Goal: Task Accomplishment & Management: Manage account settings

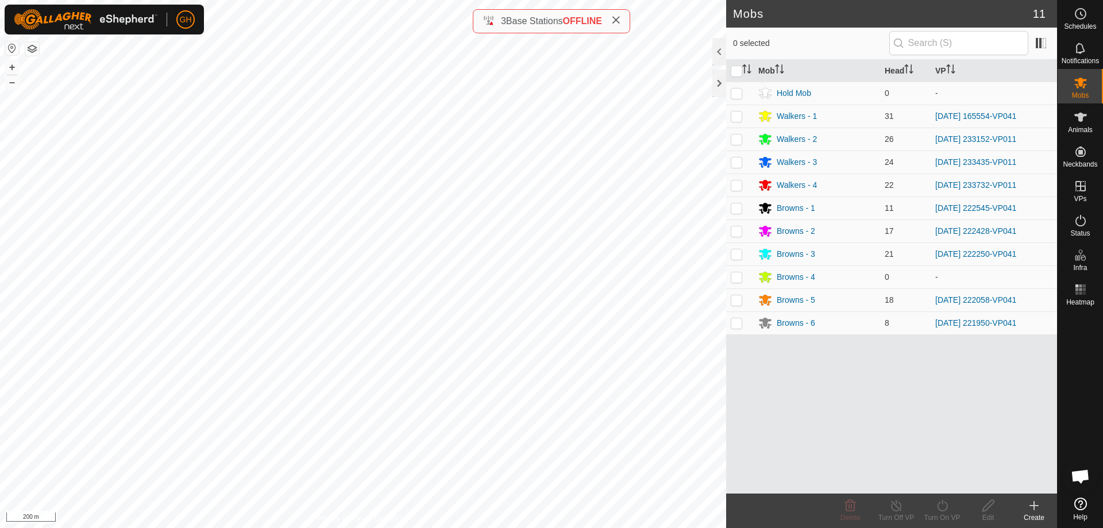
scroll to position [3002, 0]
click at [30, 46] on button "button" at bounding box center [32, 49] width 14 height 14
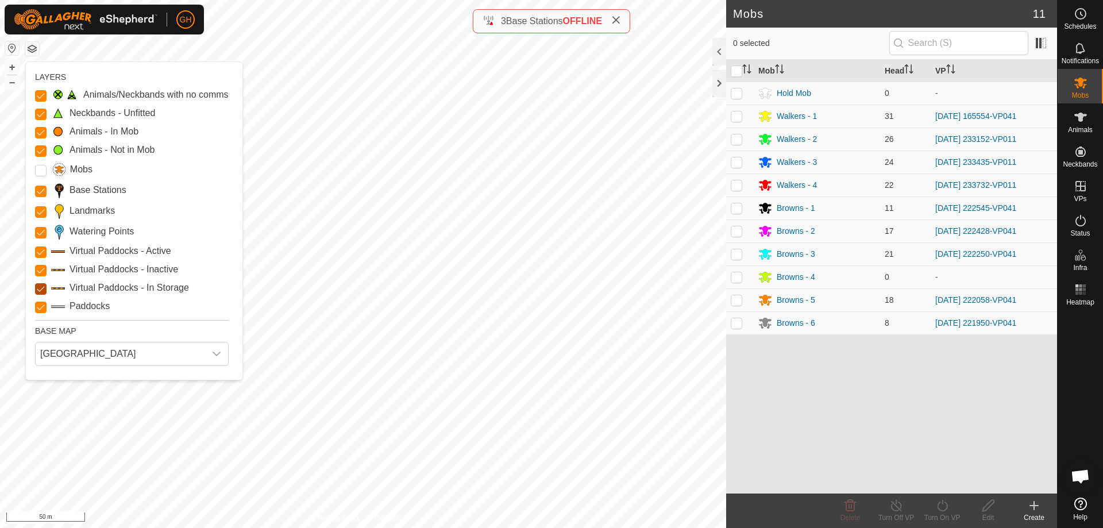
click at [41, 286] on Storage "Virtual Paddocks - In Storage" at bounding box center [40, 288] width 11 height 11
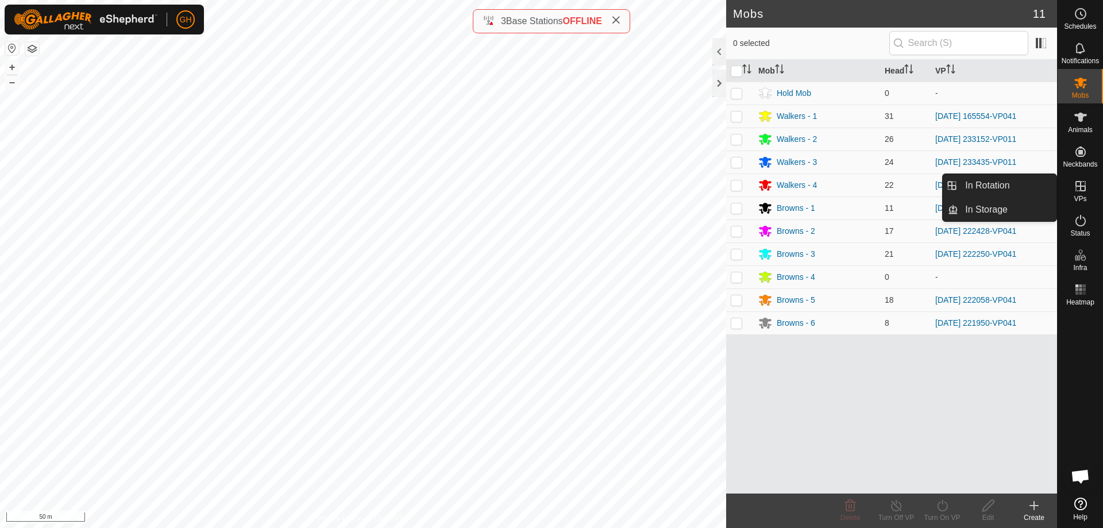
click at [1029, 183] on link "In Rotation" at bounding box center [1008, 185] width 98 height 23
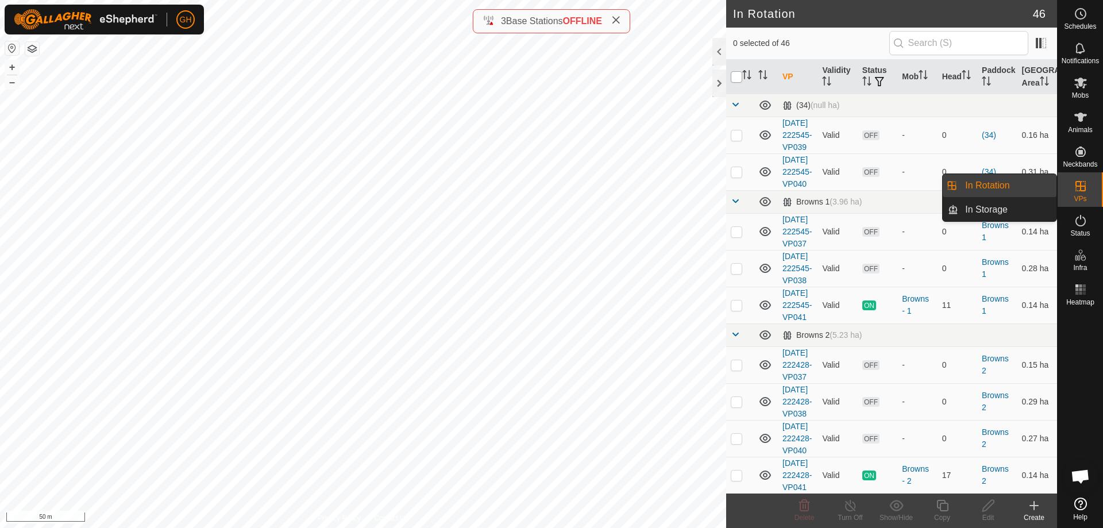
click at [736, 76] on input "checkbox" at bounding box center [736, 76] width 11 height 11
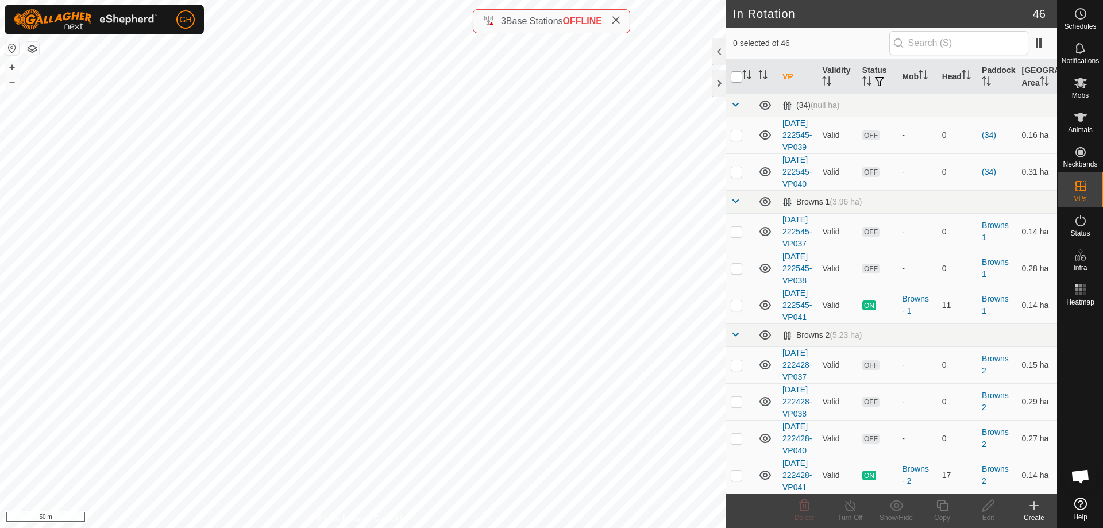
checkbox input "true"
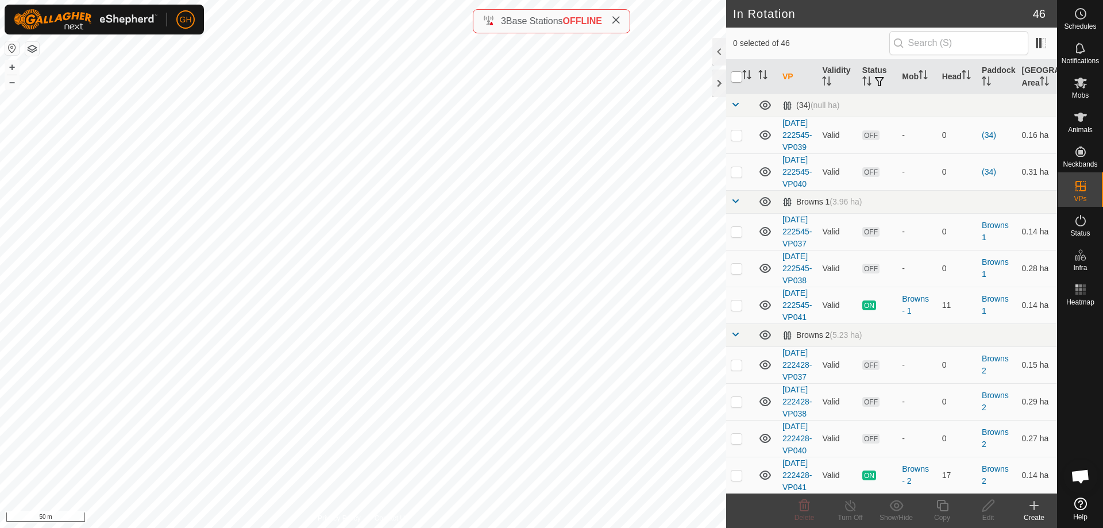
checkbox input "true"
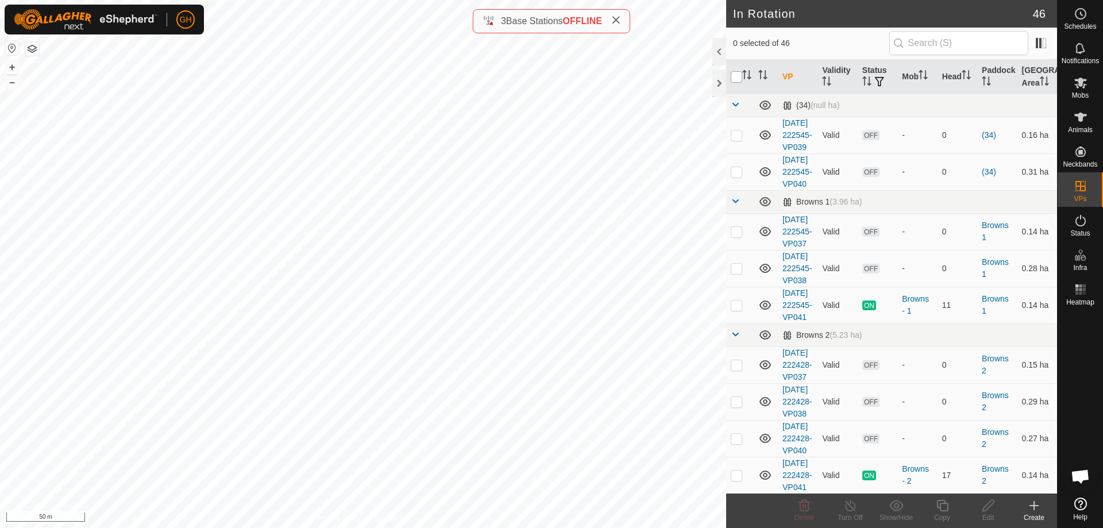
checkbox input "true"
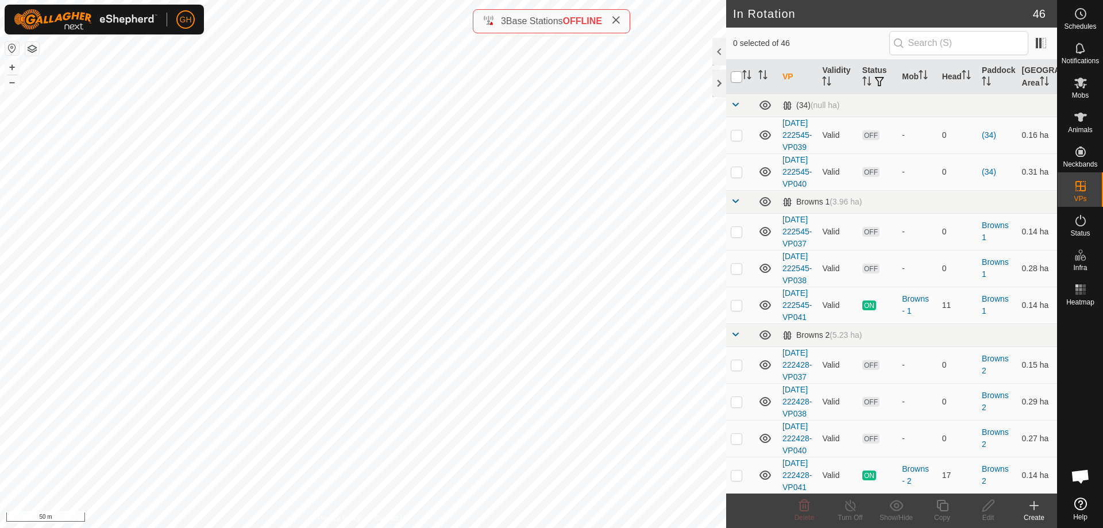
checkbox input "true"
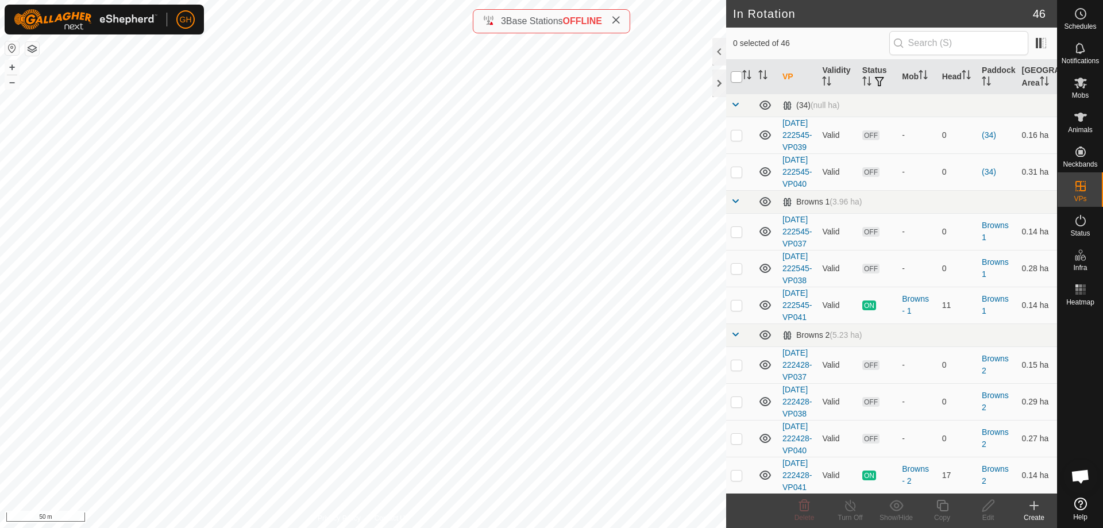
checkbox input "true"
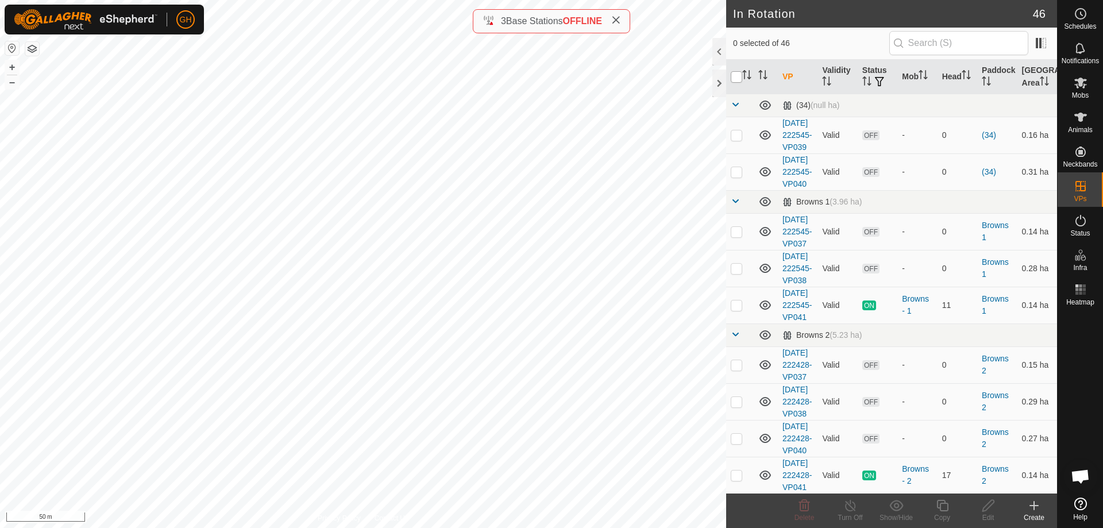
checkbox input "true"
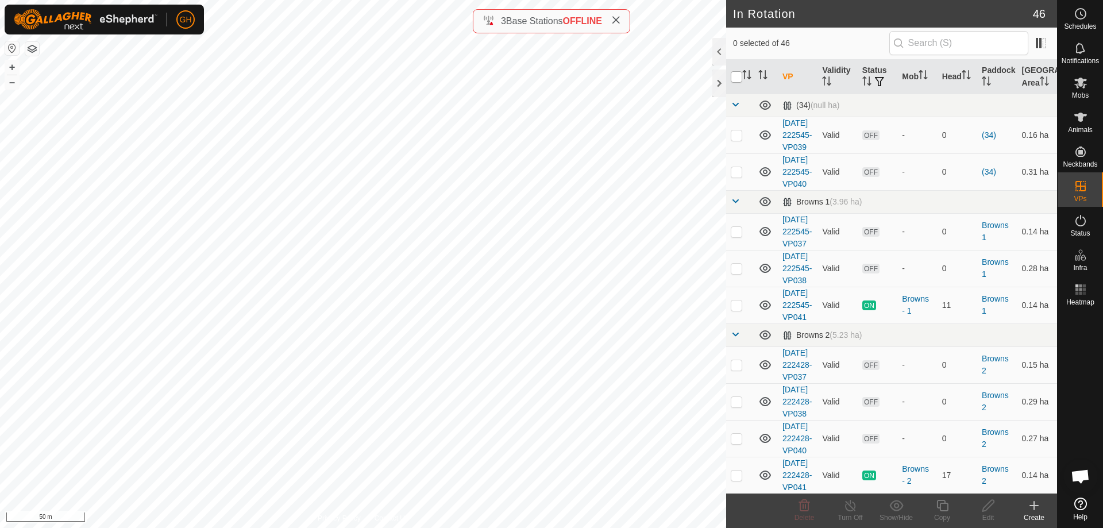
checkbox input "true"
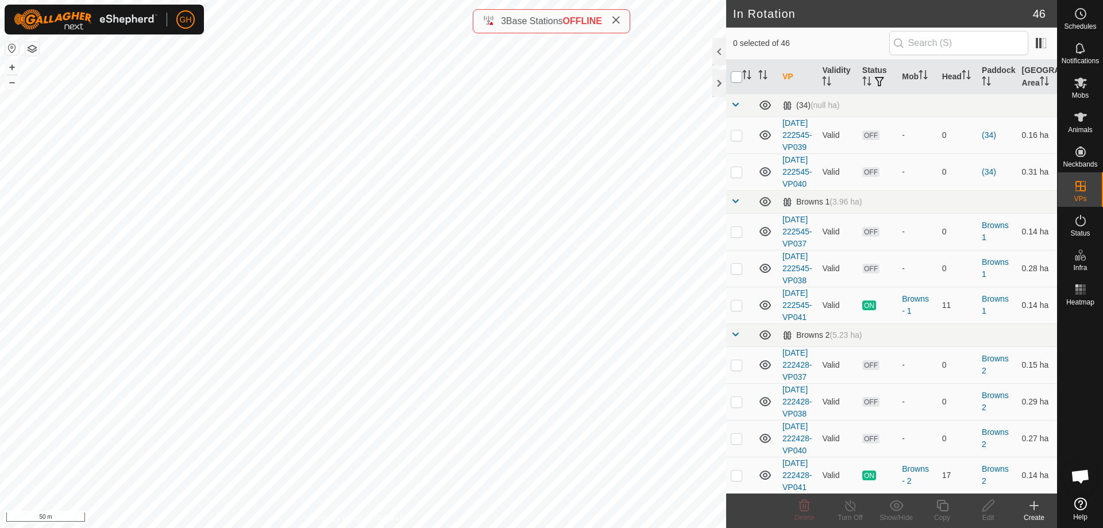
checkbox input "true"
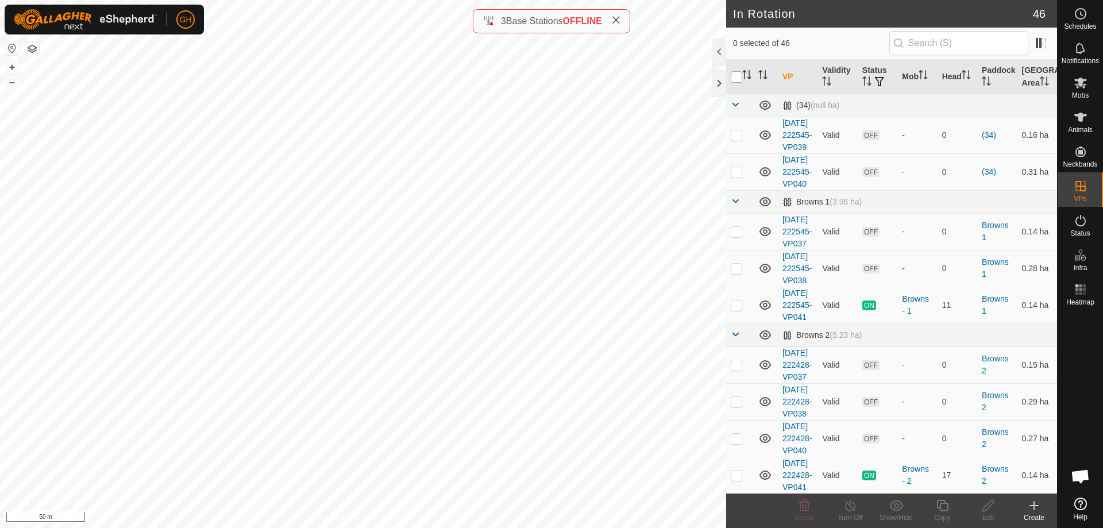
checkbox input "true"
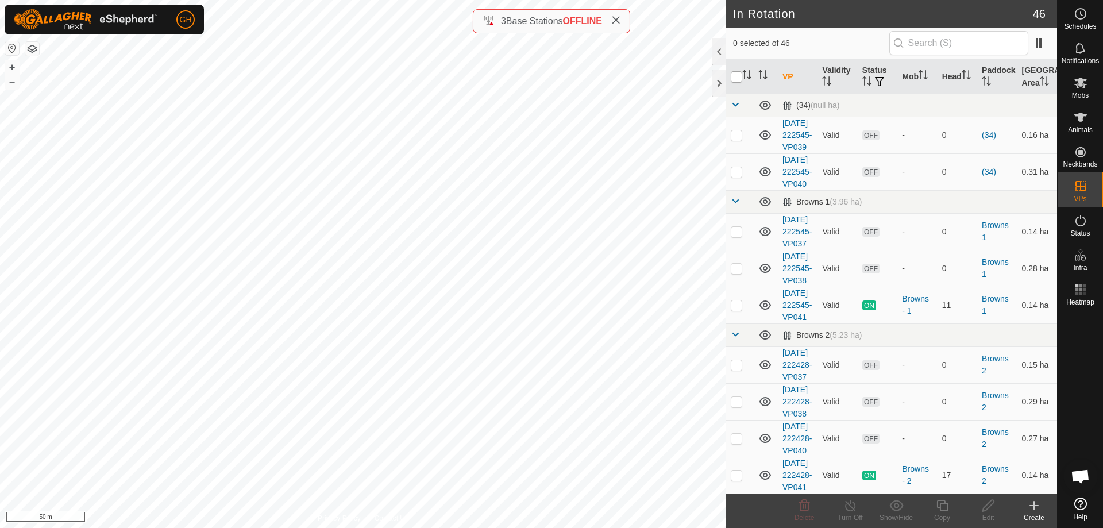
checkbox input "true"
click at [739, 310] on p-checkbox at bounding box center [736, 305] width 11 height 9
checkbox input "false"
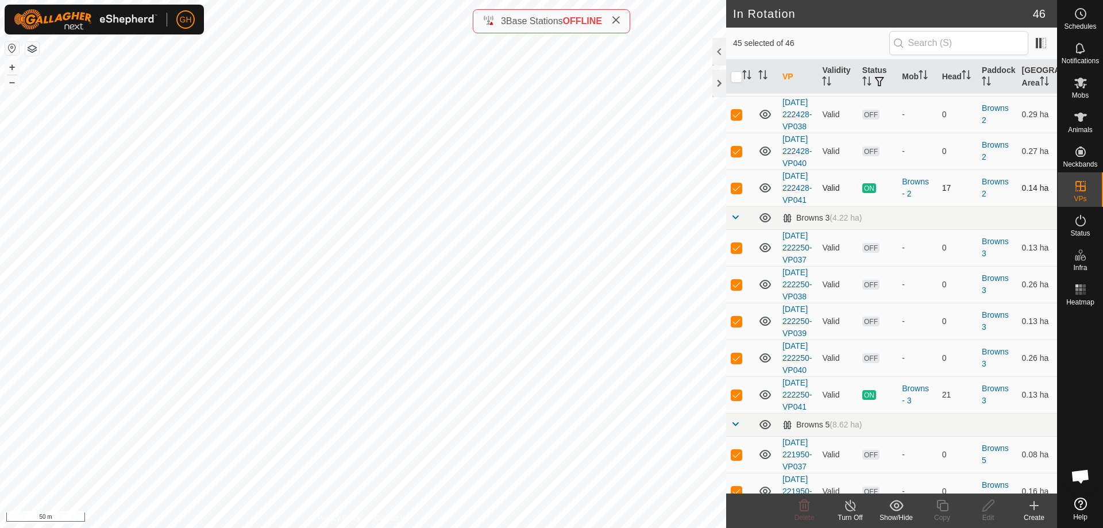
click at [736, 193] on p-checkbox at bounding box center [736, 187] width 11 height 9
checkbox input "false"
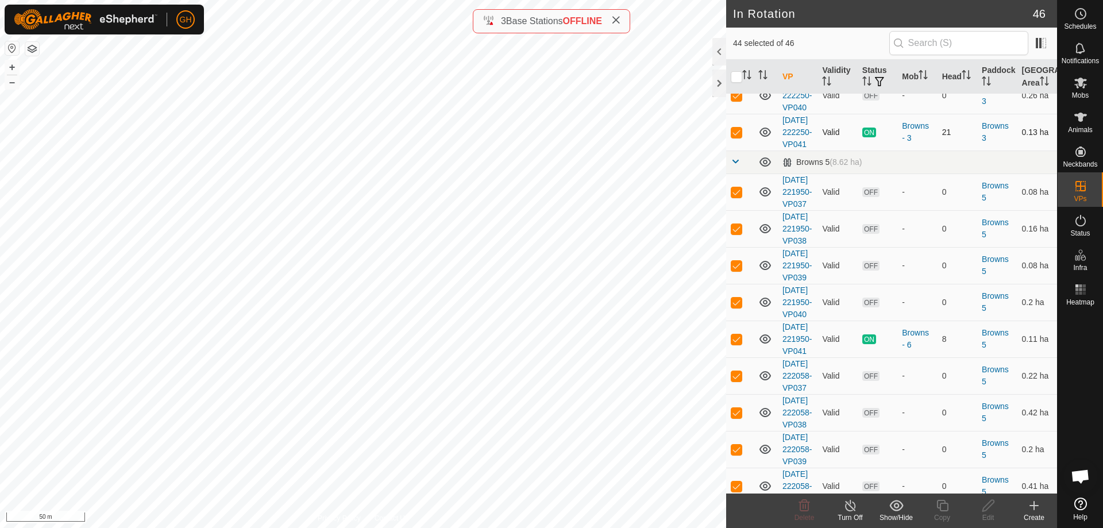
scroll to position [575, 0]
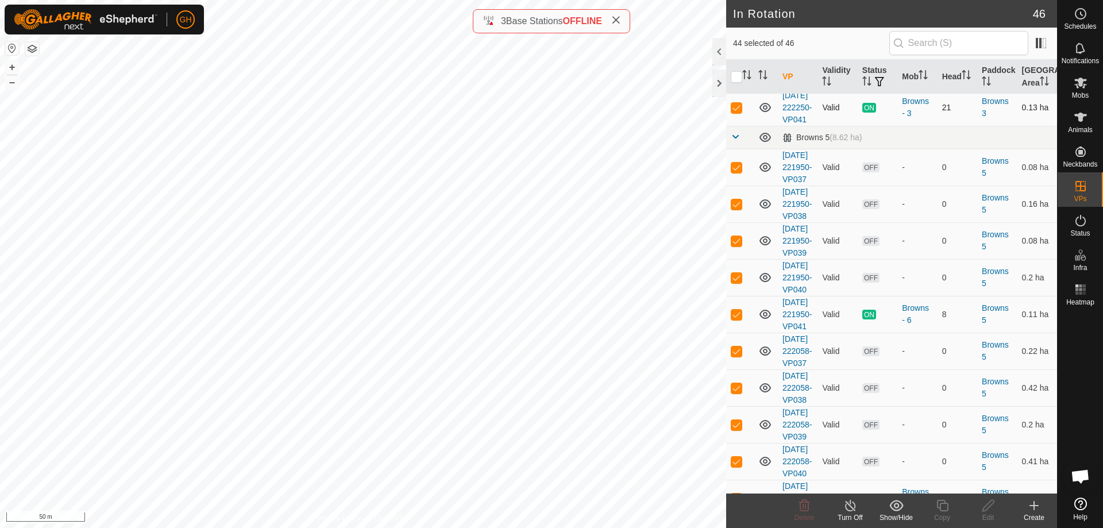
click at [738, 112] on p-checkbox at bounding box center [736, 107] width 11 height 9
checkbox input "false"
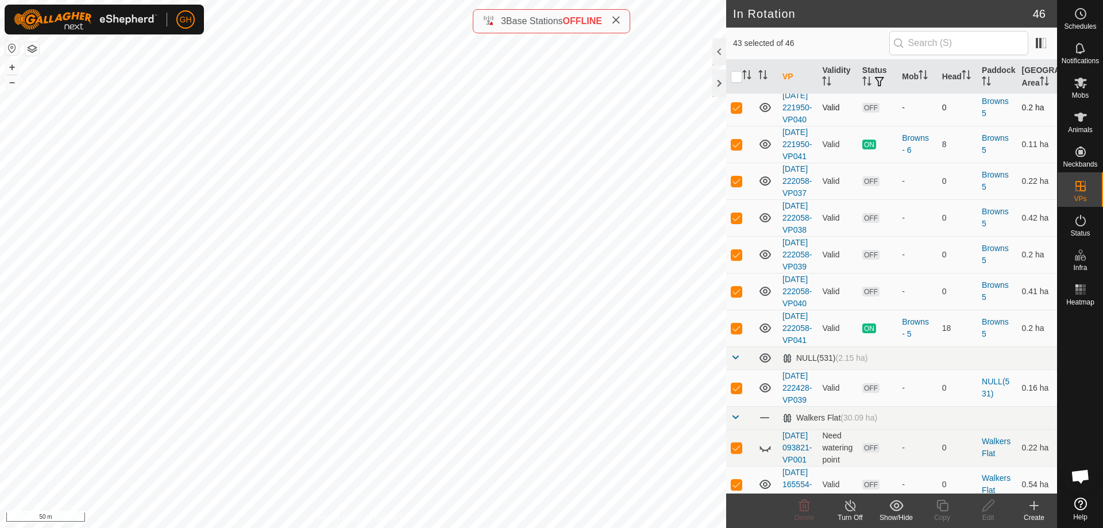
scroll to position [862, 0]
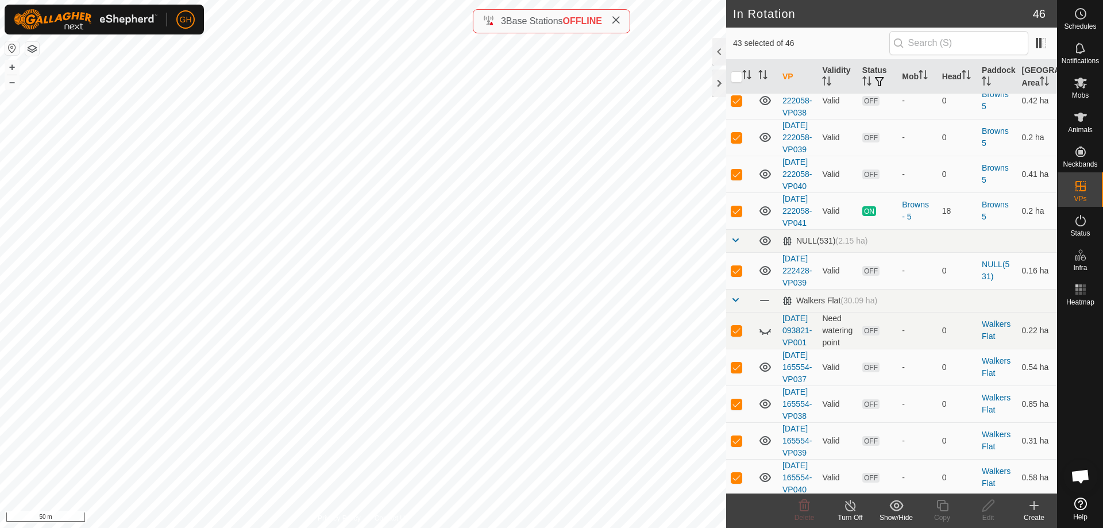
click at [736, 32] on p-checkbox at bounding box center [736, 26] width 11 height 9
checkbox input "false"
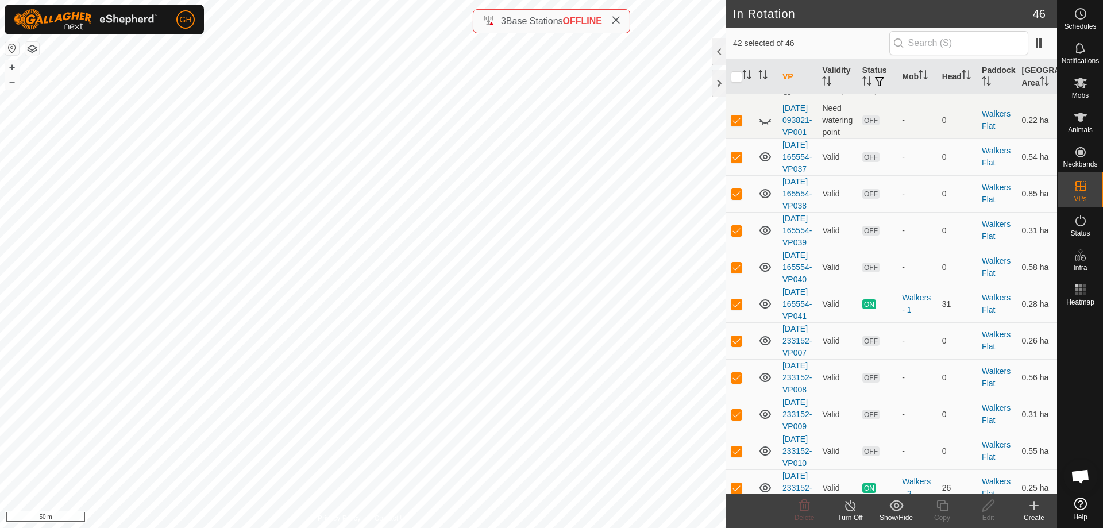
scroll to position [1092, 0]
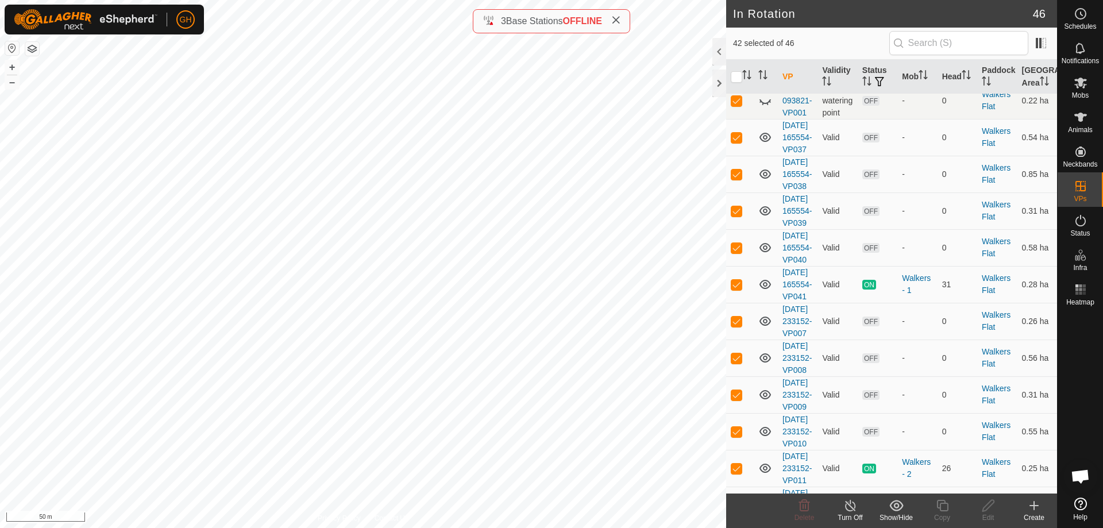
checkbox input "false"
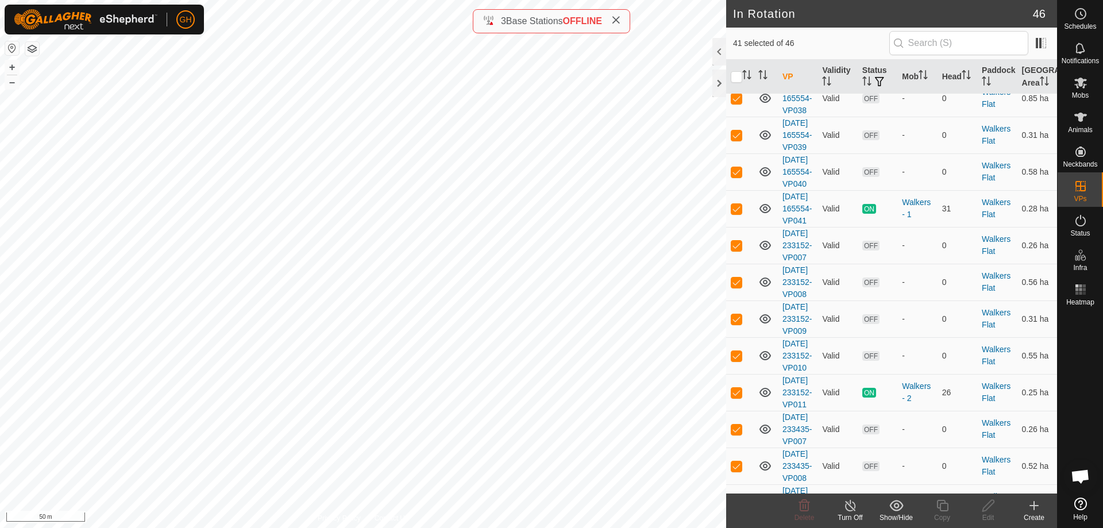
scroll to position [1207, 0]
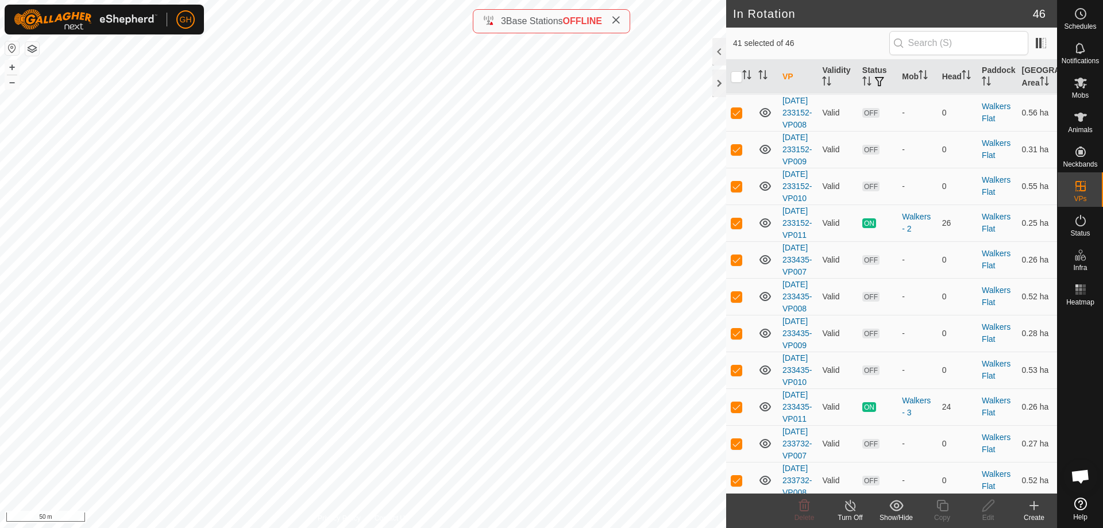
scroll to position [1494, 0]
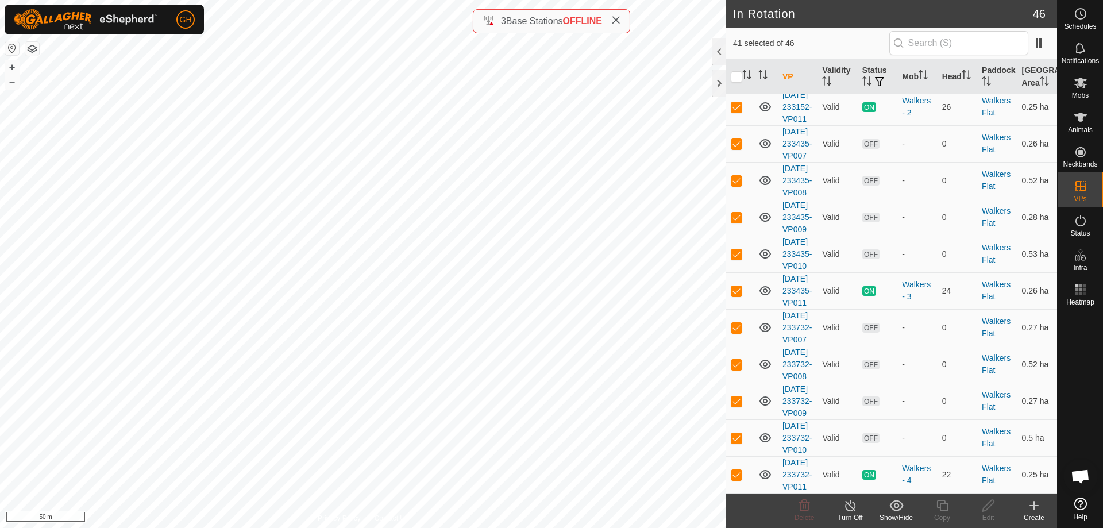
checkbox input "false"
click at [735, 111] on p-checkbox at bounding box center [736, 106] width 11 height 9
checkbox input "false"
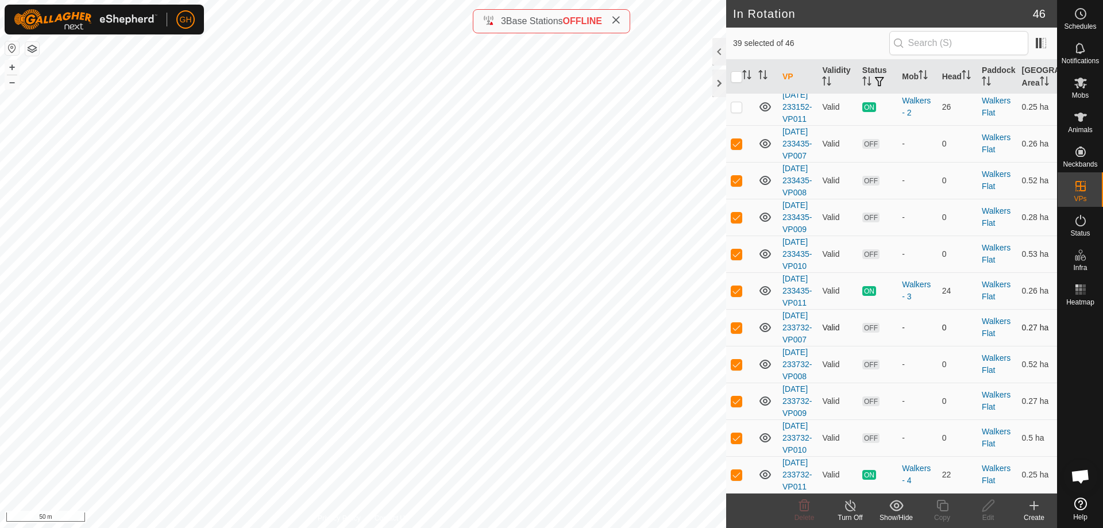
scroll to position [2008, 0]
click at [737, 286] on p-checkbox at bounding box center [736, 290] width 11 height 9
checkbox input "false"
click at [737, 470] on p-checkbox at bounding box center [736, 474] width 11 height 9
checkbox input "false"
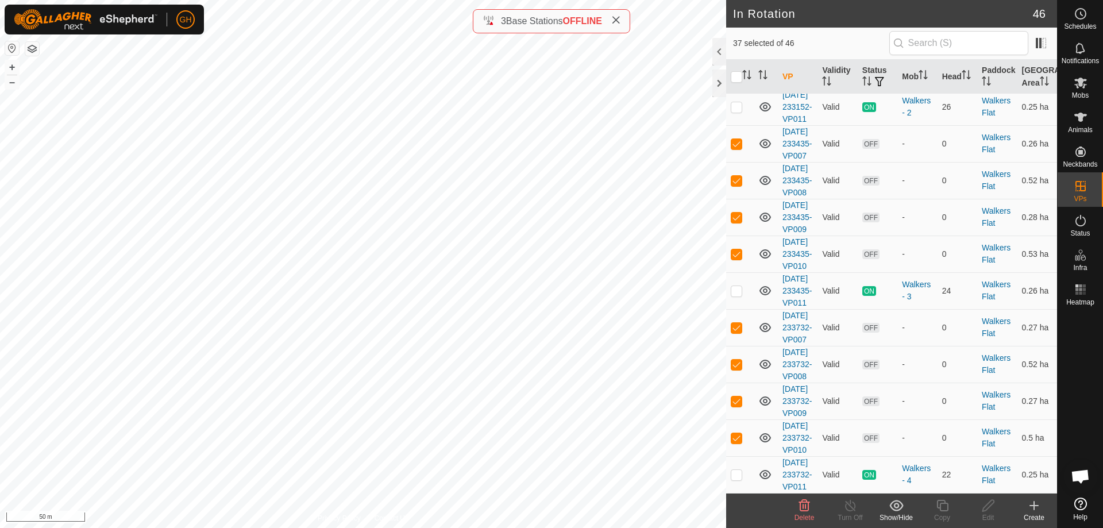
click at [894, 498] on icon at bounding box center [897, 506] width 14 height 14
click at [901, 482] on link "Move to 'In Storage'" at bounding box center [931, 480] width 114 height 23
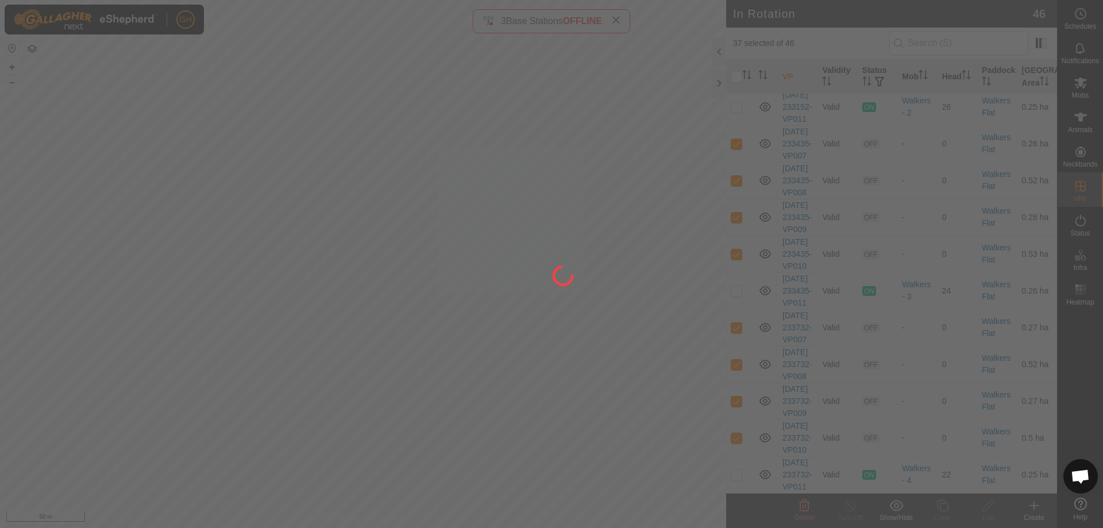
checkbox input "false"
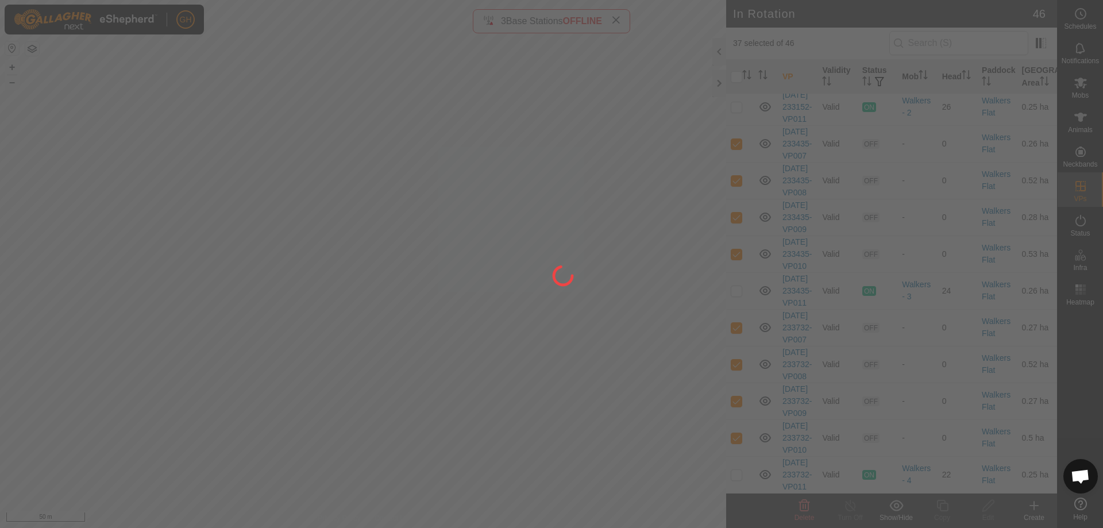
checkbox input "false"
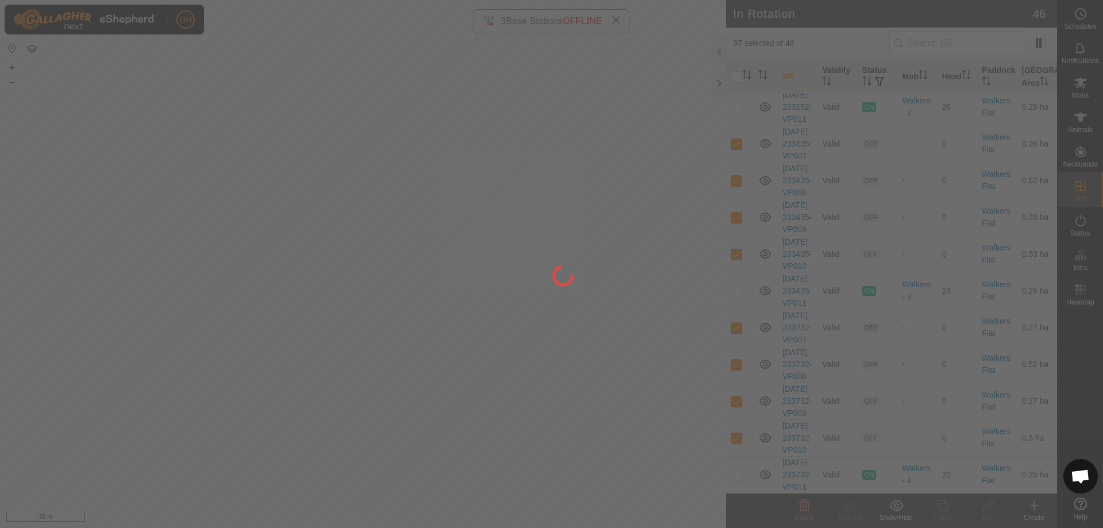
checkbox input "false"
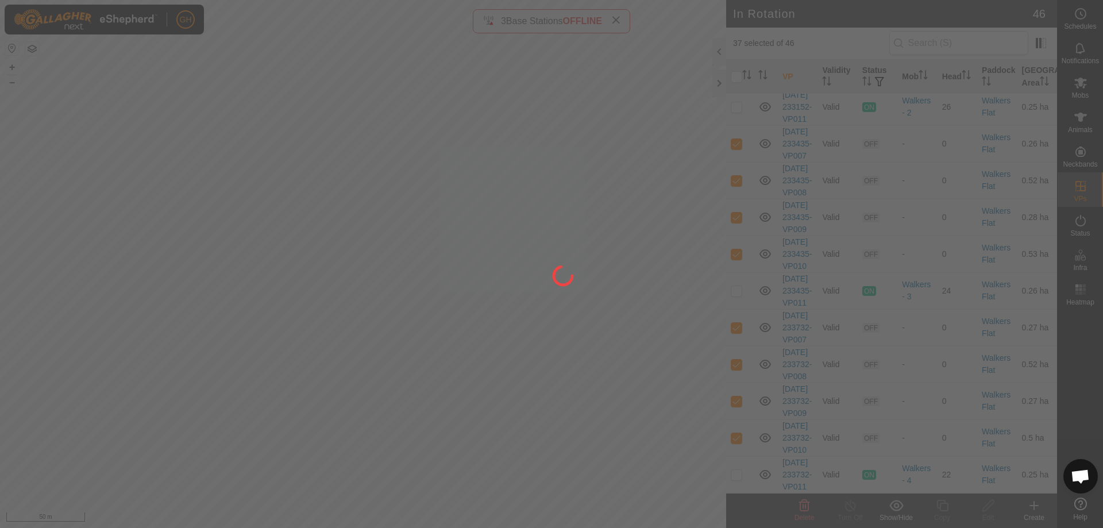
checkbox input "false"
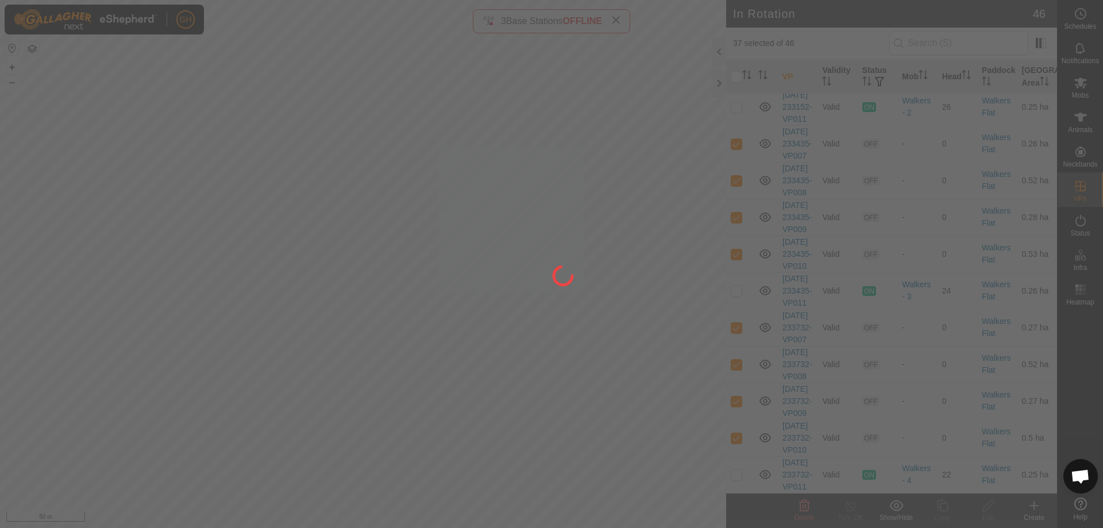
checkbox input "false"
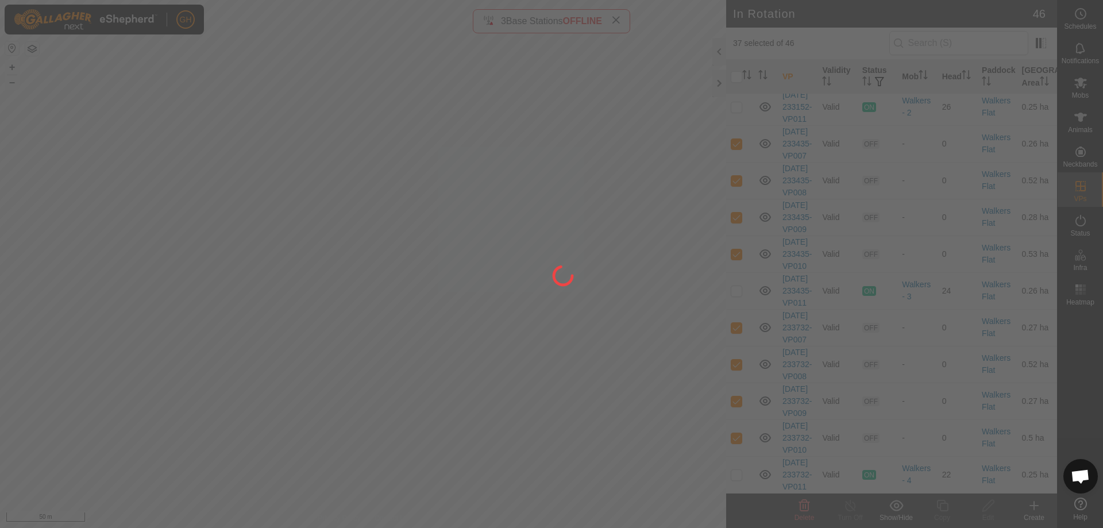
checkbox input "false"
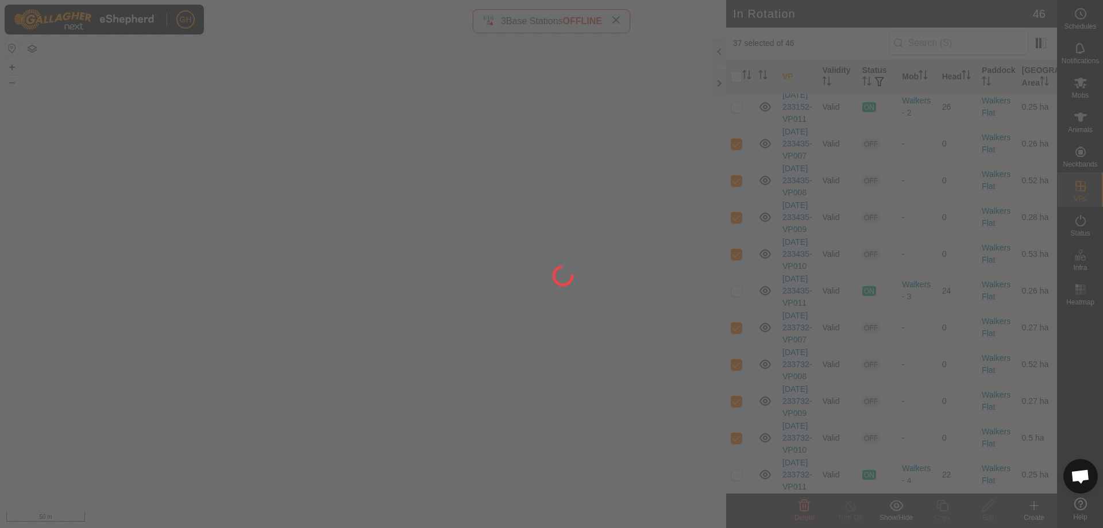
checkbox input "false"
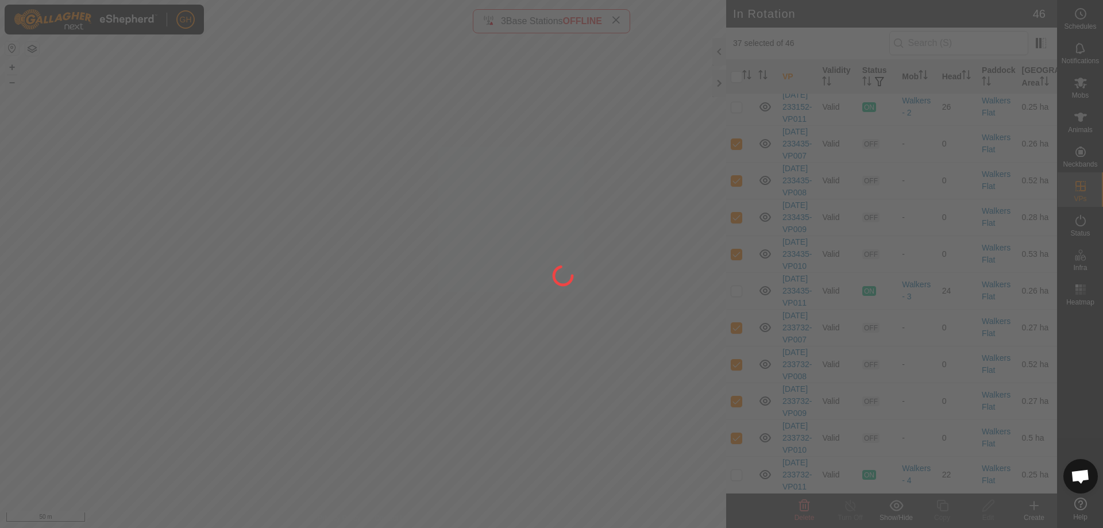
checkbox input "false"
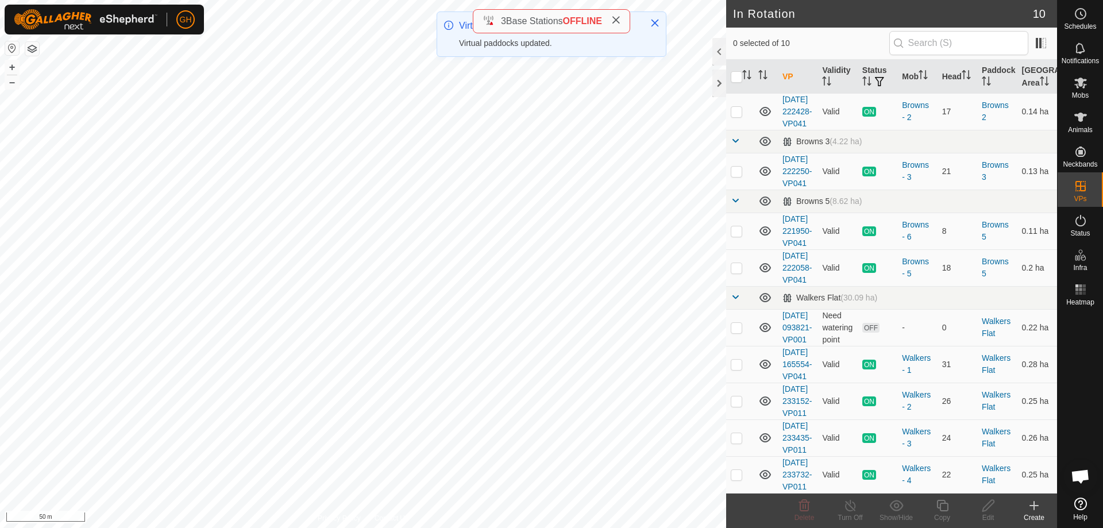
scroll to position [0, 0]
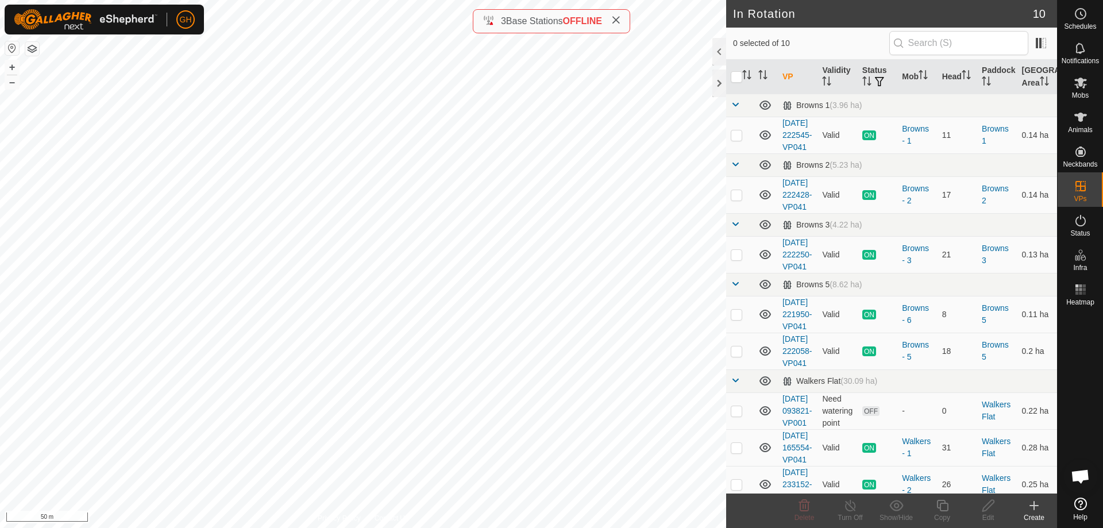
checkbox input "true"
click at [945, 498] on div "Copy" at bounding box center [942, 518] width 46 height 10
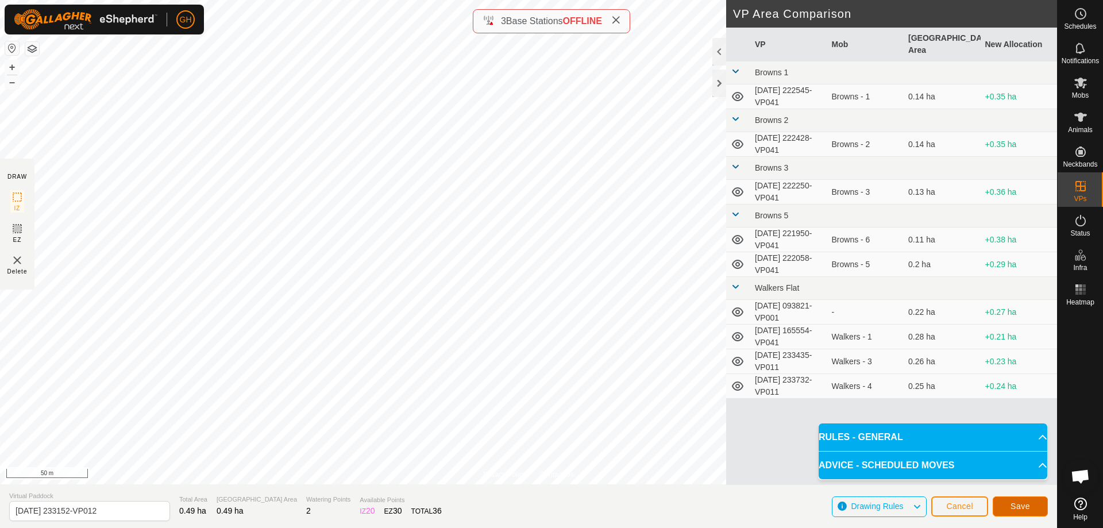
click at [1029, 498] on span "Save" at bounding box center [1021, 506] width 20 height 9
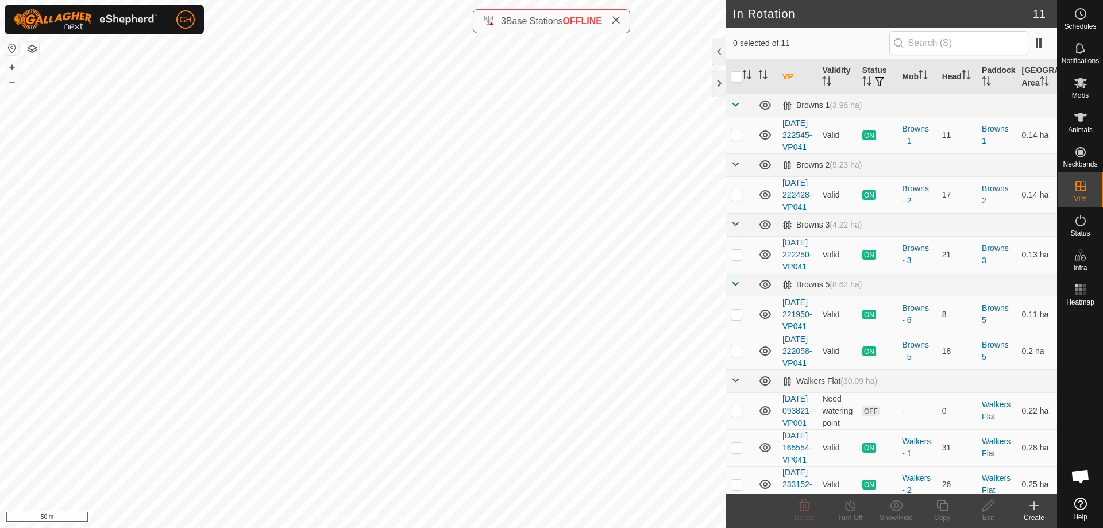
checkbox input "true"
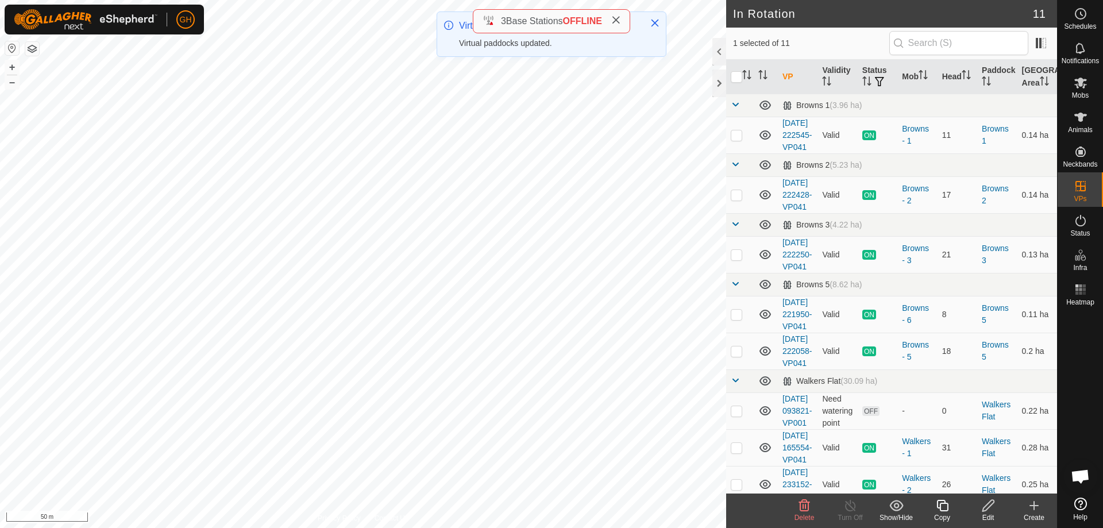
click at [944, 498] on icon at bounding box center [943, 506] width 14 height 14
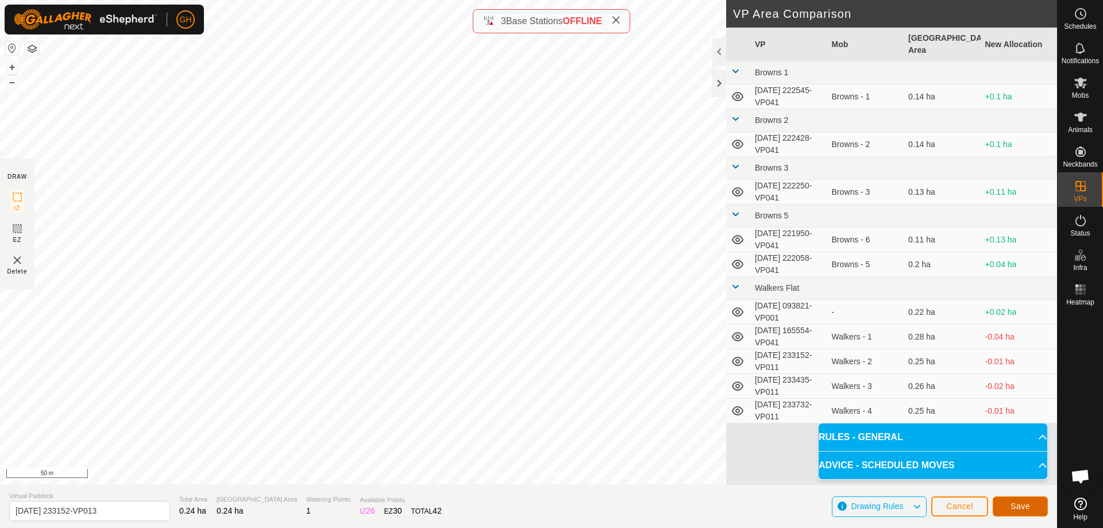
click at [1020, 498] on span "Save" at bounding box center [1021, 506] width 20 height 9
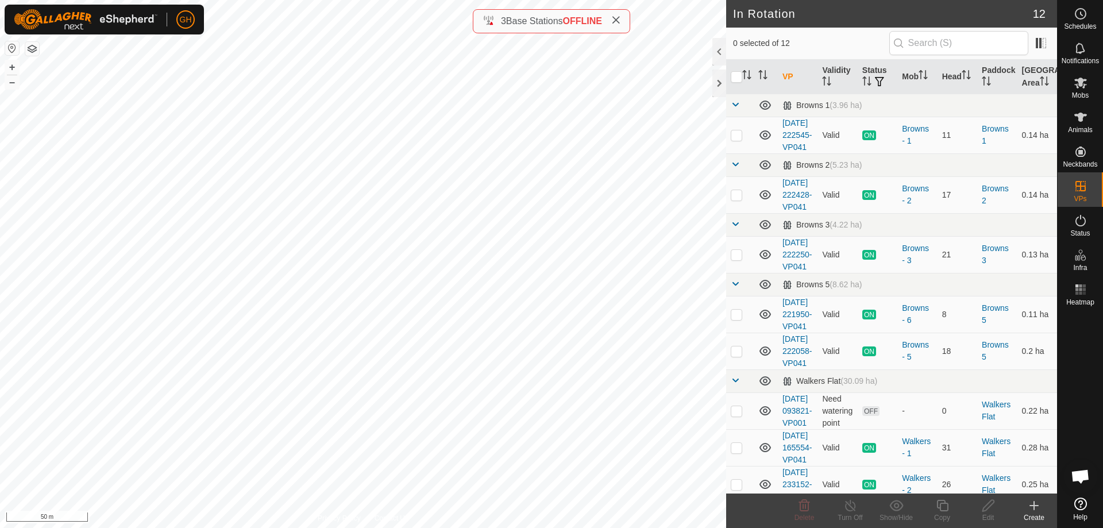
checkbox input "true"
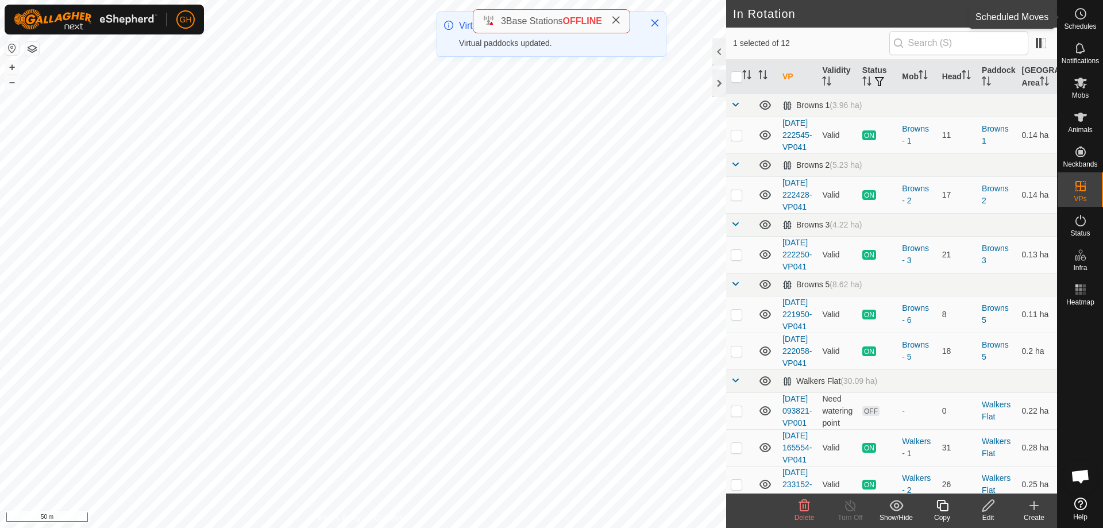
click at [1071, 24] on span "Schedules" at bounding box center [1080, 26] width 32 height 7
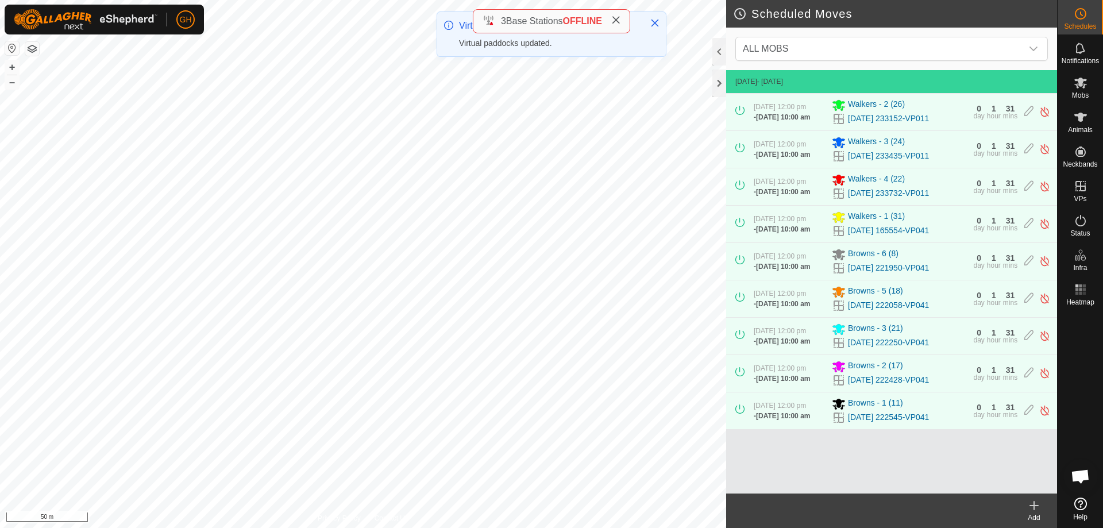
click at [1034, 498] on icon at bounding box center [1034, 506] width 0 height 8
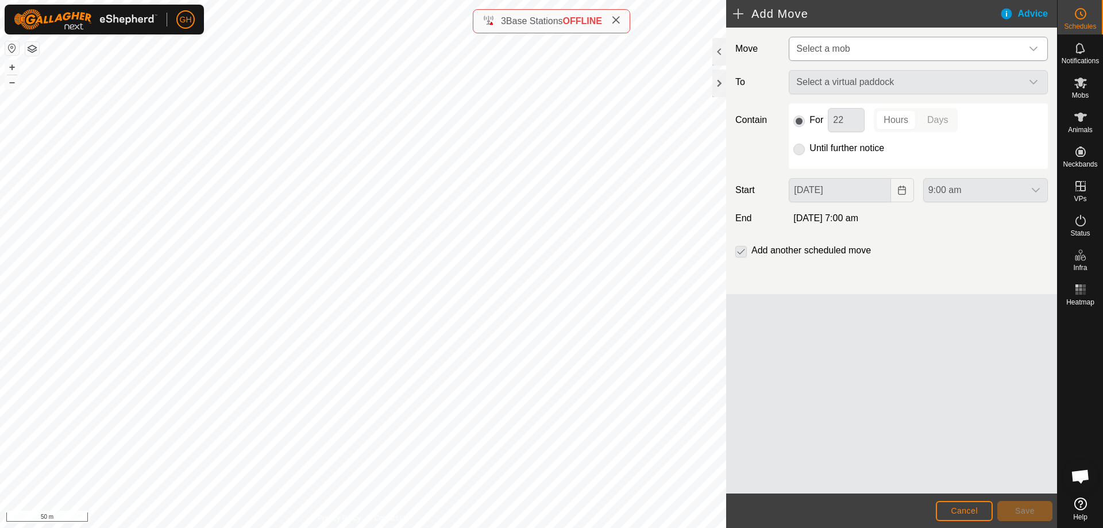
click at [899, 45] on span "Select a mob" at bounding box center [907, 48] width 230 height 23
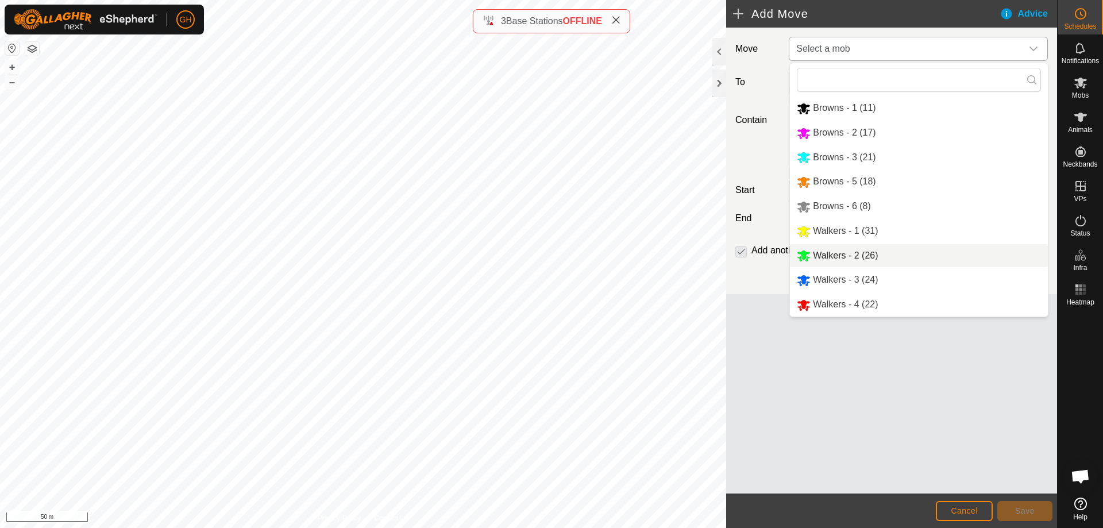
click at [853, 253] on li "Walkers - 2 (26)" at bounding box center [919, 256] width 258 height 24
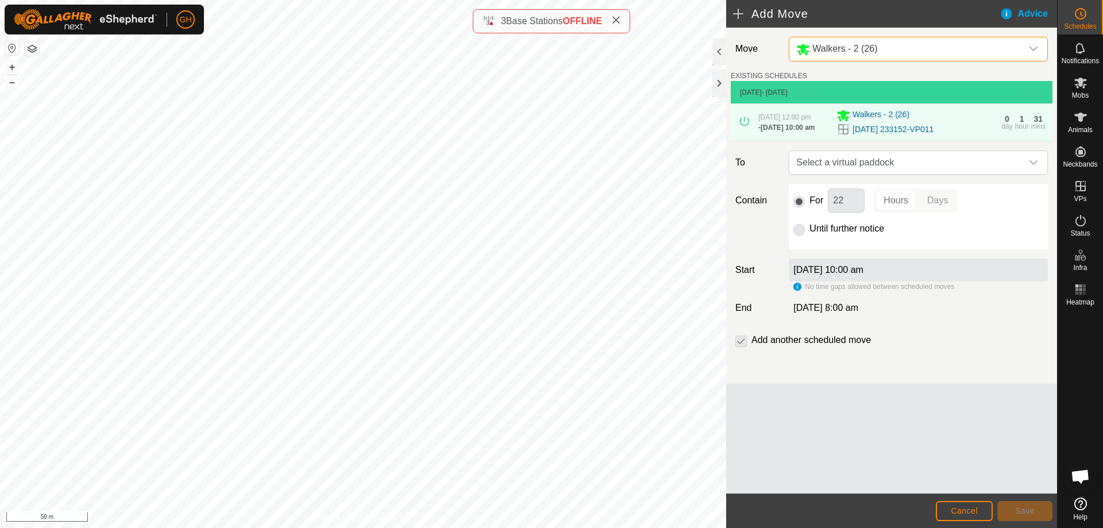
click at [938, 164] on span "Select a virtual paddock" at bounding box center [907, 162] width 230 height 23
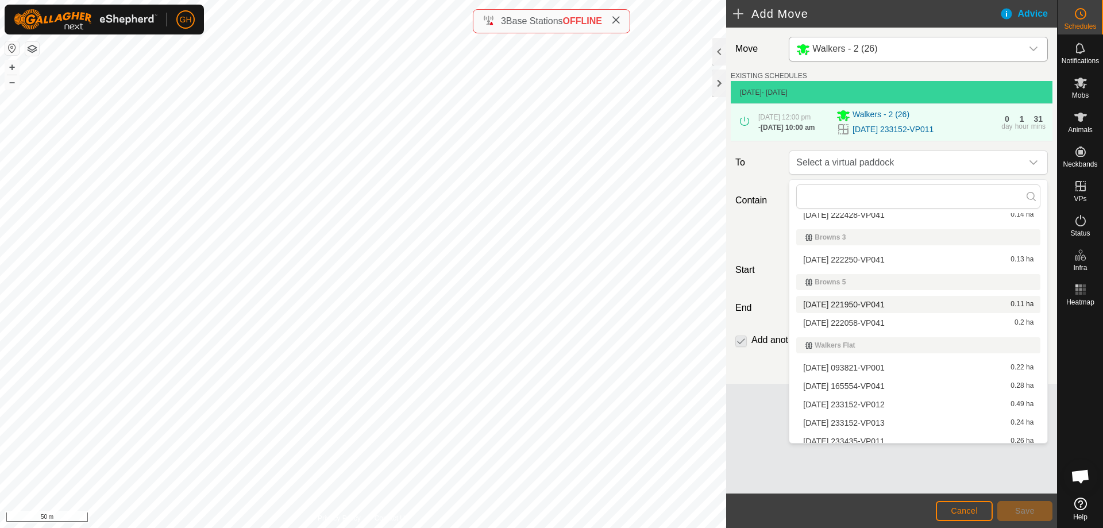
scroll to position [103, 0]
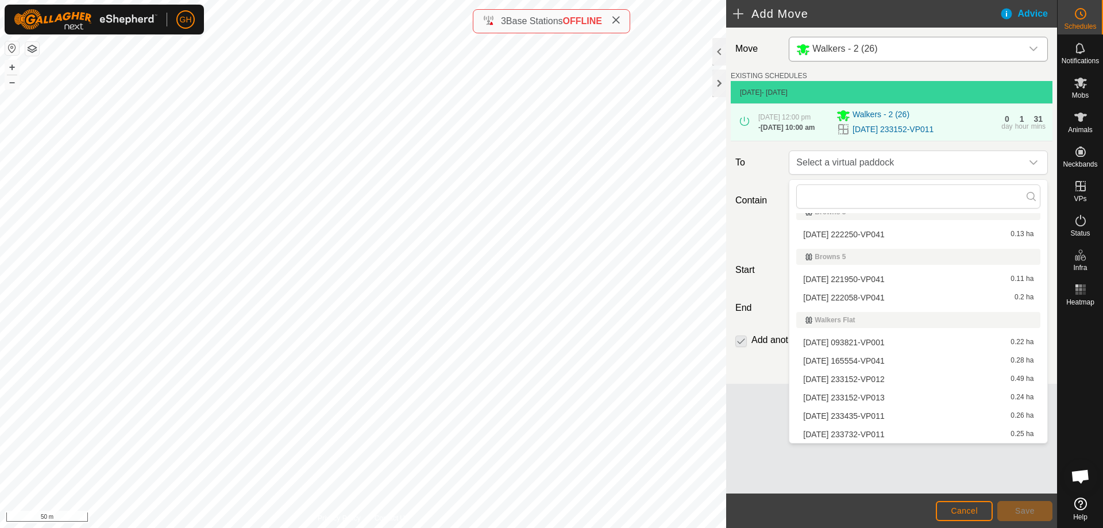
click at [880, 378] on li "[DATE] 233152-VP012 0.49 ha" at bounding box center [919, 379] width 244 height 17
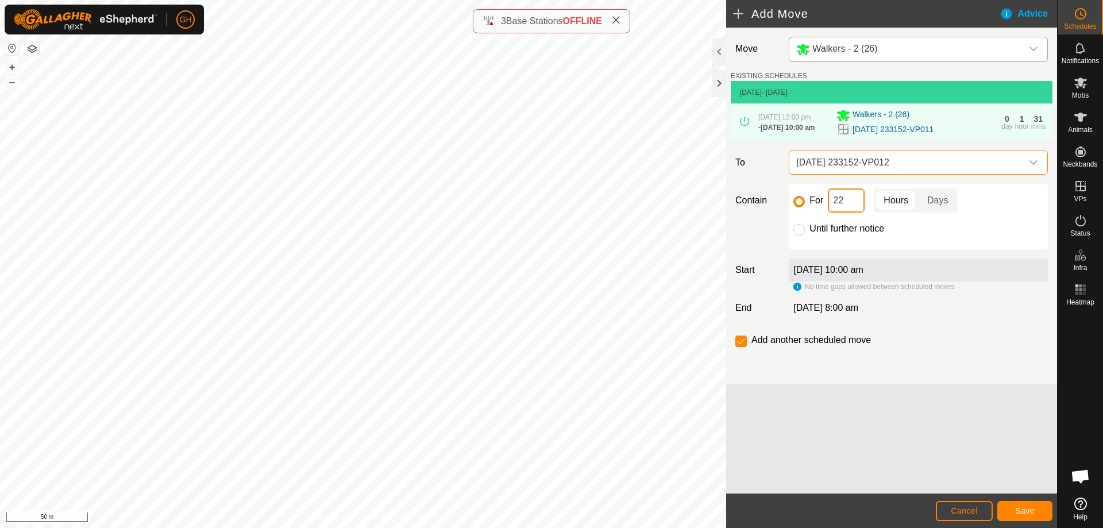
click at [858, 198] on input "22" at bounding box center [846, 200] width 37 height 24
click at [1026, 498] on button "Save" at bounding box center [1025, 511] width 55 height 20
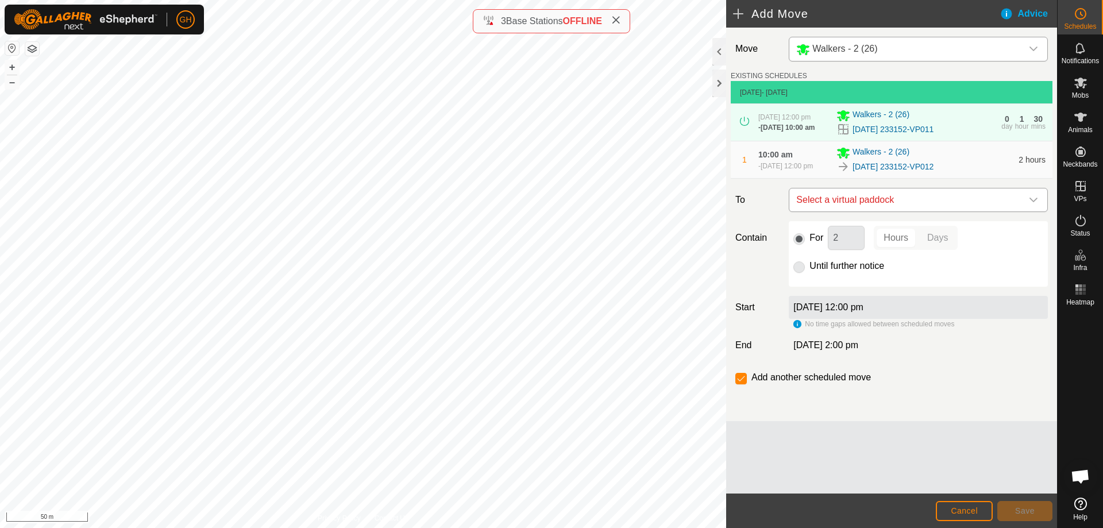
click at [918, 203] on span "Select a virtual paddock" at bounding box center [907, 199] width 230 height 23
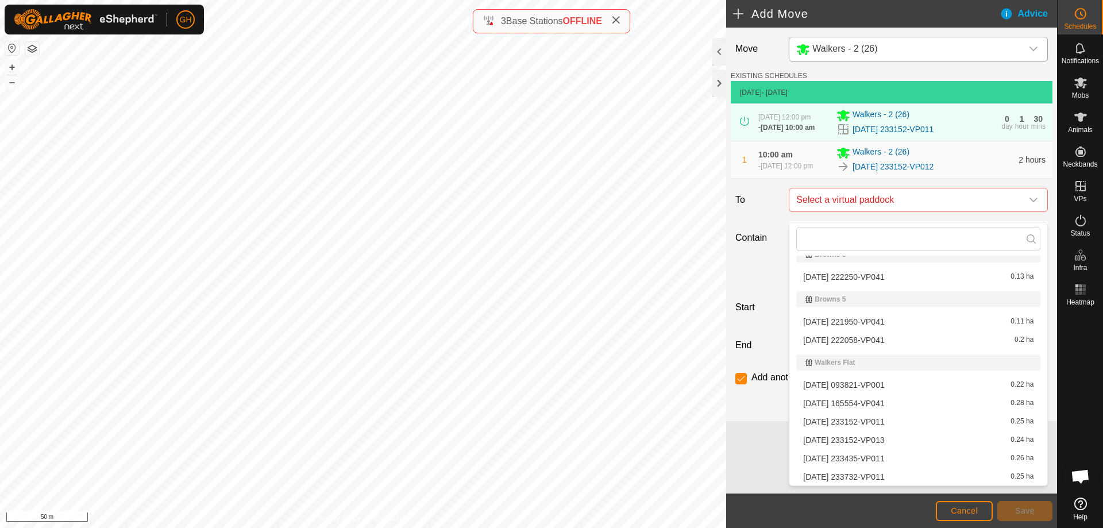
click at [887, 440] on li "[DATE] 233152-VP013 0.24 ha" at bounding box center [919, 440] width 244 height 17
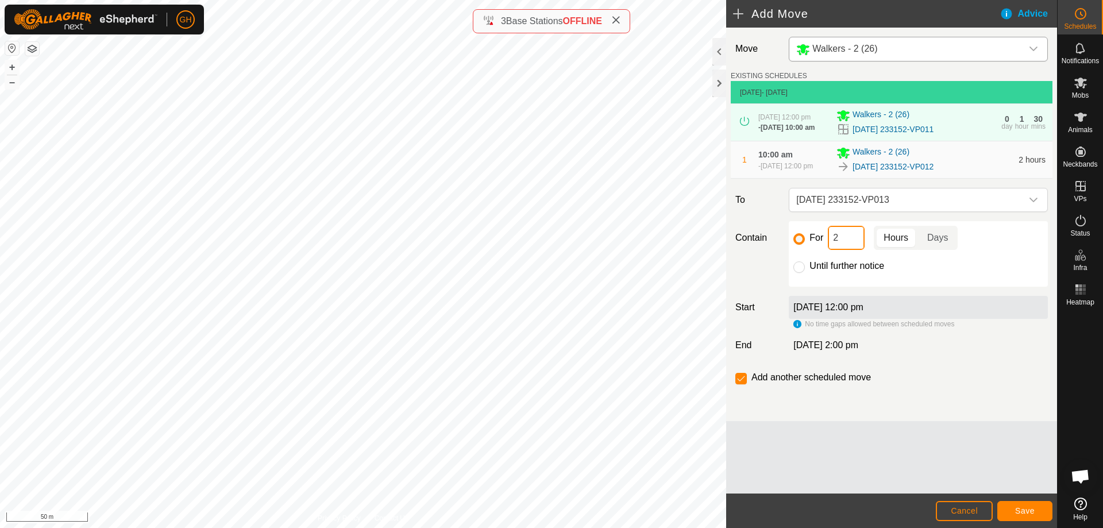
click at [846, 245] on input "2" at bounding box center [846, 238] width 37 height 24
type input "22"
click at [747, 384] on input "checkbox" at bounding box center [741, 378] width 11 height 11
checkbox input "false"
click at [1033, 498] on span "Save" at bounding box center [1025, 510] width 20 height 9
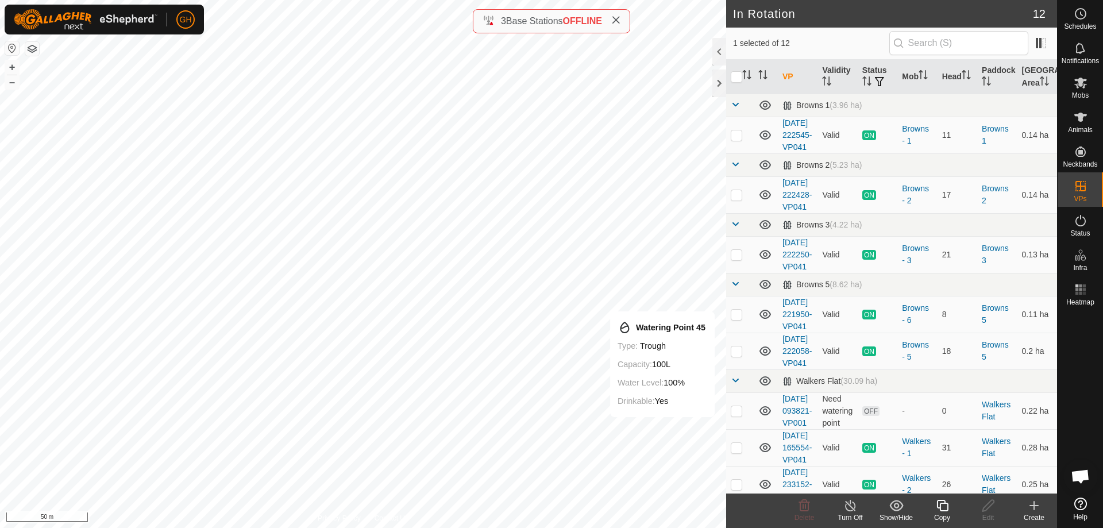
click at [942, 498] on icon at bounding box center [942, 505] width 11 height 11
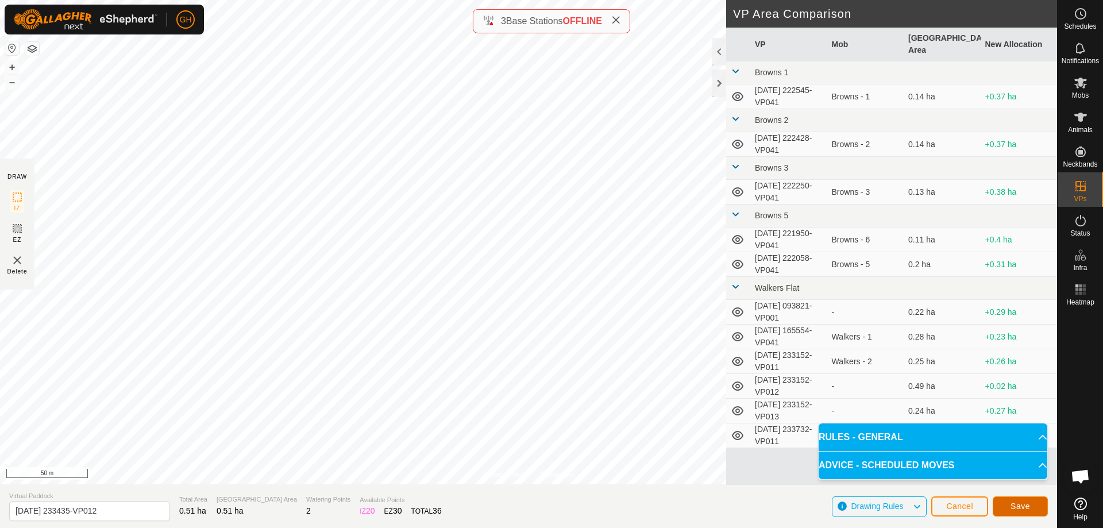
click at [1040, 498] on button "Save" at bounding box center [1020, 507] width 55 height 20
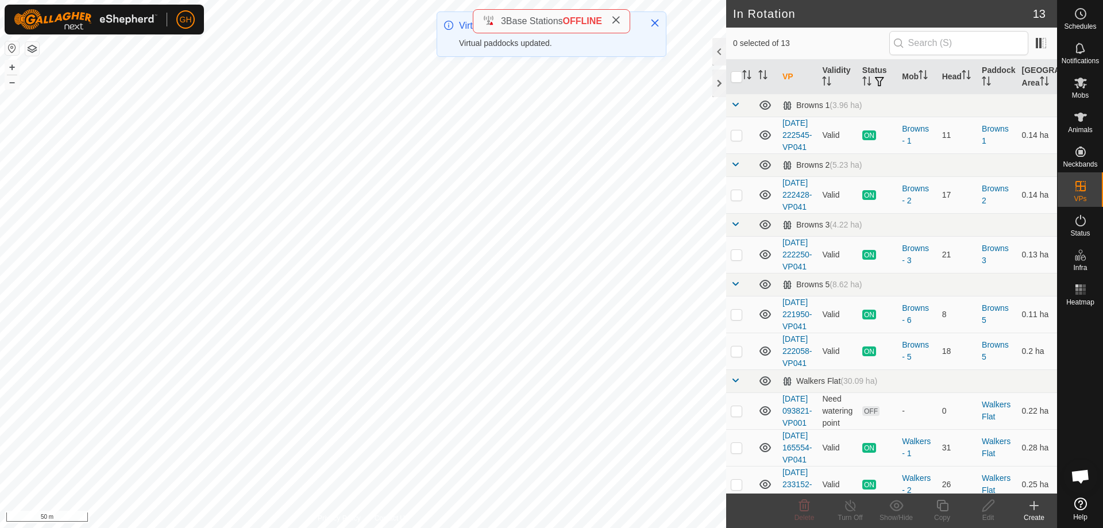
checkbox input "true"
click at [945, 498] on icon at bounding box center [943, 506] width 14 height 14
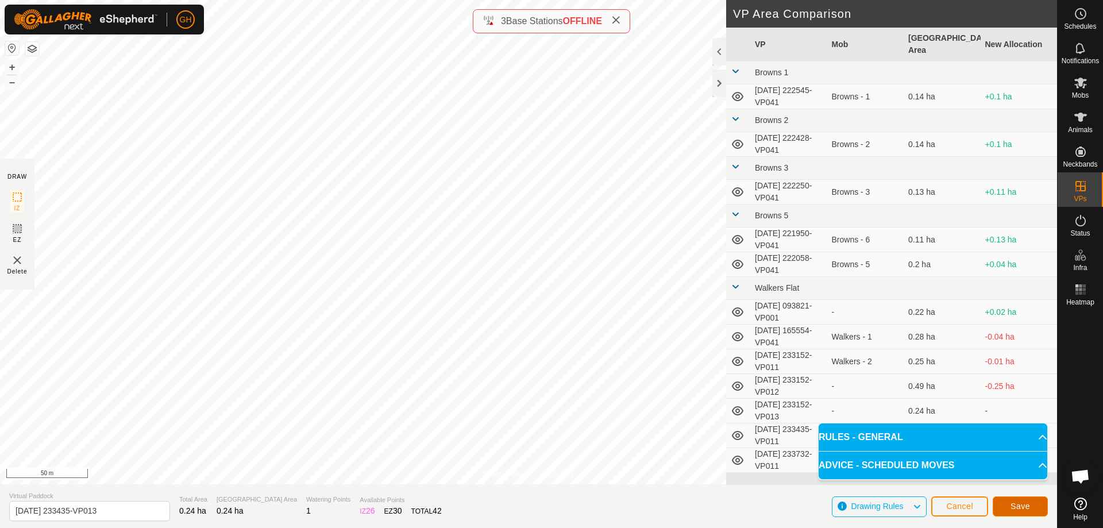
click at [1014, 498] on span "Save" at bounding box center [1021, 506] width 20 height 9
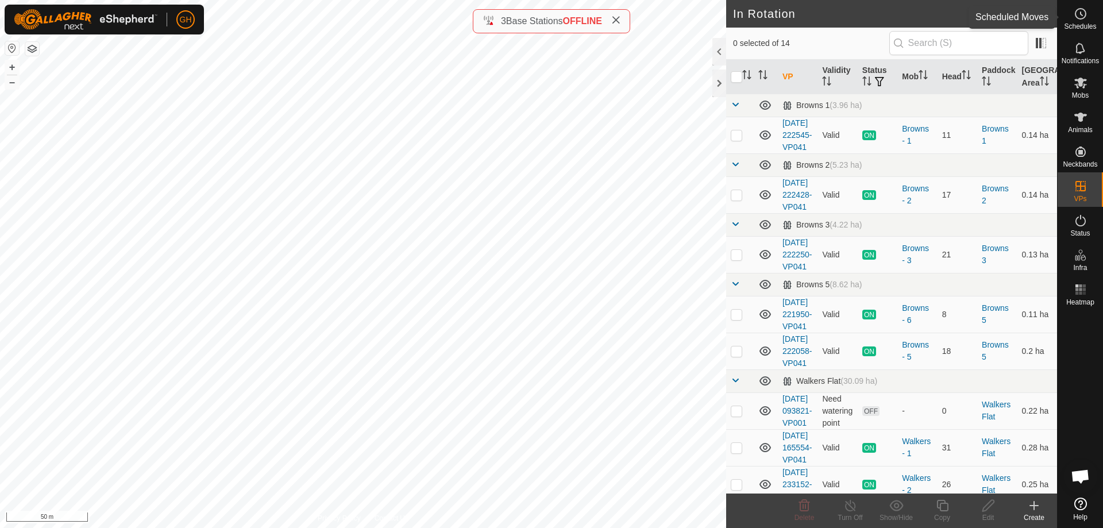
click at [1081, 15] on icon at bounding box center [1082, 13] width 2 height 3
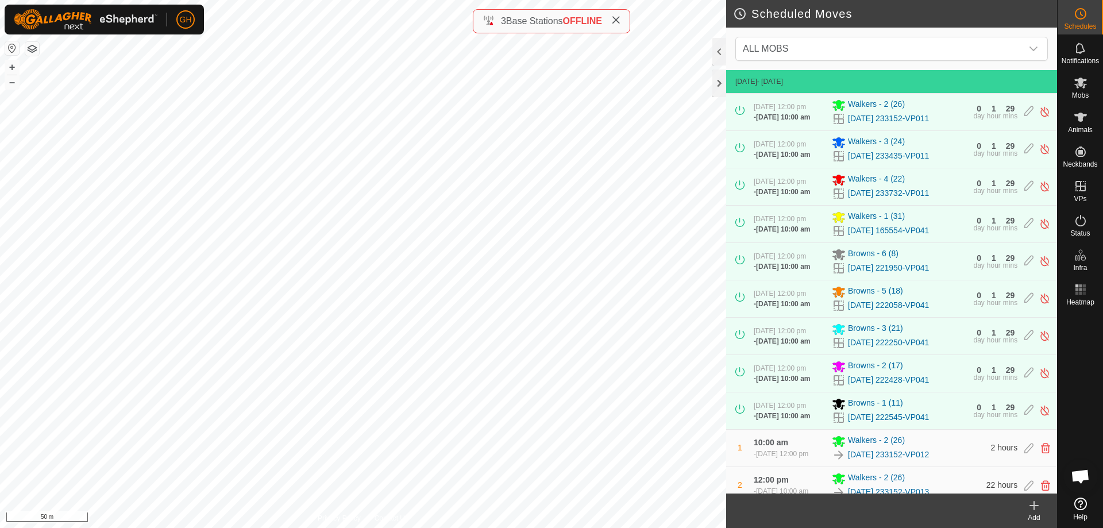
click at [1034, 498] on icon at bounding box center [1034, 506] width 0 height 8
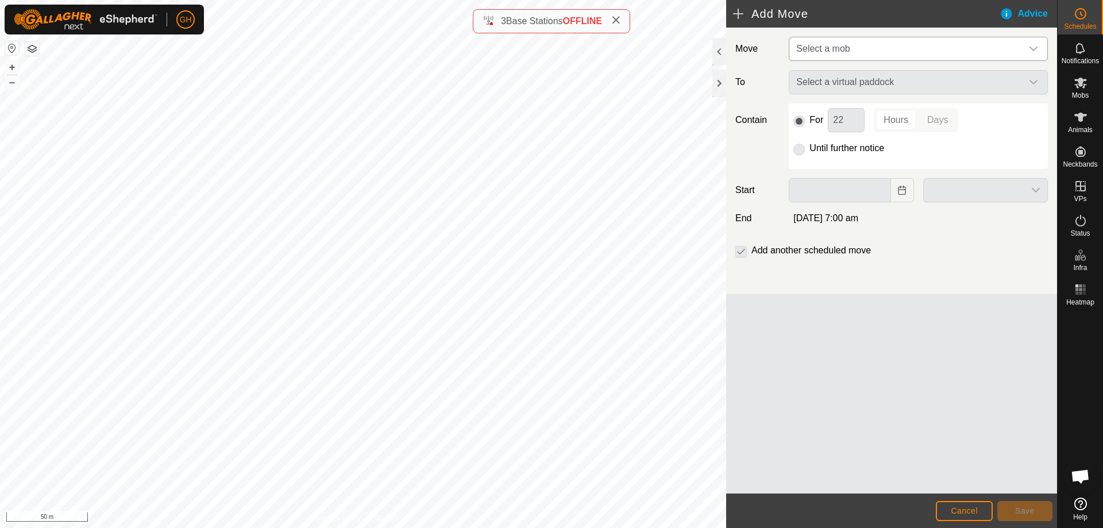
click at [843, 45] on span "Select a mob" at bounding box center [823, 49] width 53 height 10
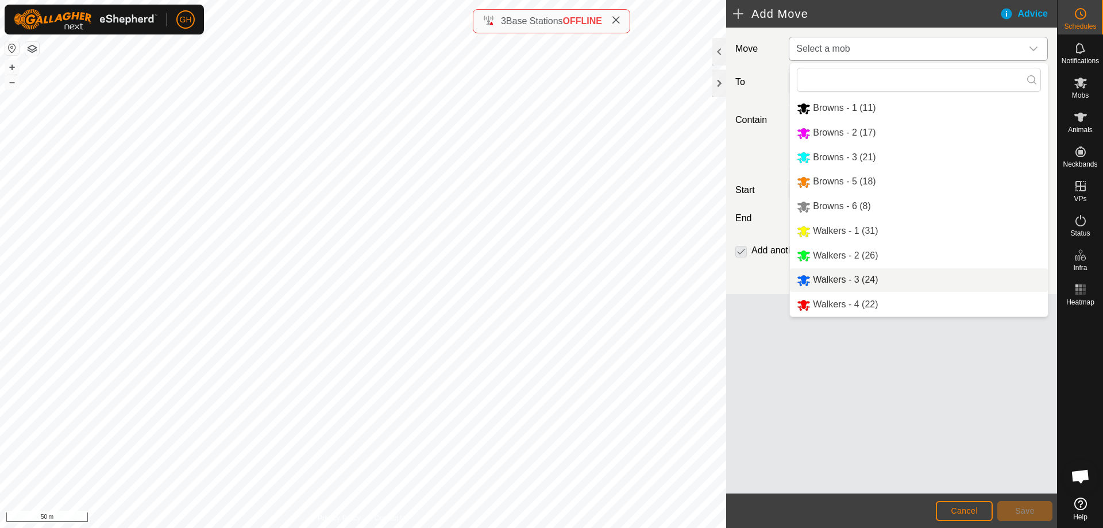
click at [841, 277] on li "Walkers - 3 (24)" at bounding box center [919, 280] width 258 height 24
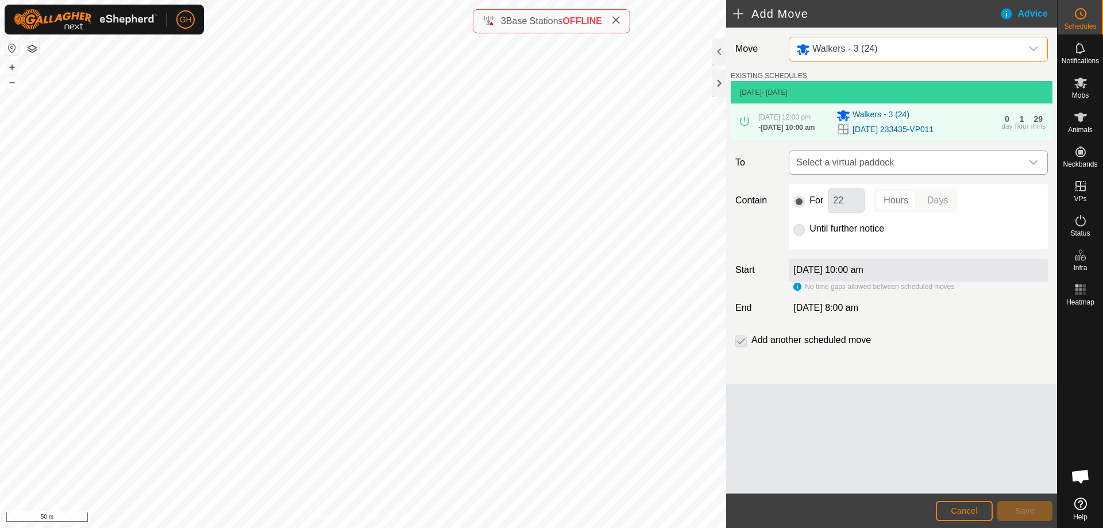
click at [905, 163] on span "Select a virtual paddock" at bounding box center [907, 162] width 230 height 23
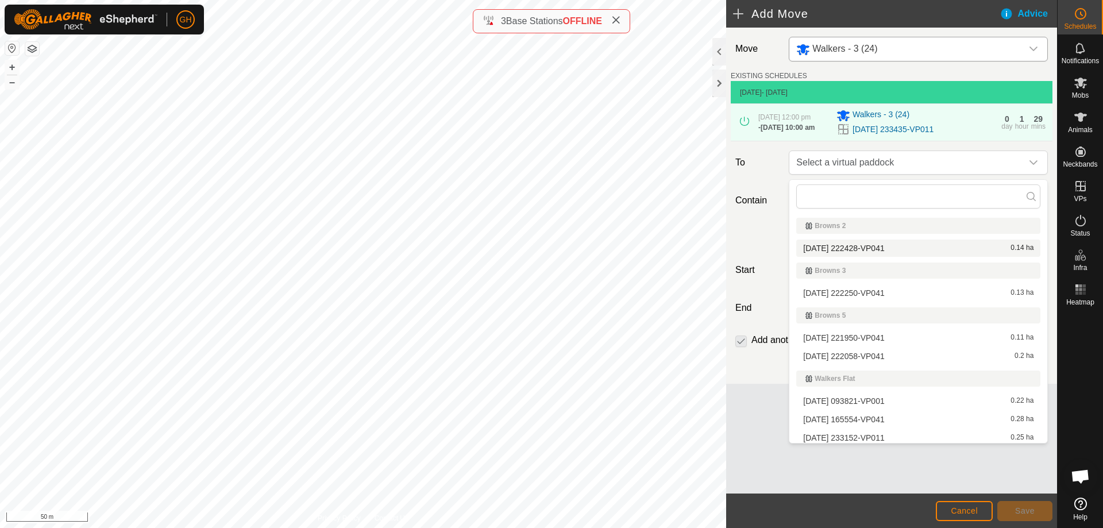
scroll to position [140, 0]
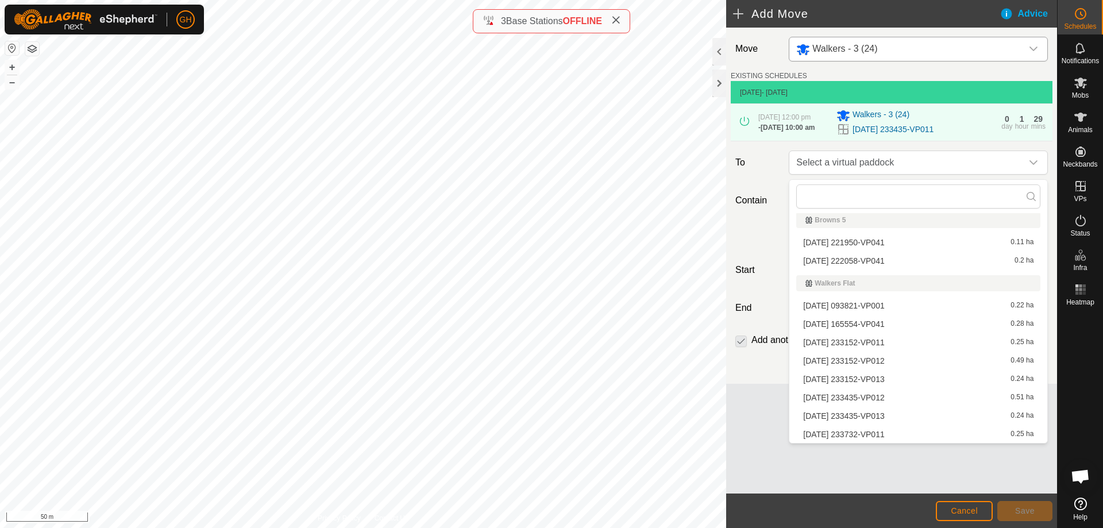
click at [904, 398] on li "[DATE] 233435-VP012 0.51 ha" at bounding box center [919, 397] width 244 height 17
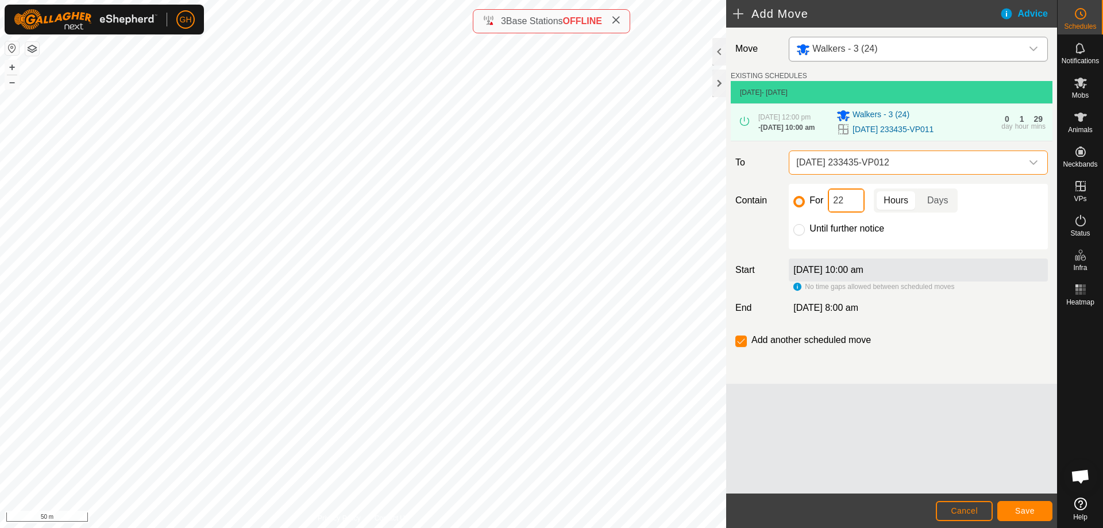
click at [859, 205] on input "22" at bounding box center [846, 200] width 37 height 24
click at [1033, 498] on button "Save" at bounding box center [1025, 511] width 55 height 20
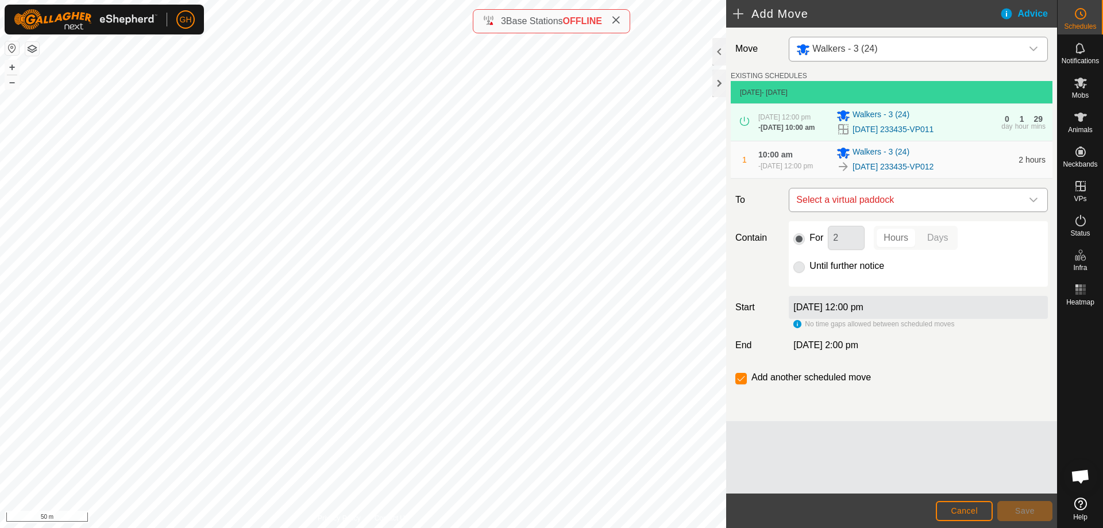
click at [922, 208] on span "Select a virtual paddock" at bounding box center [907, 199] width 230 height 23
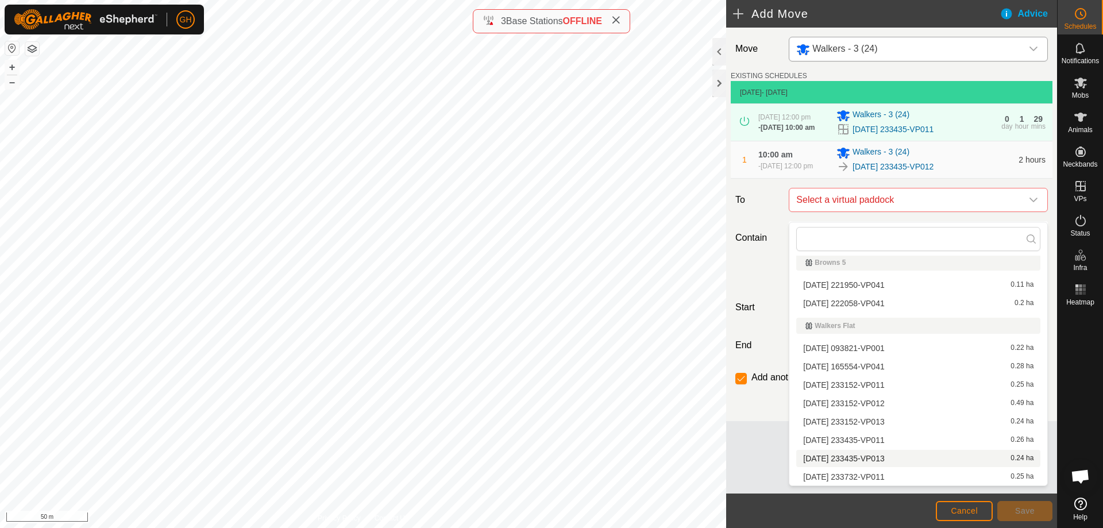
click at [898, 456] on li "[DATE] 233435-VP013 0.24 ha" at bounding box center [919, 458] width 244 height 17
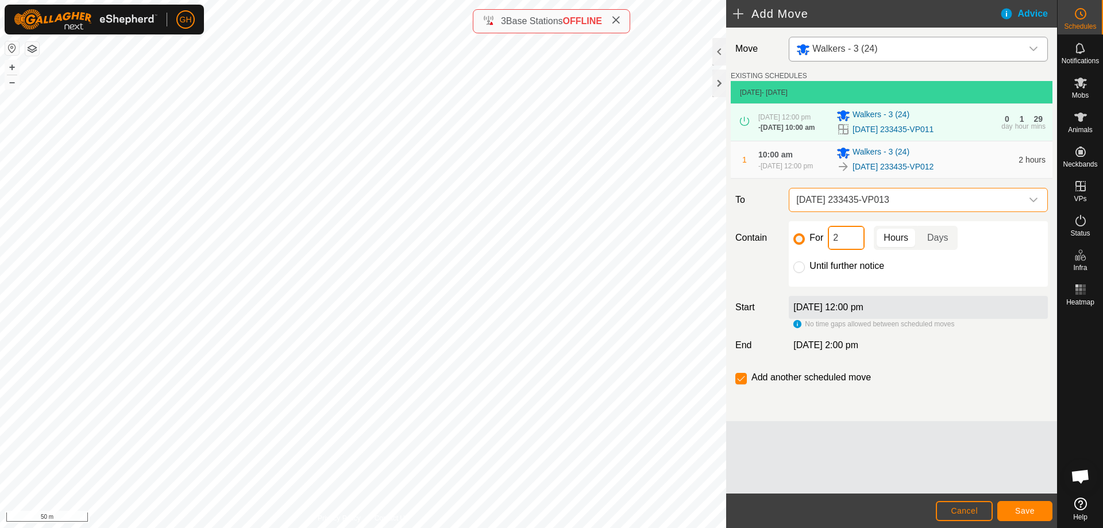
click at [851, 250] on input "2" at bounding box center [846, 238] width 37 height 24
type input "22"
click at [741, 384] on input "checkbox" at bounding box center [741, 378] width 11 height 11
checkbox input "false"
click at [1018, 498] on span "Save" at bounding box center [1025, 510] width 20 height 9
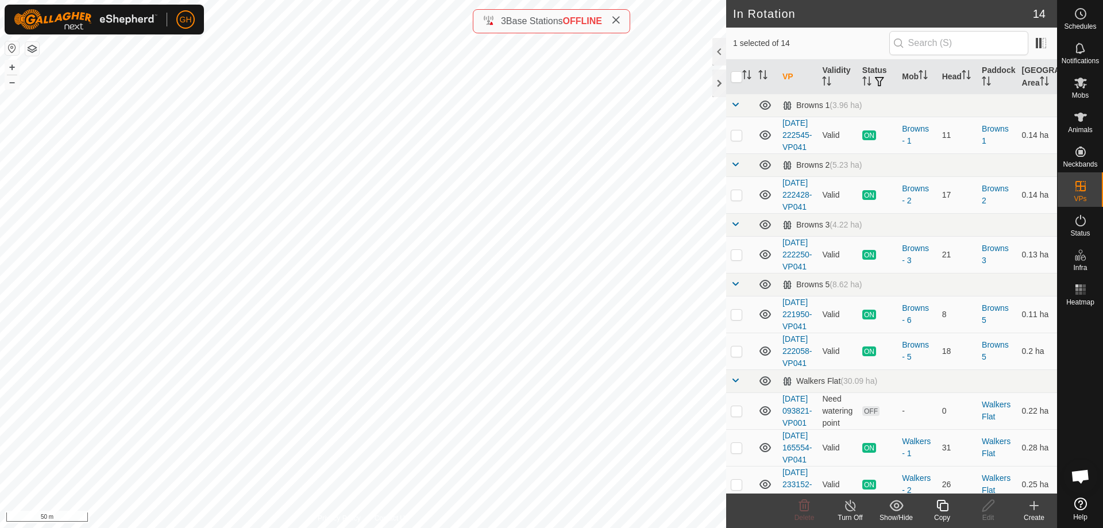
click at [947, 498] on icon at bounding box center [943, 506] width 14 height 14
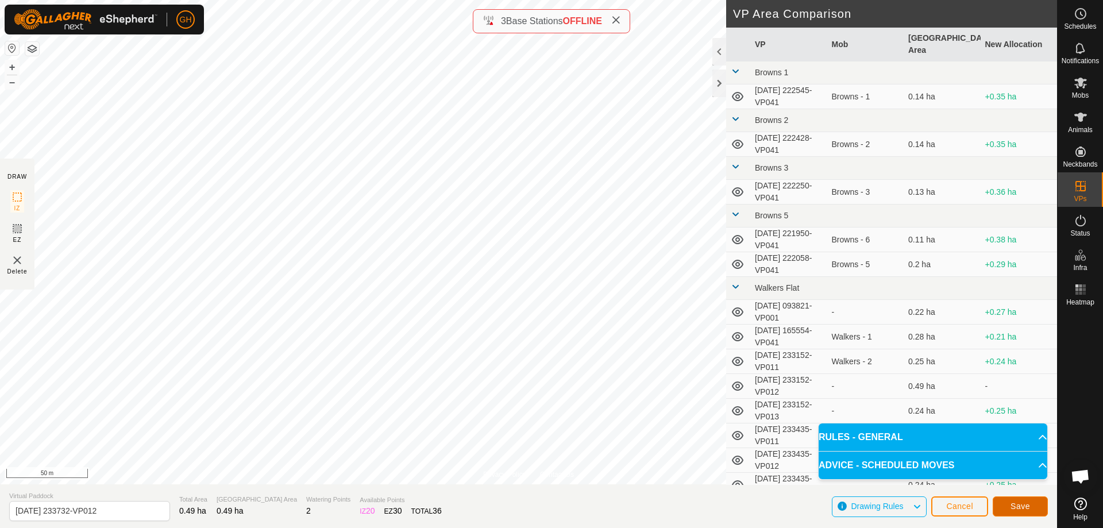
click at [1010, 498] on button "Save" at bounding box center [1020, 507] width 55 height 20
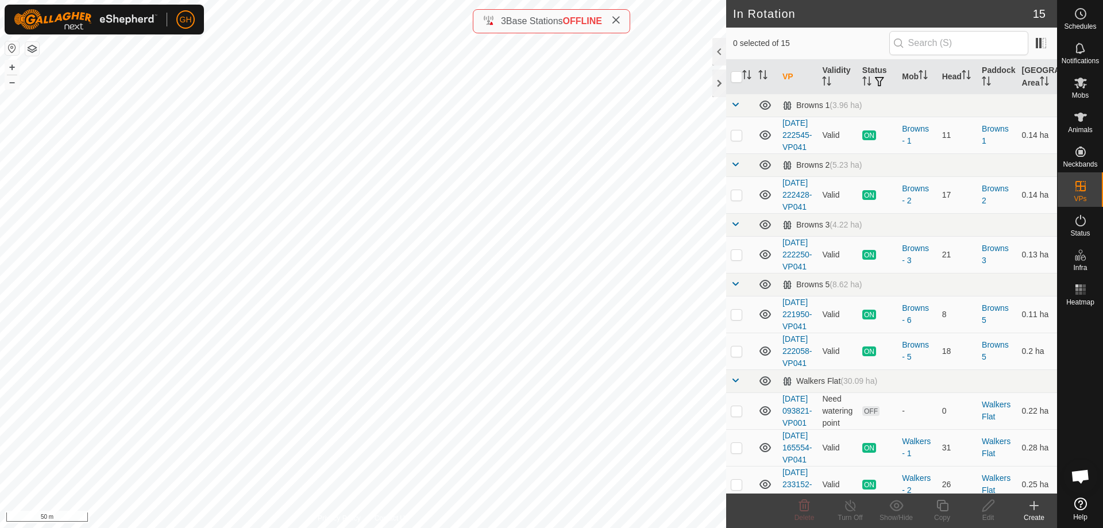
checkbox input "true"
click at [941, 498] on icon at bounding box center [943, 506] width 14 height 14
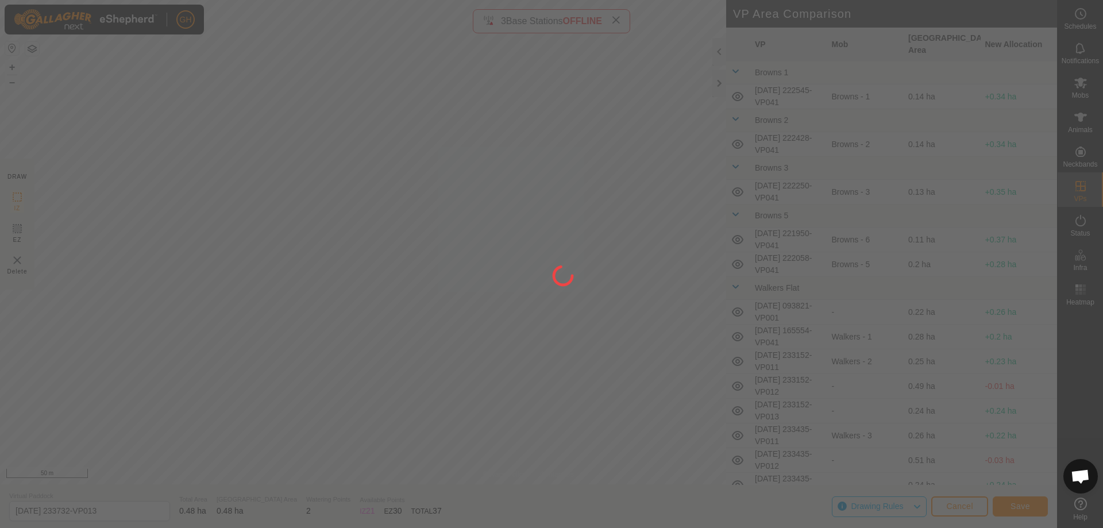
click at [462, 368] on div at bounding box center [551, 264] width 1103 height 528
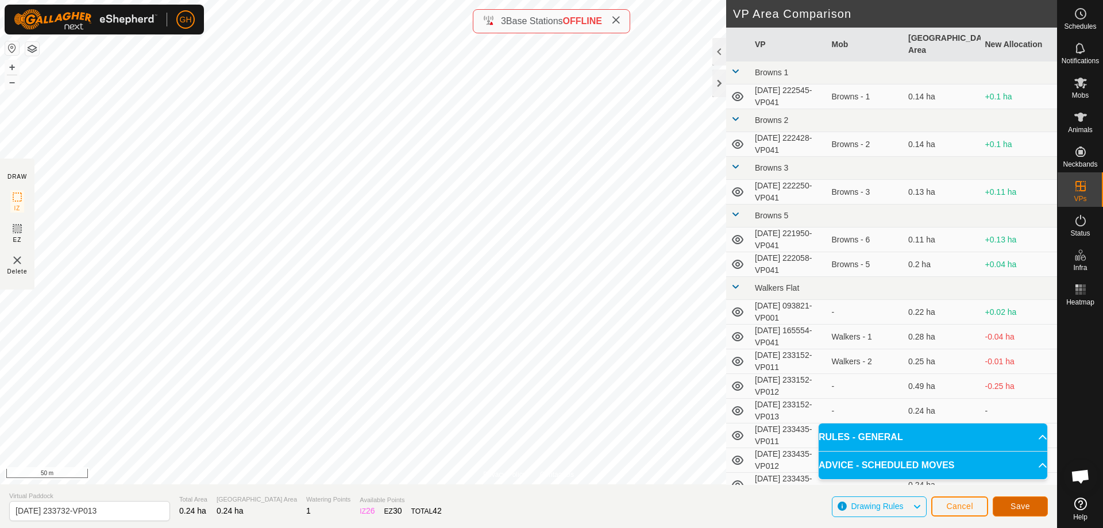
click at [1022, 498] on span "Save" at bounding box center [1021, 506] width 20 height 9
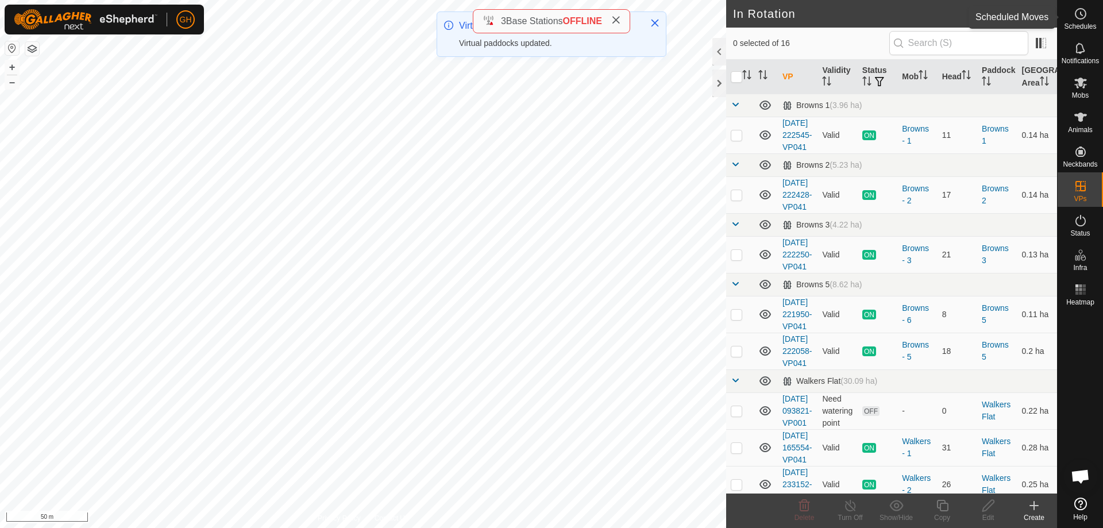
click at [1077, 10] on circle at bounding box center [1081, 14] width 10 height 10
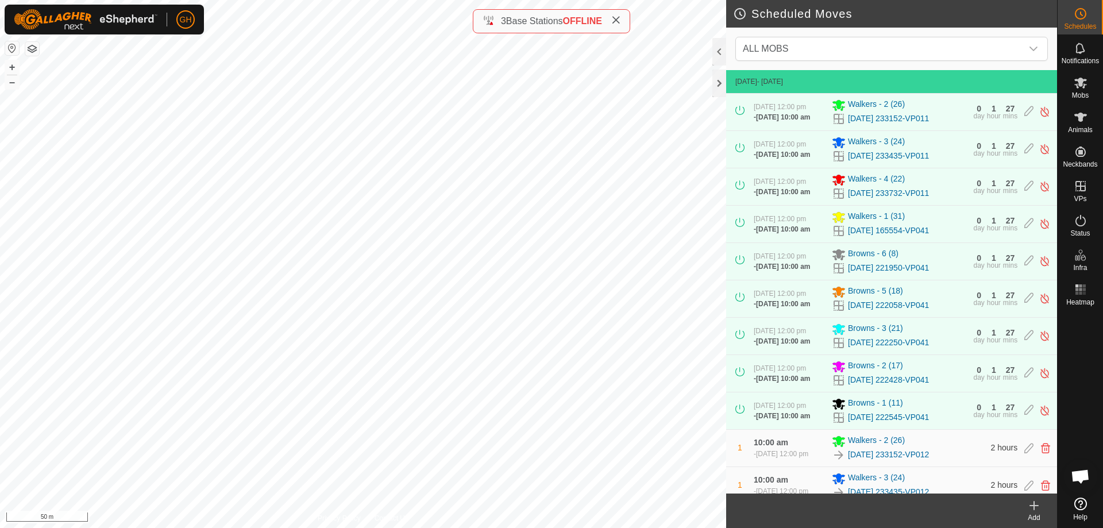
click at [1038, 498] on icon at bounding box center [1035, 506] width 14 height 14
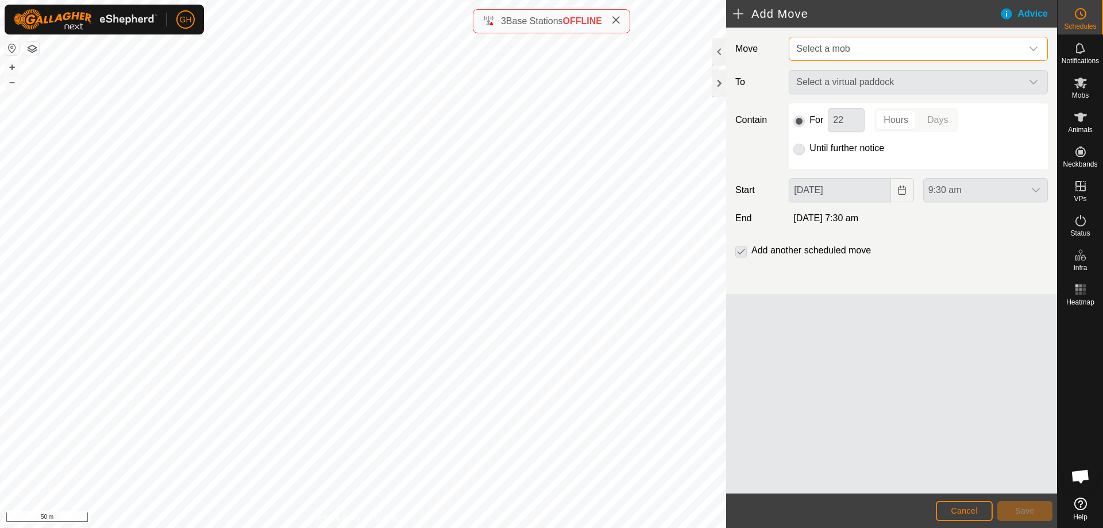
click at [890, 48] on span "Select a mob" at bounding box center [907, 48] width 230 height 23
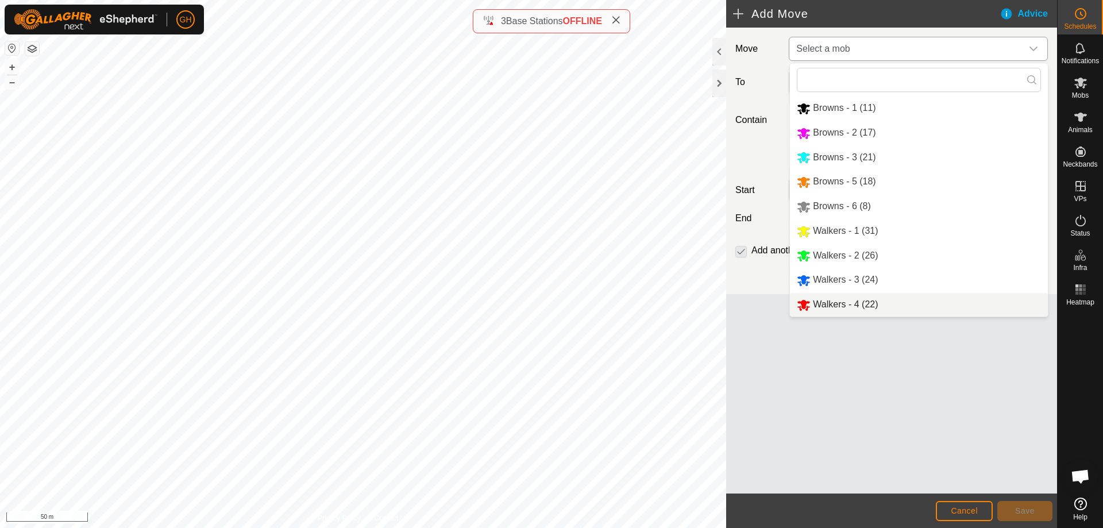
click at [851, 300] on li "Walkers - 4 (22)" at bounding box center [919, 305] width 258 height 24
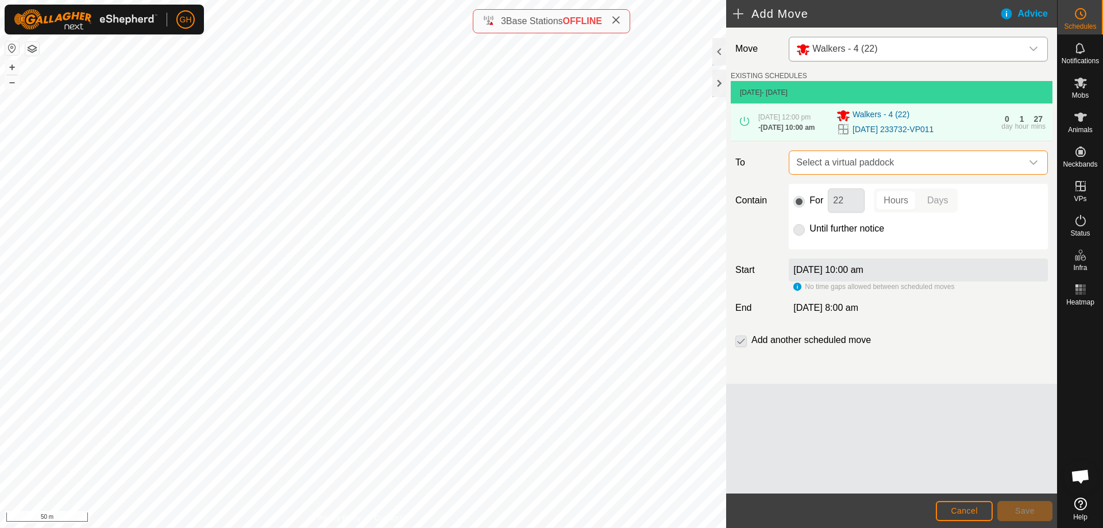
click at [905, 169] on span "Select a virtual paddock" at bounding box center [907, 162] width 230 height 23
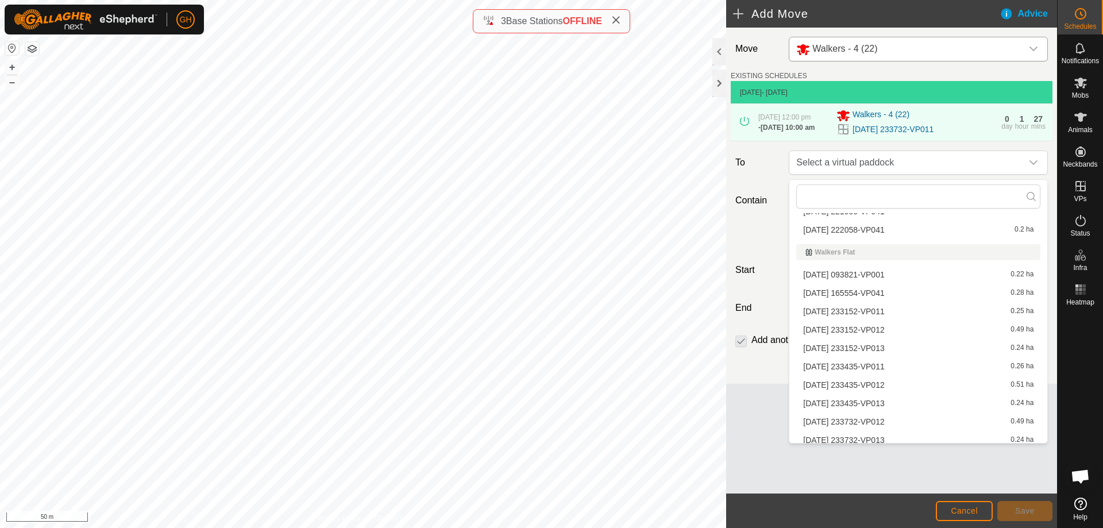
scroll to position [177, 0]
click at [889, 413] on li "[DATE] 233732-VP012 0.49 ha" at bounding box center [919, 415] width 244 height 17
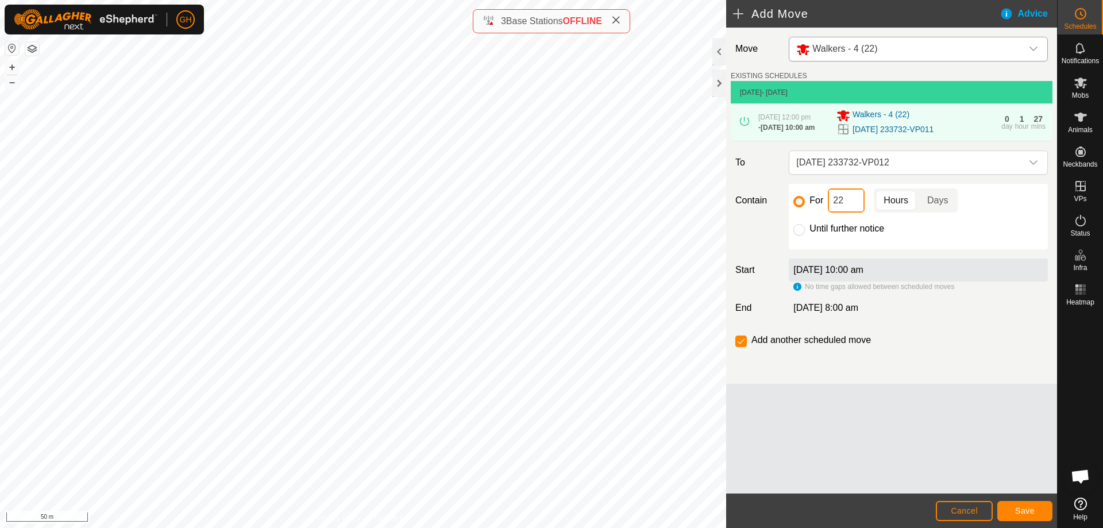
click at [849, 204] on input "22" at bounding box center [846, 200] width 37 height 24
click at [1043, 498] on button "Save" at bounding box center [1025, 511] width 55 height 20
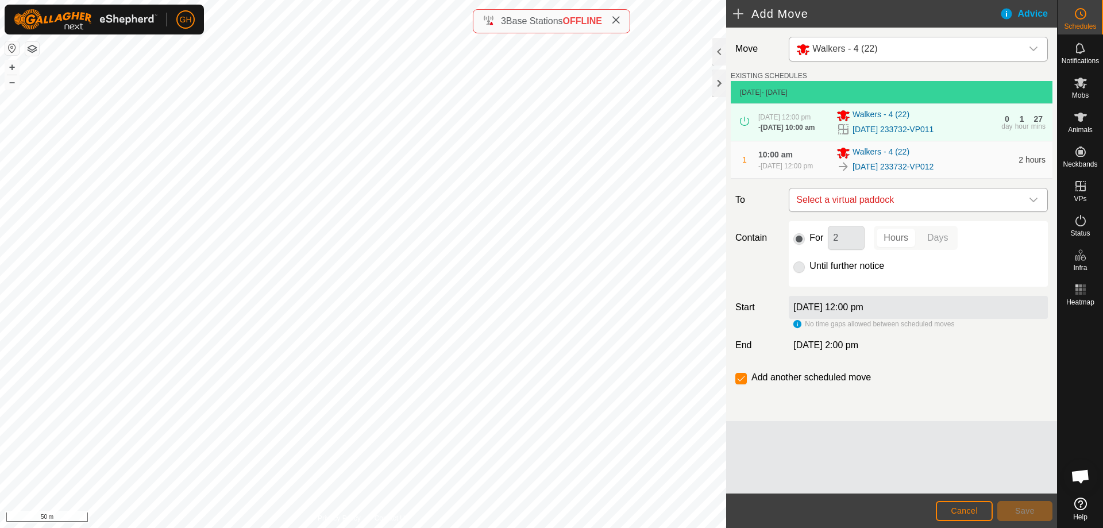
click at [862, 211] on span "Select a virtual paddock" at bounding box center [907, 199] width 230 height 23
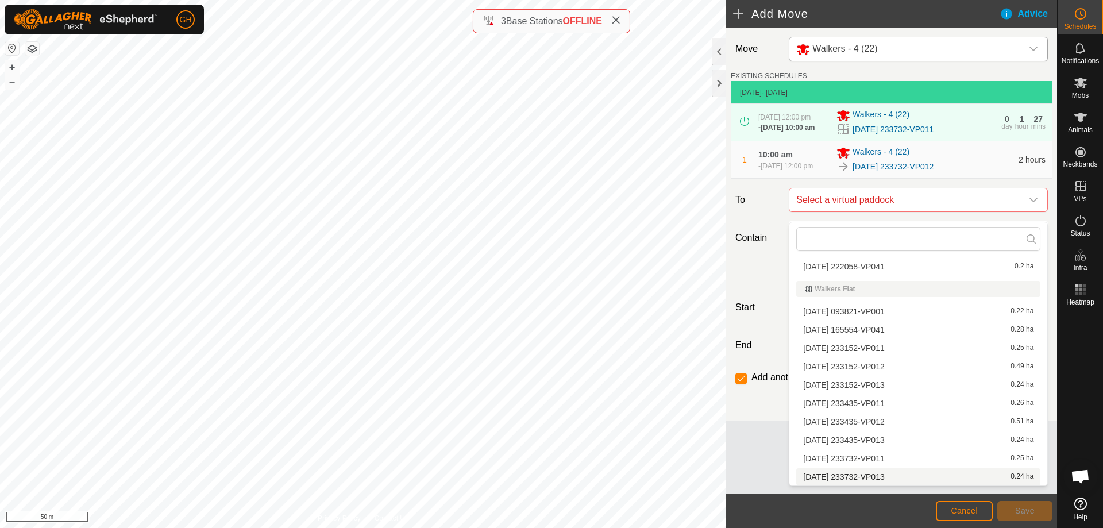
click at [883, 475] on li "[DATE] 233732-VP013 0.24 ha" at bounding box center [919, 476] width 244 height 17
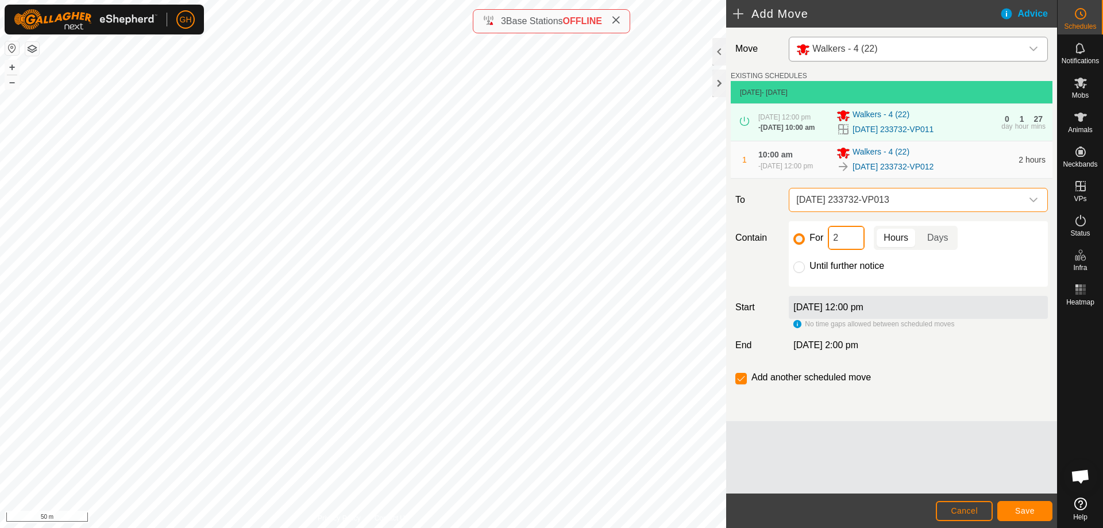
click at [853, 246] on input "2" at bounding box center [846, 238] width 37 height 24
type input "22"
click at [745, 383] on input "checkbox" at bounding box center [741, 378] width 11 height 11
checkbox input "false"
click at [1023, 498] on button "Save" at bounding box center [1025, 511] width 55 height 20
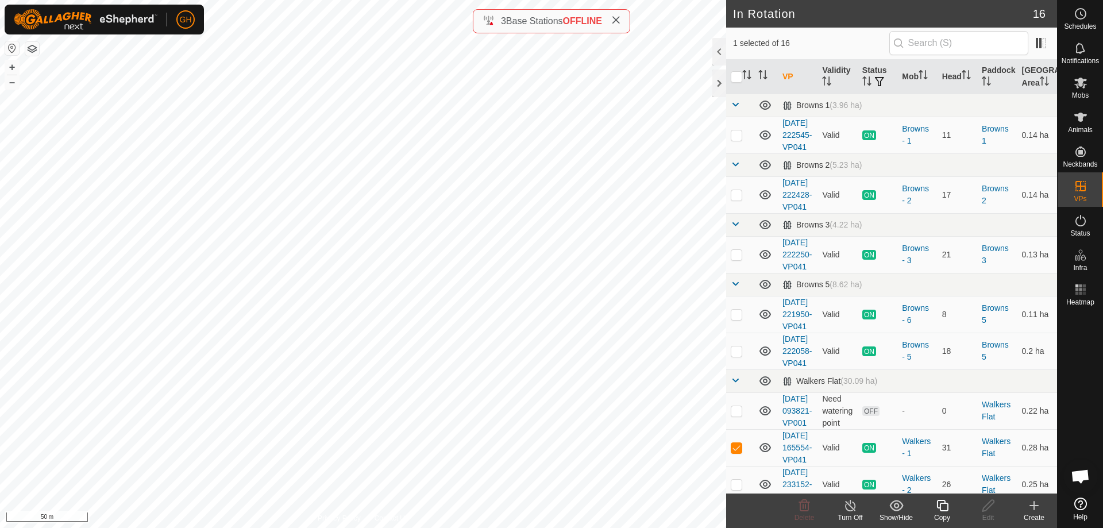
click at [939, 498] on icon at bounding box center [942, 505] width 11 height 11
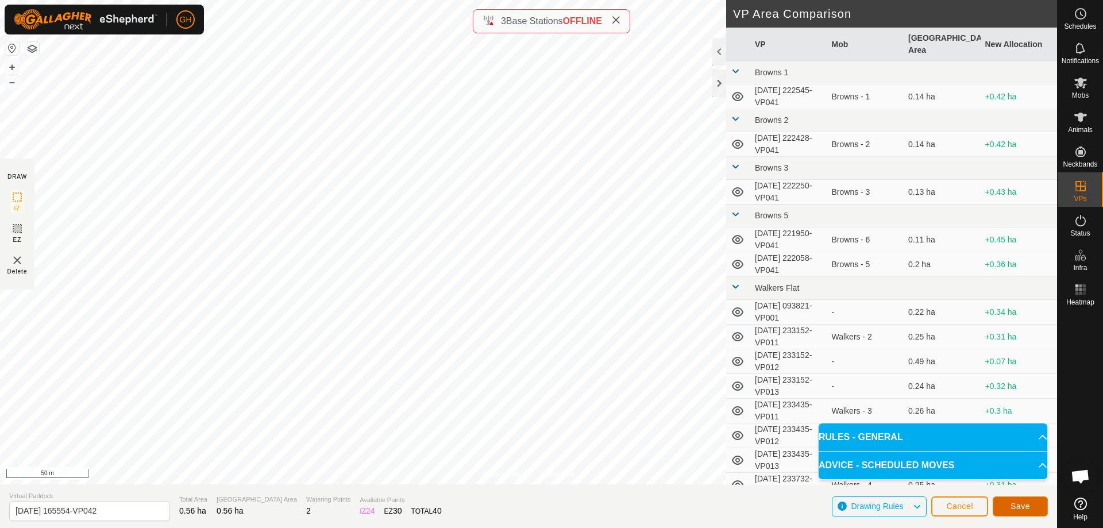
click at [1023, 498] on button "Save" at bounding box center [1020, 507] width 55 height 20
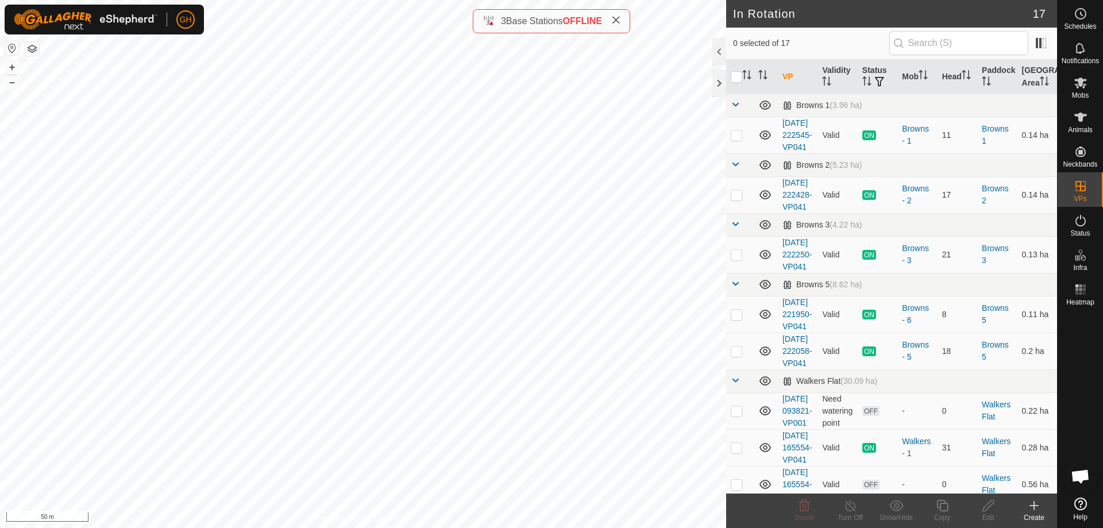
checkbox input "true"
click at [946, 498] on copy-svg-icon at bounding box center [942, 506] width 46 height 14
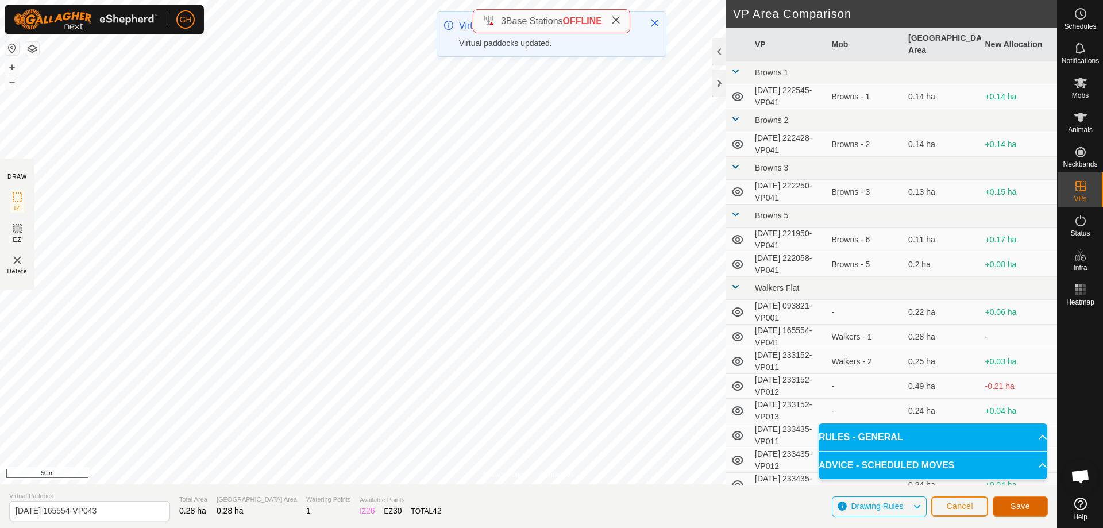
click at [1025, 498] on span "Save" at bounding box center [1021, 506] width 20 height 9
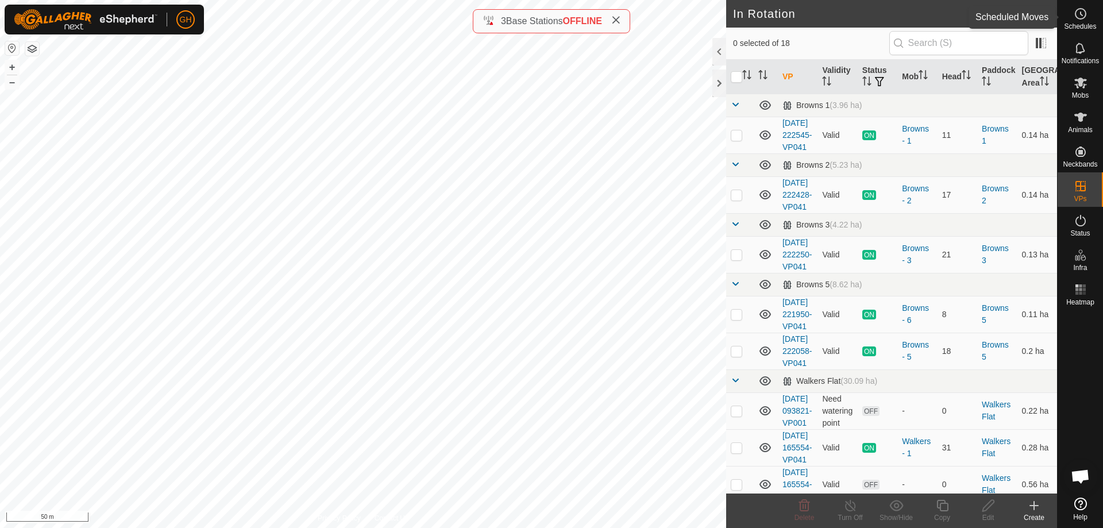
click at [1078, 22] on es-schedule-vp-svg-icon at bounding box center [1081, 14] width 21 height 18
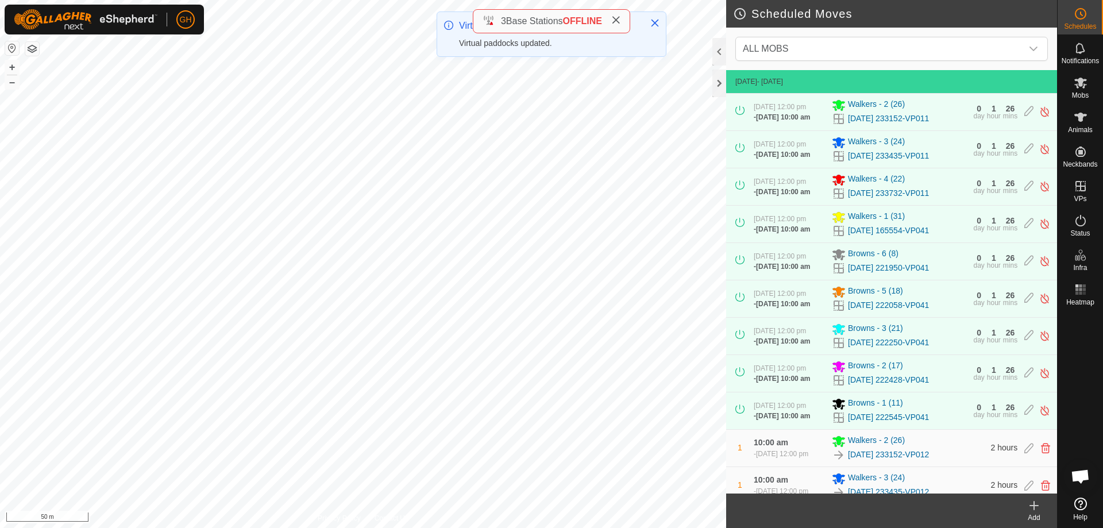
click at [1036, 498] on icon at bounding box center [1035, 506] width 14 height 14
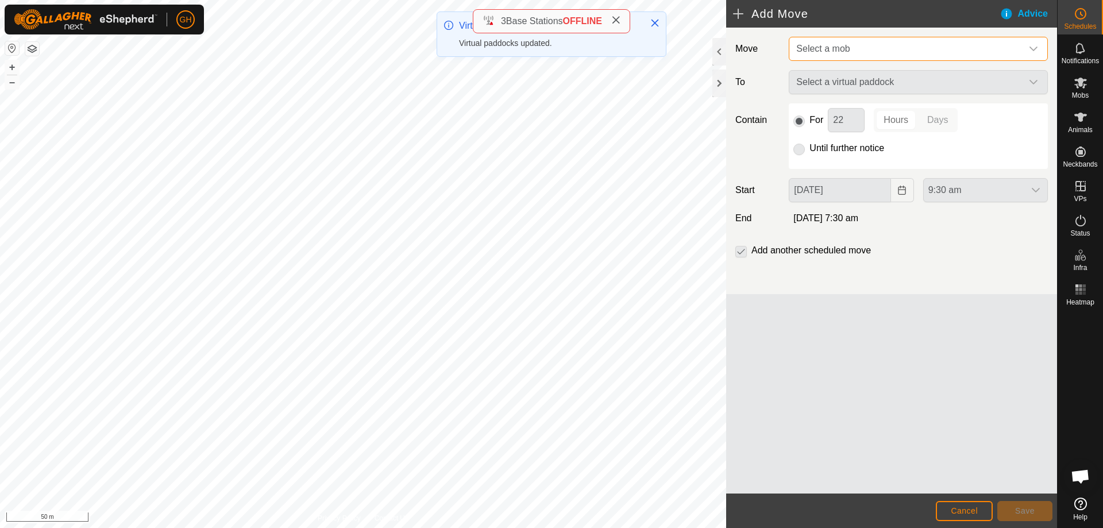
click at [891, 47] on span "Select a mob" at bounding box center [907, 48] width 230 height 23
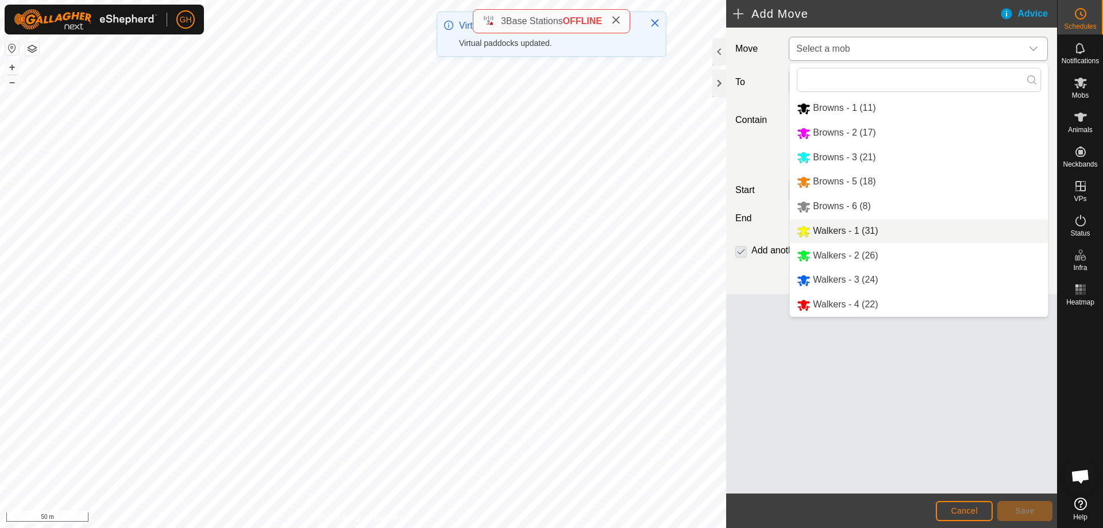
click at [867, 236] on li "Walkers - 1 (31)" at bounding box center [919, 232] width 258 height 24
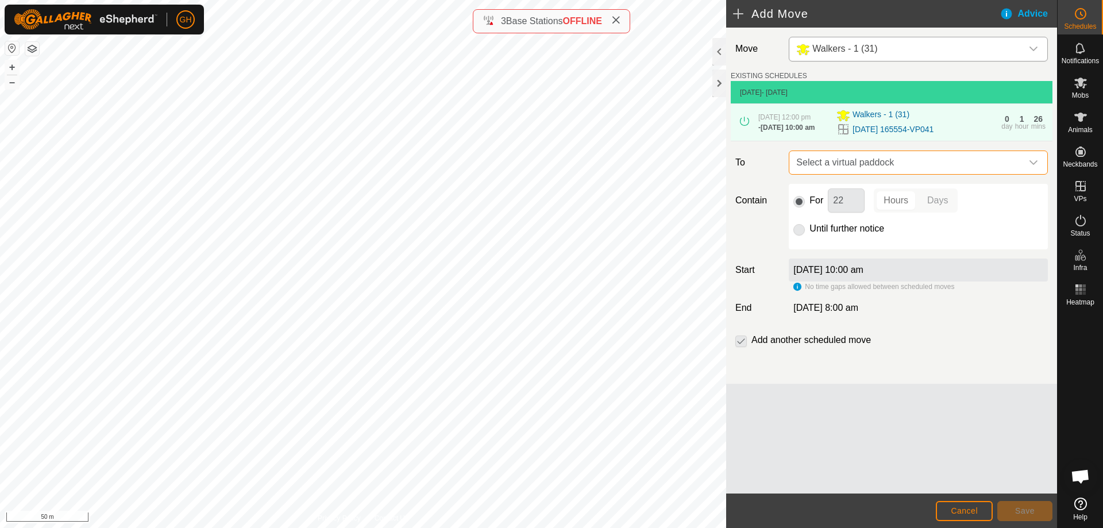
click at [917, 161] on span "Select a virtual paddock" at bounding box center [907, 162] width 230 height 23
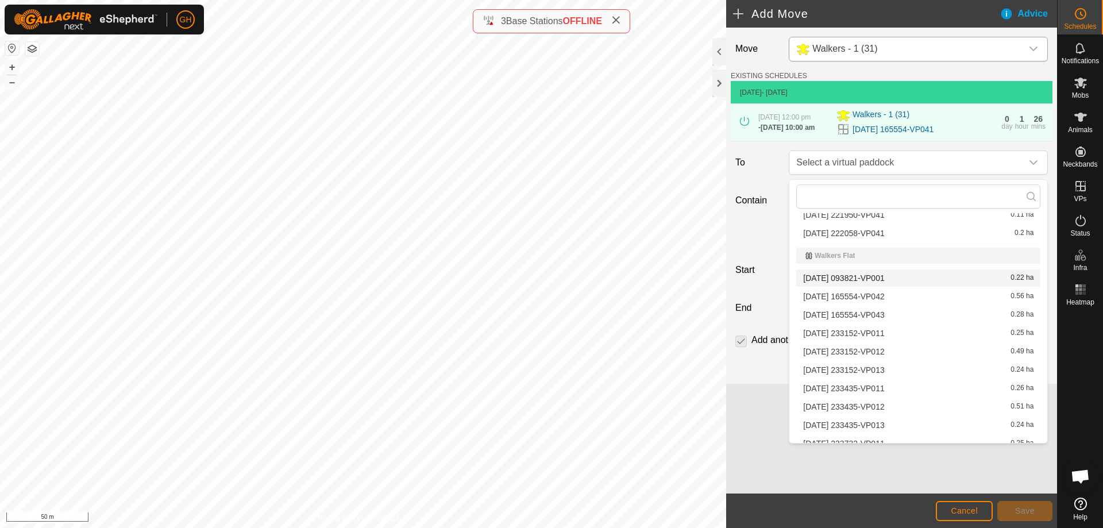
scroll to position [214, 0]
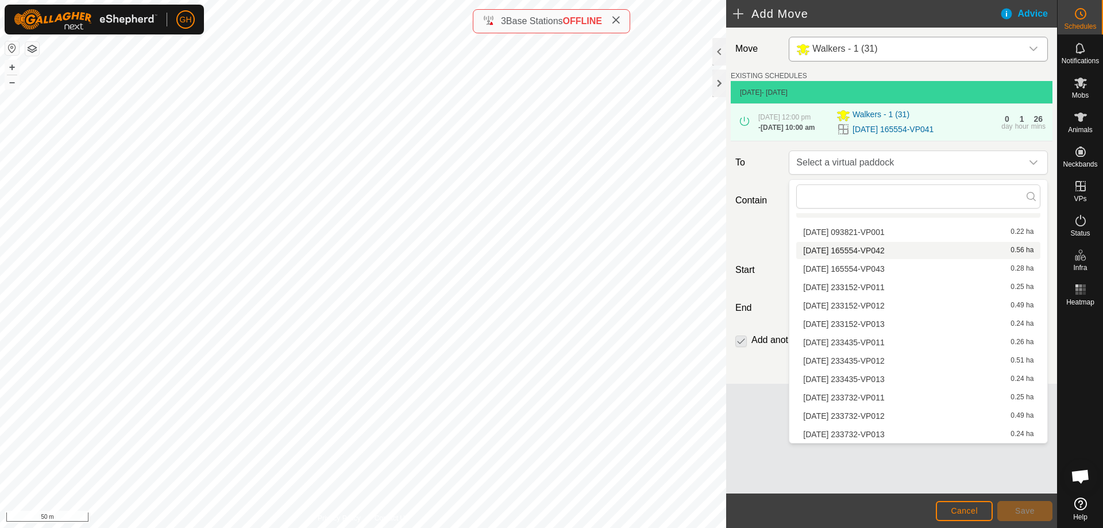
click at [876, 252] on li "[DATE] 165554-VP042 0.56 ha" at bounding box center [919, 250] width 244 height 17
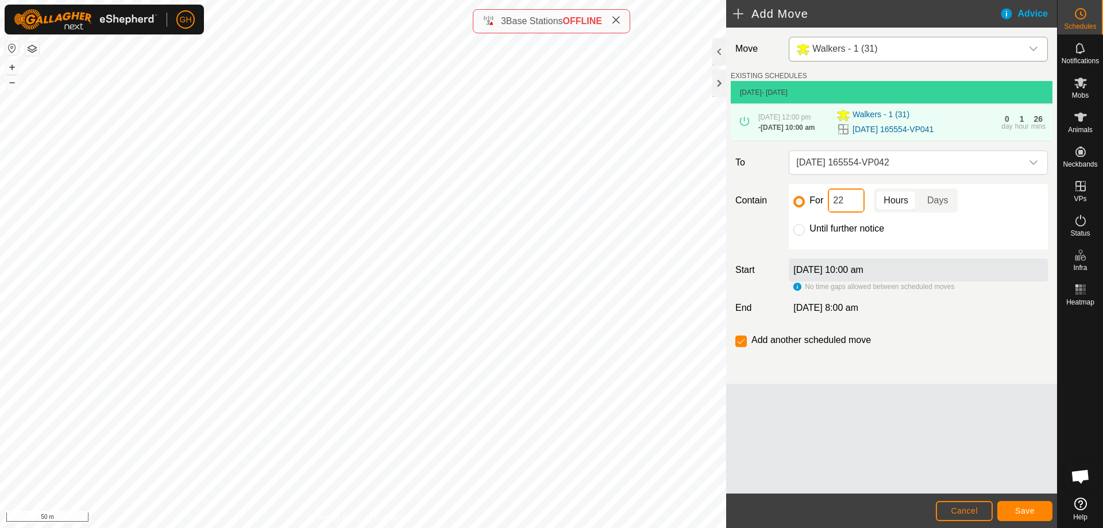
click at [844, 206] on input "22" at bounding box center [846, 200] width 37 height 24
click at [1026, 498] on span "Save" at bounding box center [1025, 510] width 20 height 9
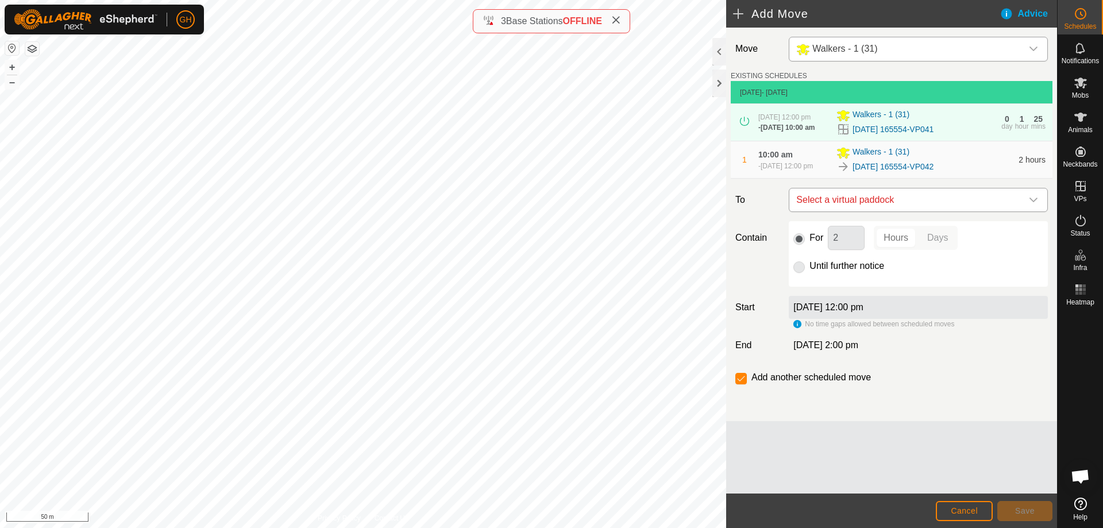
click at [940, 211] on span "Select a virtual paddock" at bounding box center [907, 199] width 230 height 23
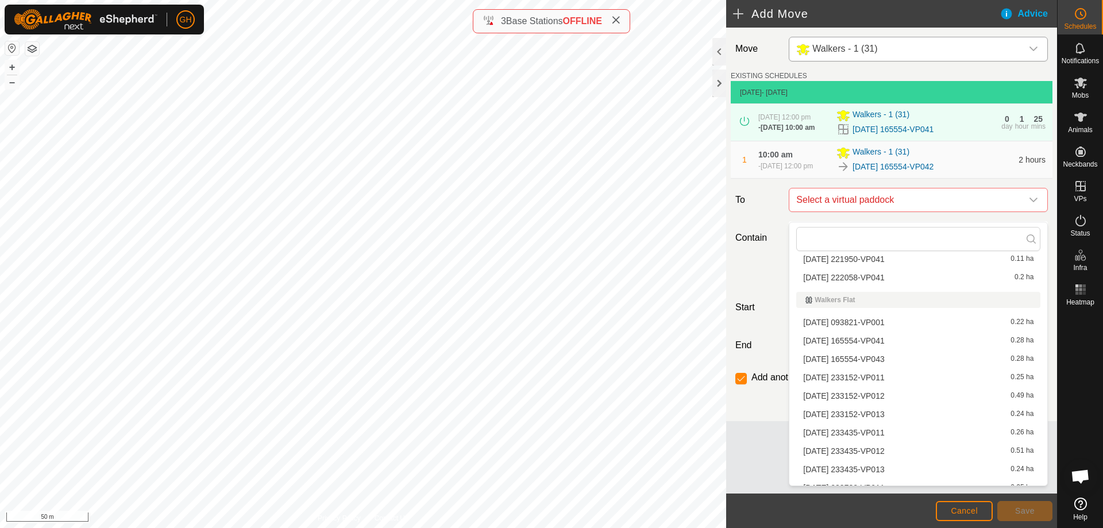
scroll to position [172, 0]
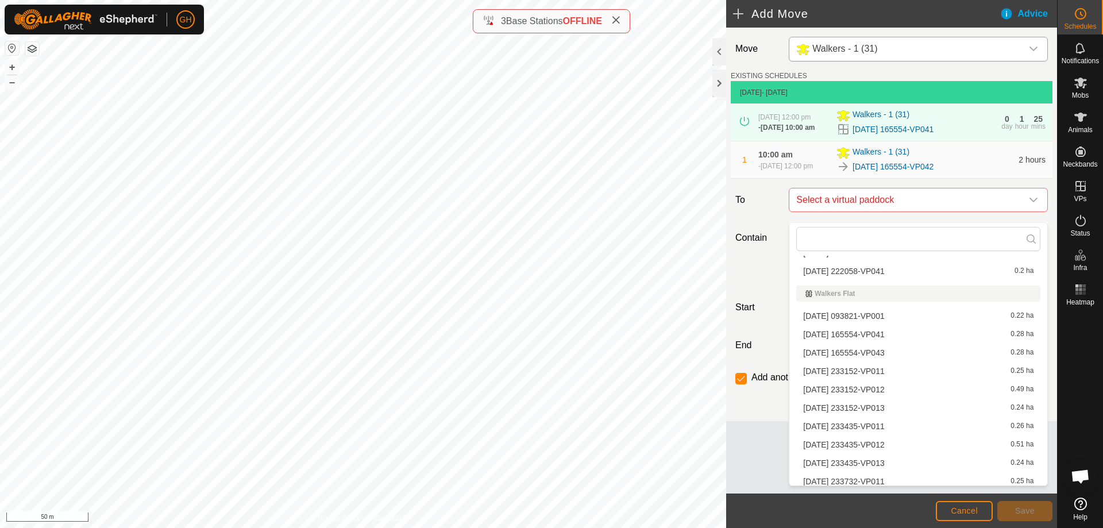
click at [903, 352] on li "[DATE] 165554-VP043 0.28 ha" at bounding box center [919, 352] width 244 height 17
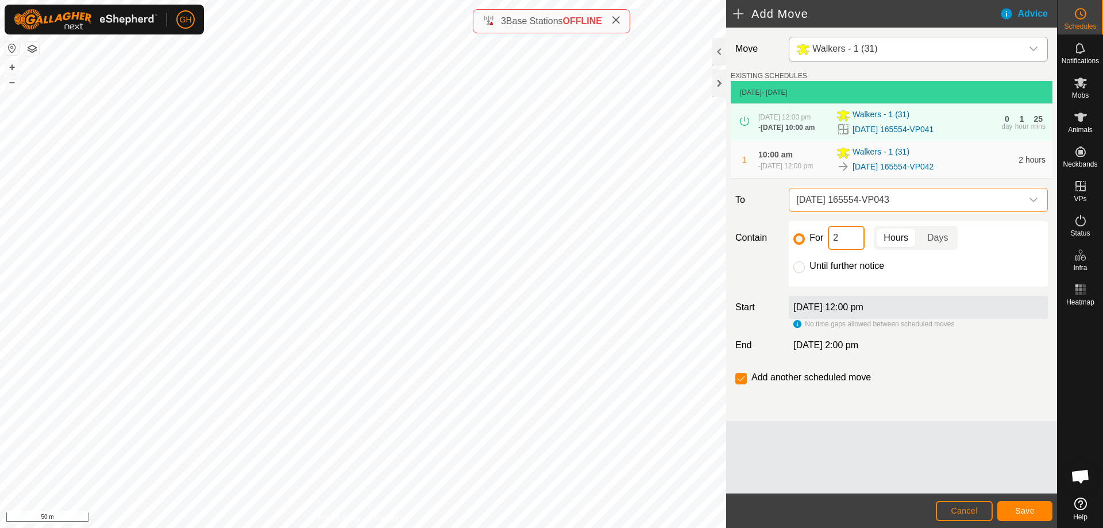
click at [847, 248] on input "2" at bounding box center [846, 238] width 37 height 24
type input "22"
click at [745, 384] on input "checkbox" at bounding box center [741, 378] width 11 height 11
checkbox input "false"
click at [1024, 498] on span "Save" at bounding box center [1025, 510] width 20 height 9
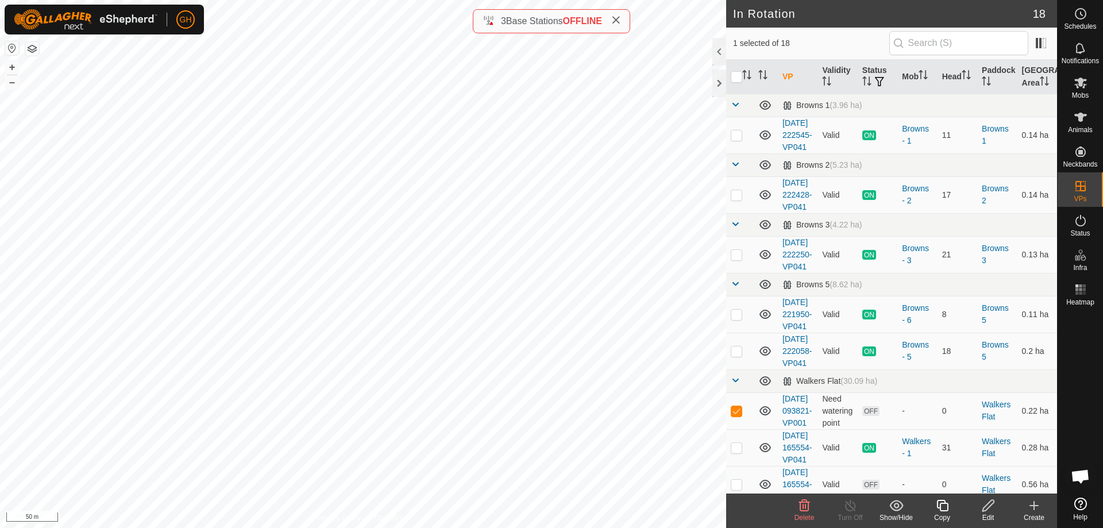
click at [898, 498] on icon at bounding box center [897, 506] width 14 height 14
click at [899, 486] on link "Move to 'In Storage'" at bounding box center [931, 480] width 114 height 23
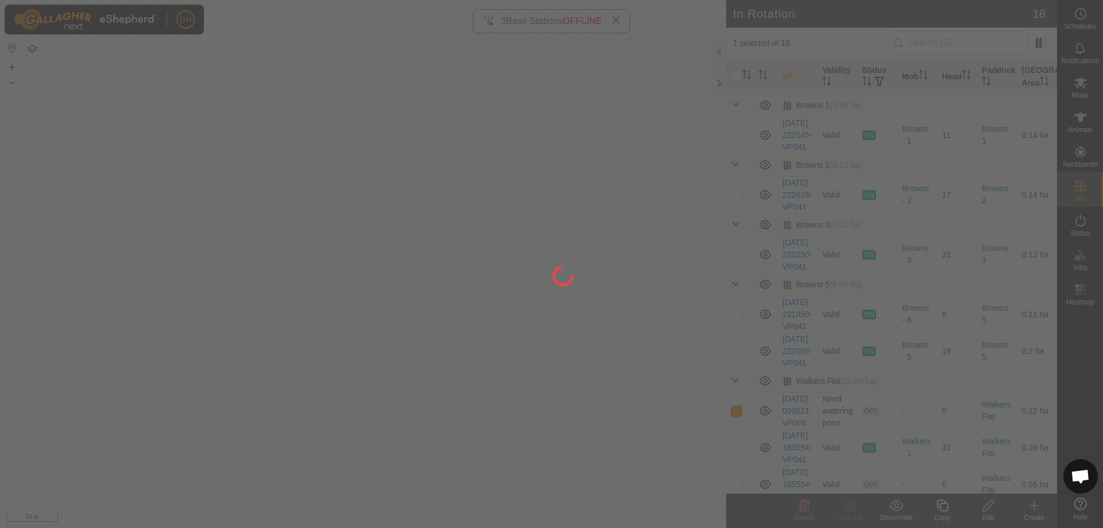
checkbox input "false"
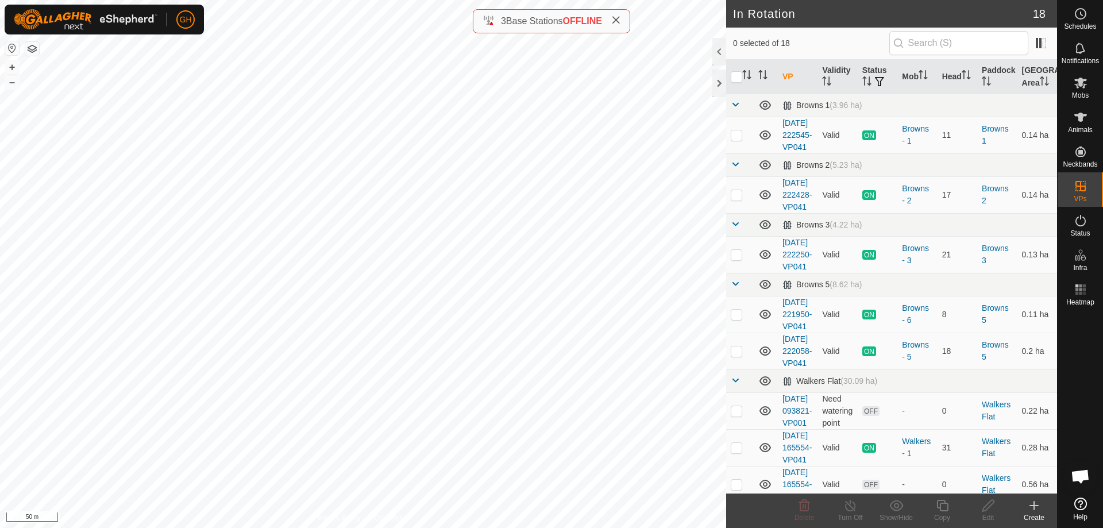
checkbox input "true"
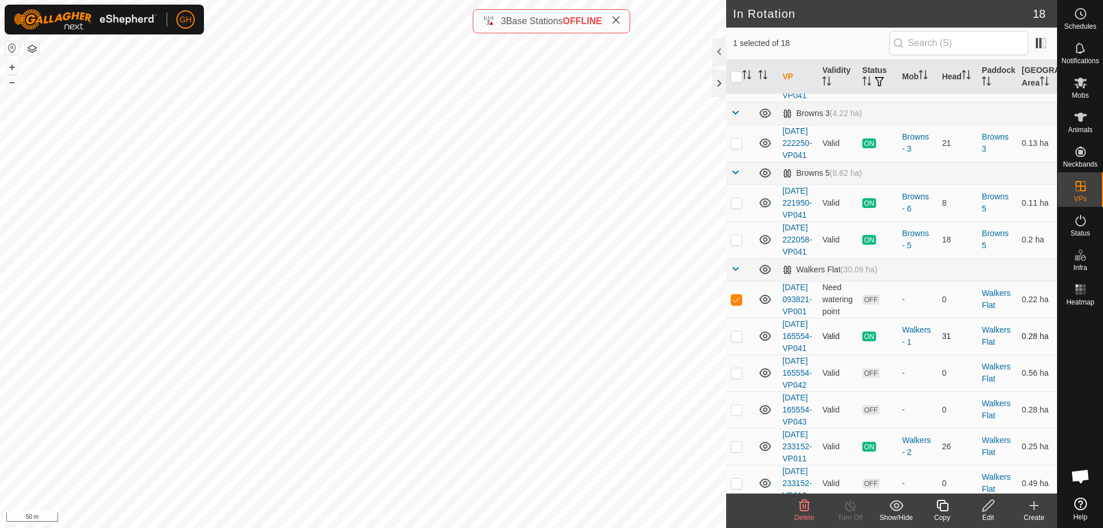
scroll to position [115, 0]
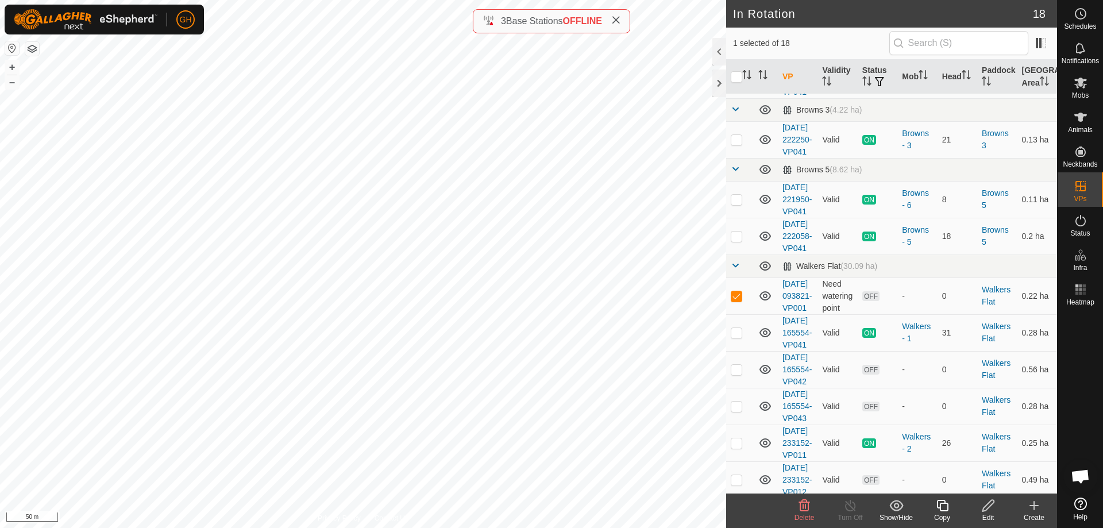
click at [802, 498] on icon at bounding box center [805, 506] width 14 height 14
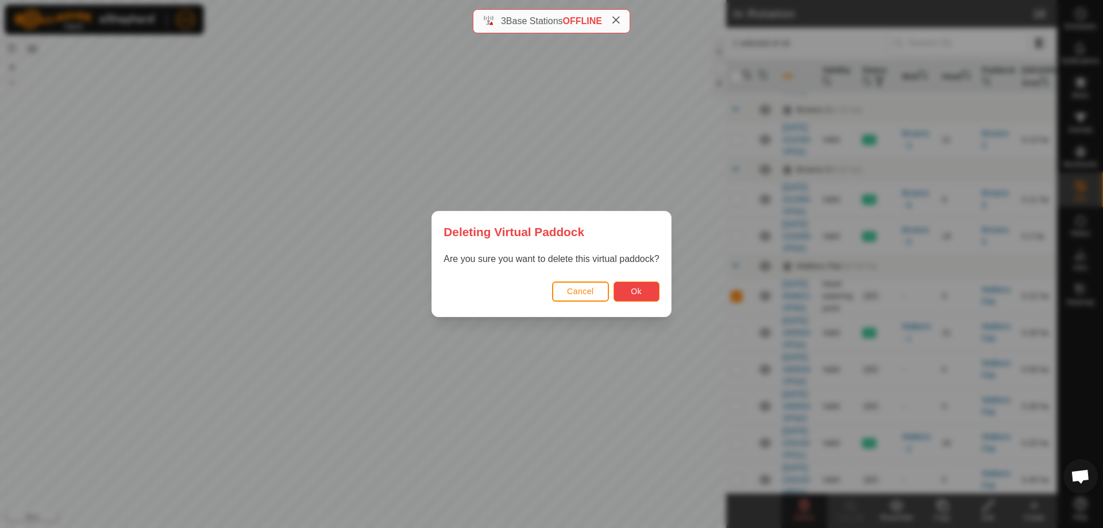
click at [655, 286] on button "Ok" at bounding box center [637, 292] width 46 height 20
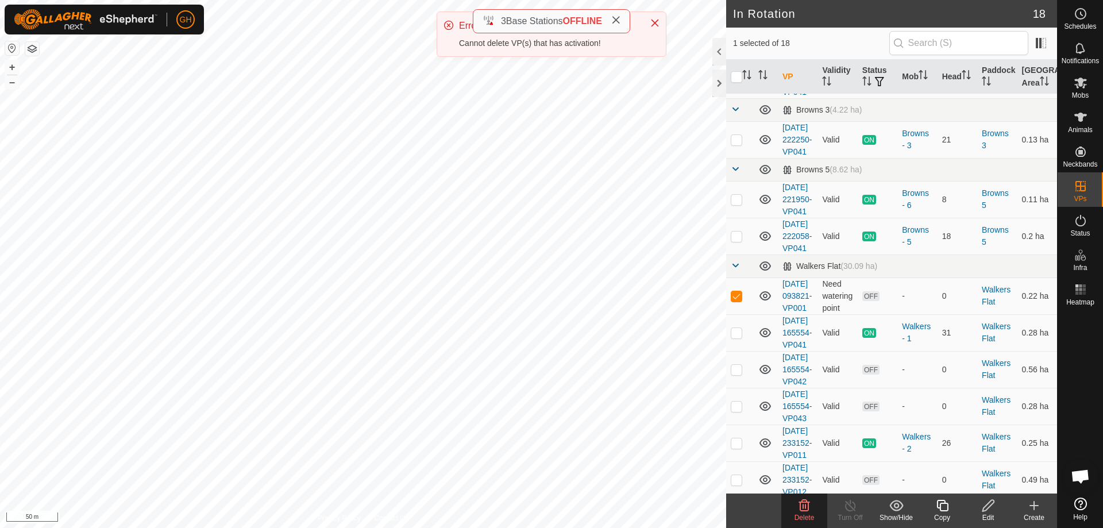
checkbox input "false"
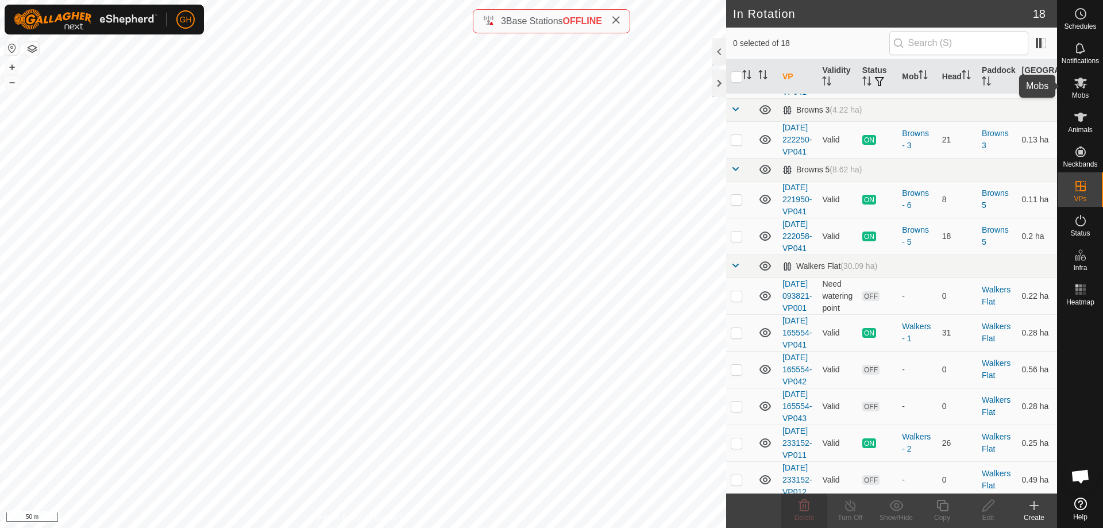
click at [1079, 88] on icon at bounding box center [1081, 83] width 14 height 14
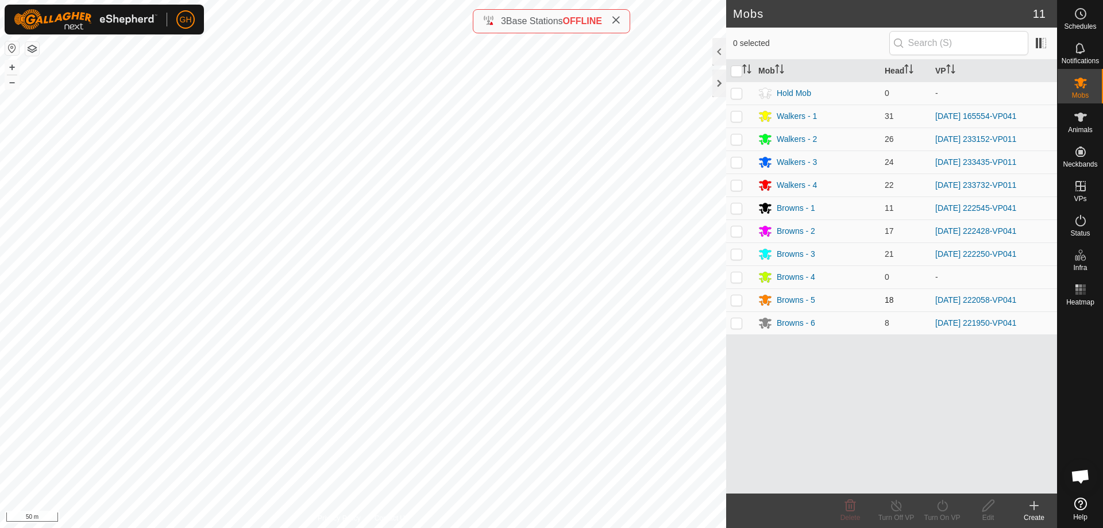
click at [733, 297] on p-checkbox at bounding box center [736, 299] width 11 height 9
checkbox input "true"
click at [740, 325] on p-checkbox at bounding box center [736, 322] width 11 height 9
checkbox input "true"
click at [896, 498] on icon at bounding box center [897, 506] width 14 height 14
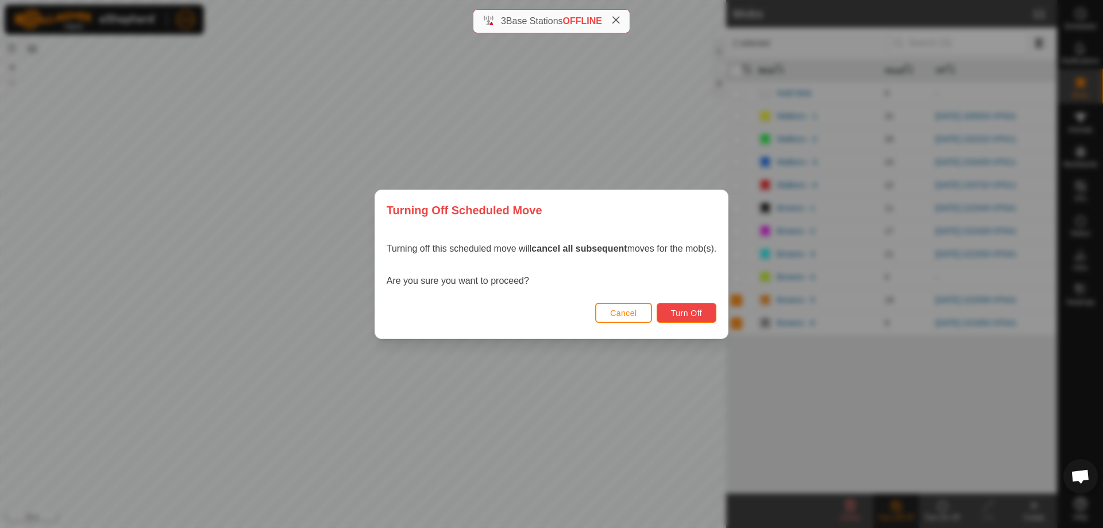
click at [684, 312] on span "Turn Off" at bounding box center [687, 313] width 32 height 9
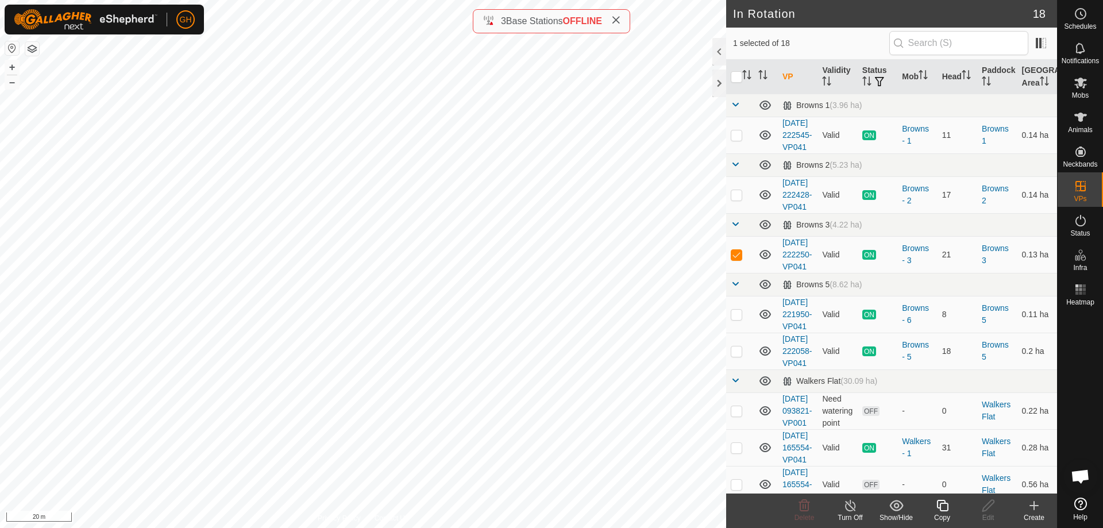
click at [936, 498] on icon at bounding box center [943, 506] width 14 height 14
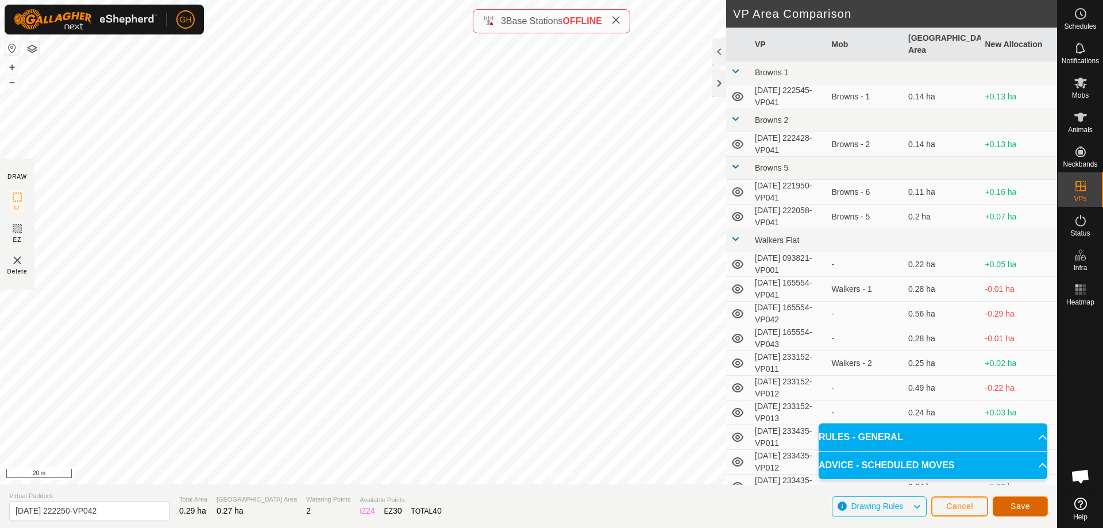
click at [1017, 498] on span "Save" at bounding box center [1021, 506] width 20 height 9
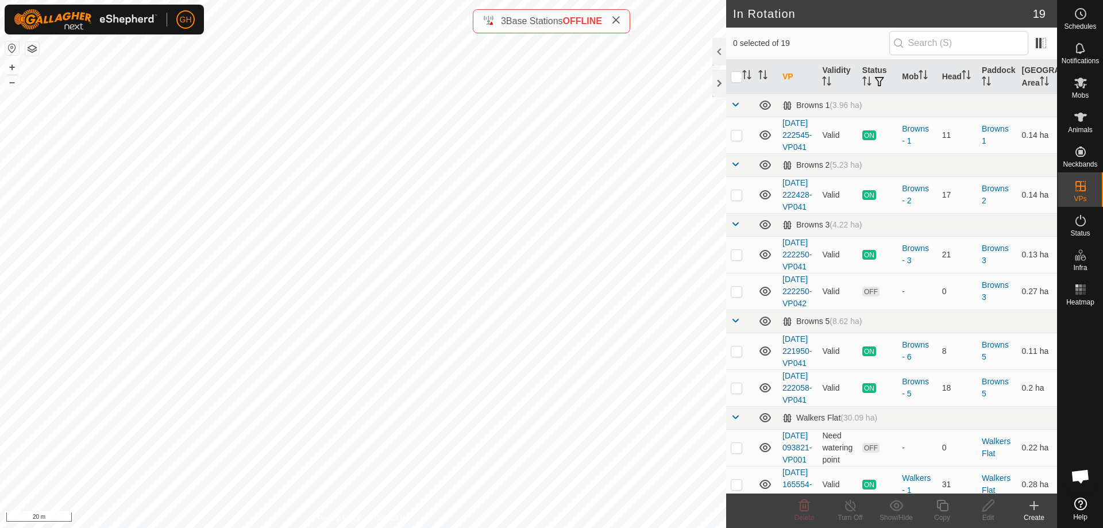
checkbox input "true"
click at [948, 498] on icon at bounding box center [942, 505] width 11 height 11
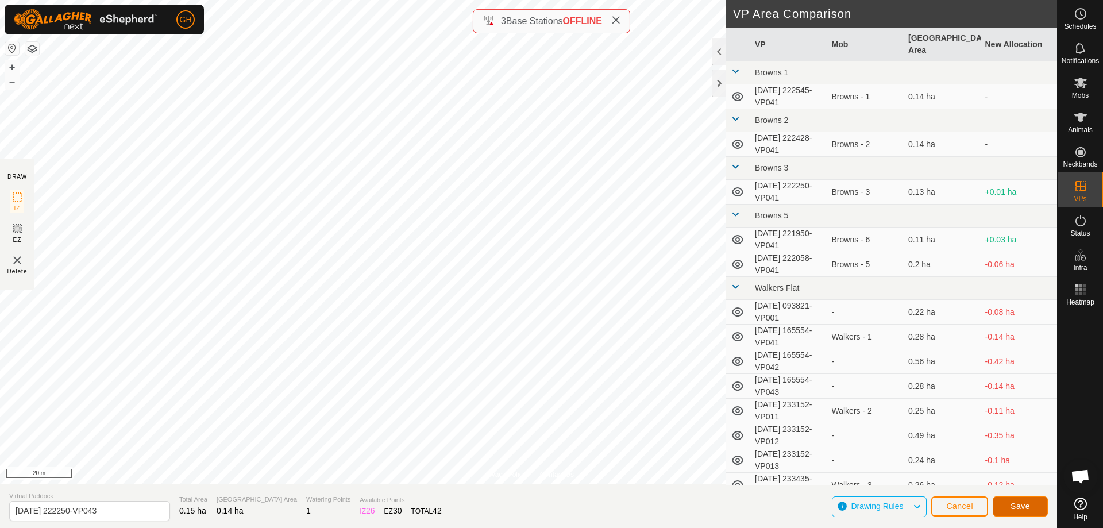
click at [1035, 498] on button "Save" at bounding box center [1020, 507] width 55 height 20
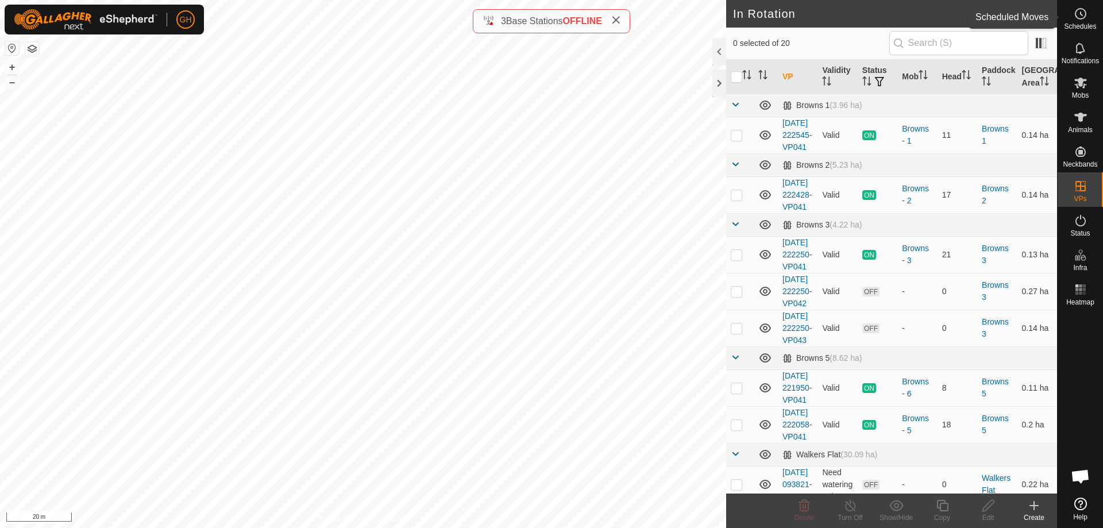
click at [1091, 17] on div "Schedules" at bounding box center [1080, 17] width 45 height 34
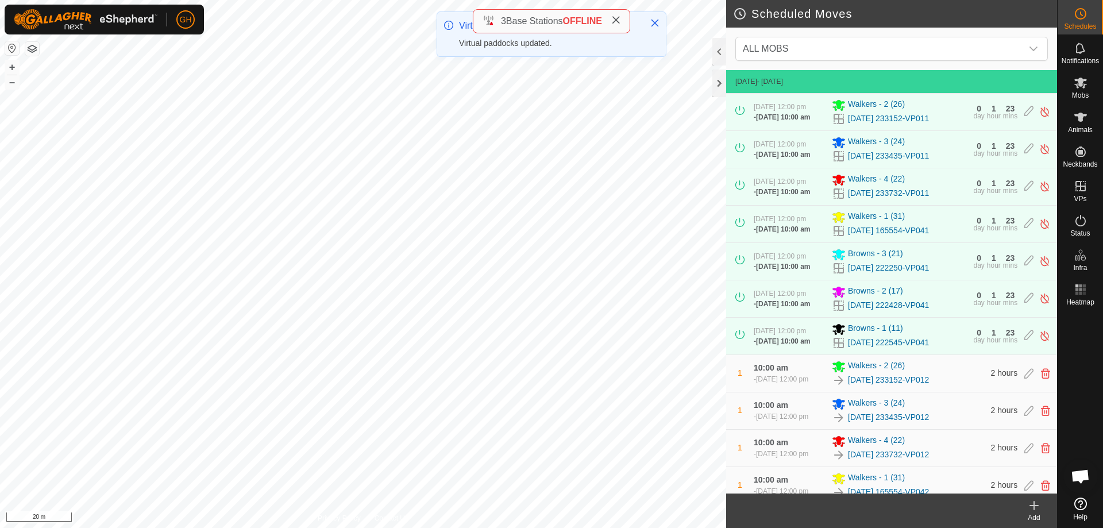
click at [1033, 498] on icon at bounding box center [1035, 506] width 14 height 14
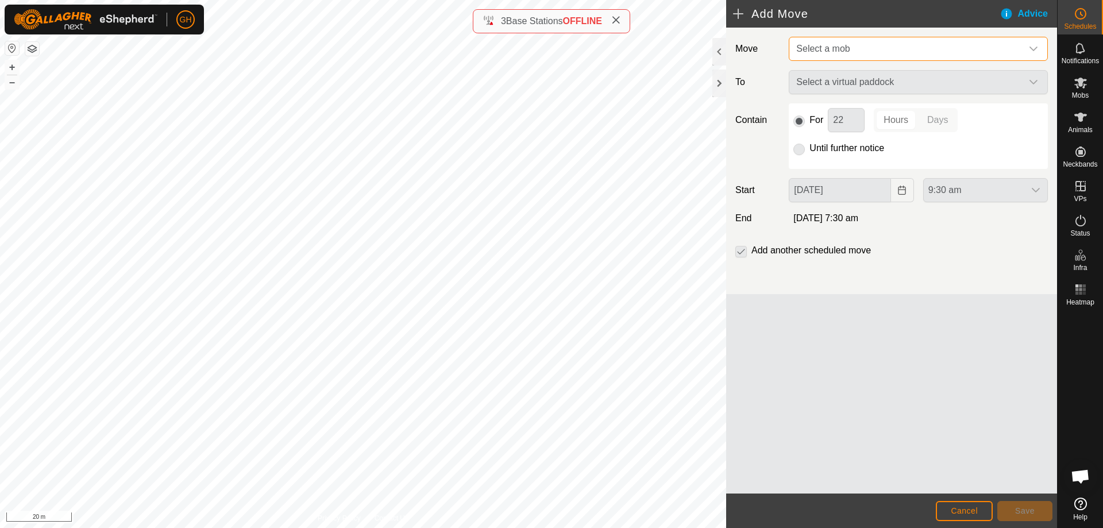
click at [863, 48] on span "Select a mob" at bounding box center [907, 48] width 230 height 23
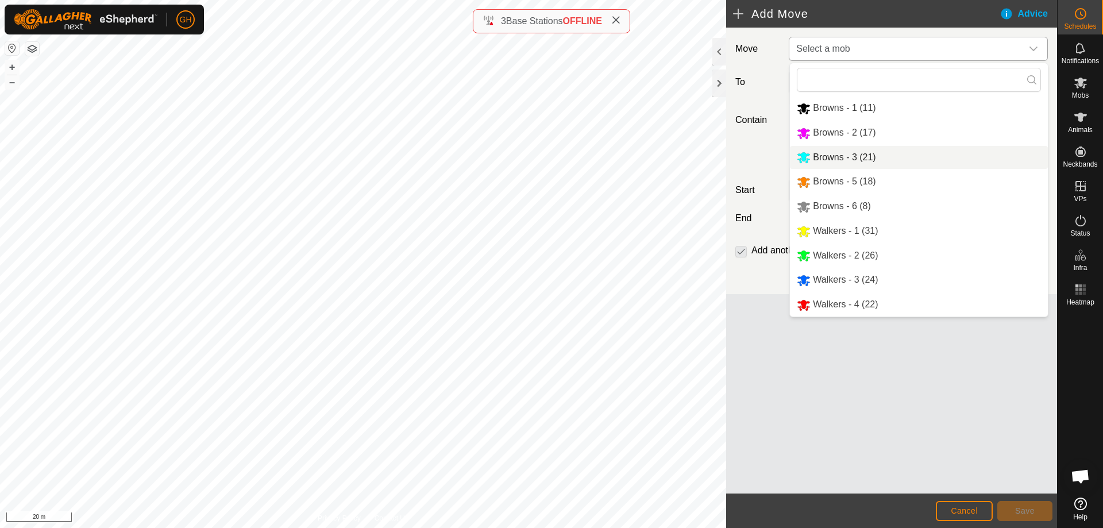
click at [848, 157] on li "Browns - 3 (21)" at bounding box center [919, 158] width 258 height 24
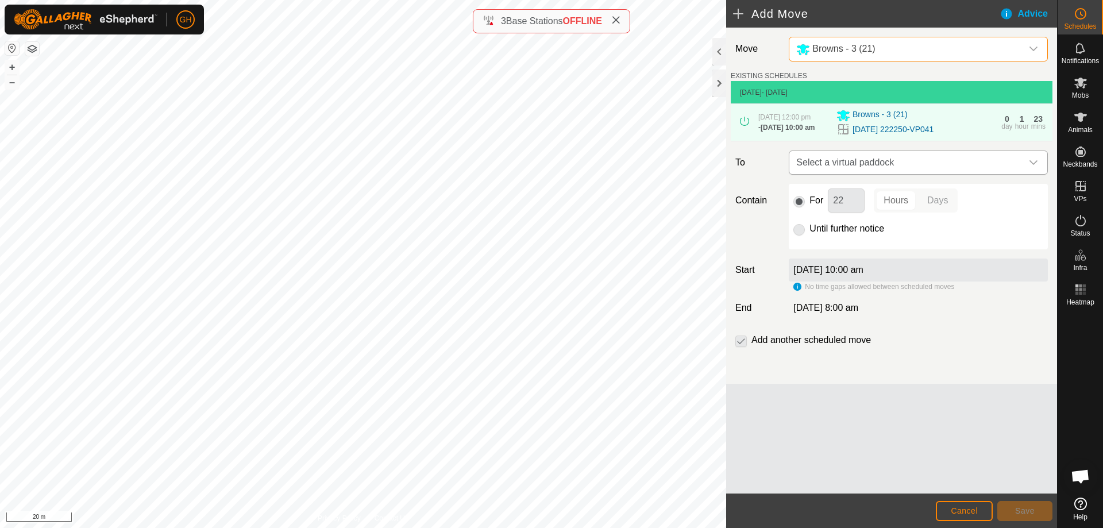
click at [887, 166] on span "Select a virtual paddock" at bounding box center [907, 162] width 230 height 23
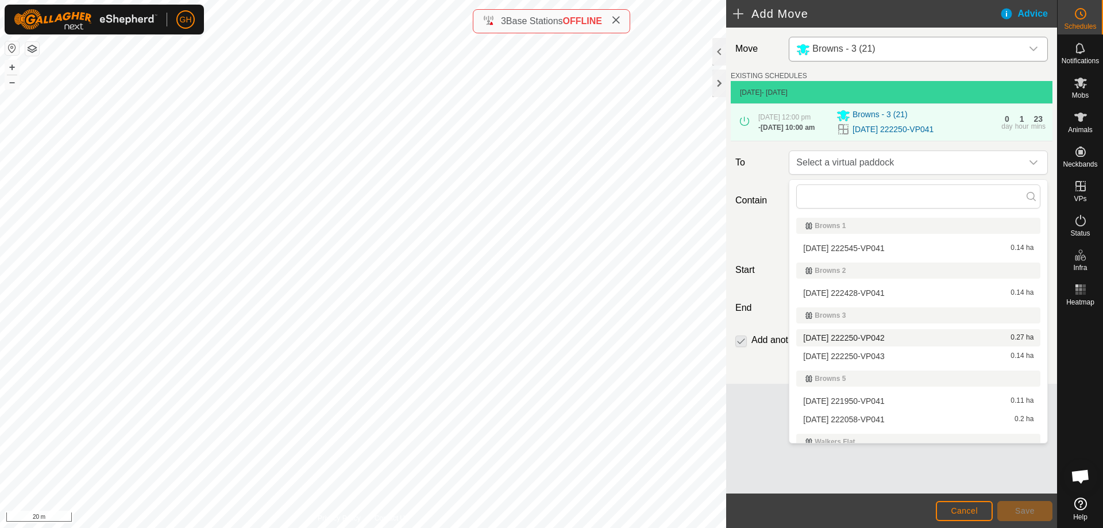
click at [867, 335] on li "[DATE] 222250-VP042 0.27 ha" at bounding box center [919, 337] width 244 height 17
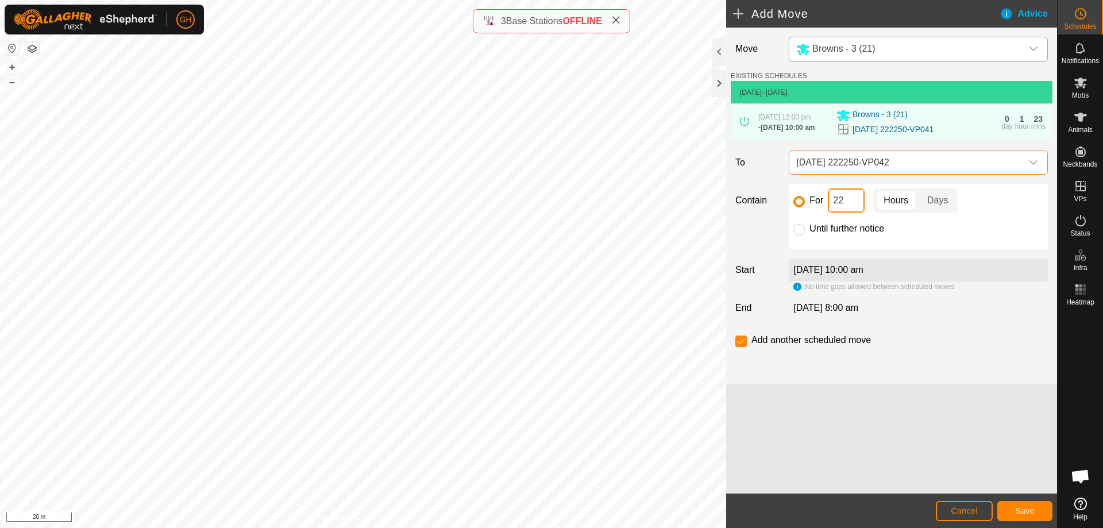
click at [851, 197] on input "22" at bounding box center [846, 200] width 37 height 24
click at [1024, 498] on span "Save" at bounding box center [1025, 510] width 20 height 9
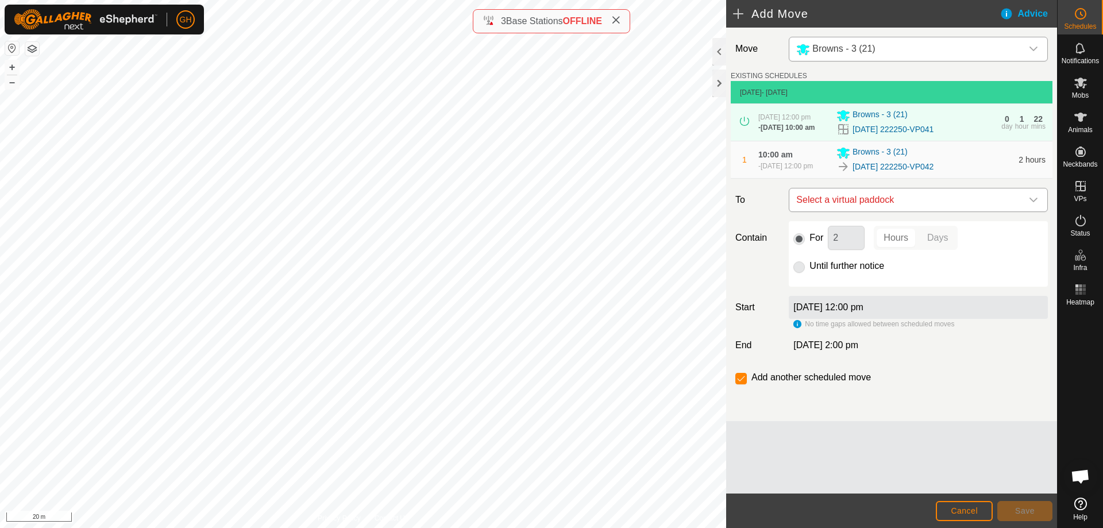
click at [947, 207] on span "Select a virtual paddock" at bounding box center [907, 199] width 230 height 23
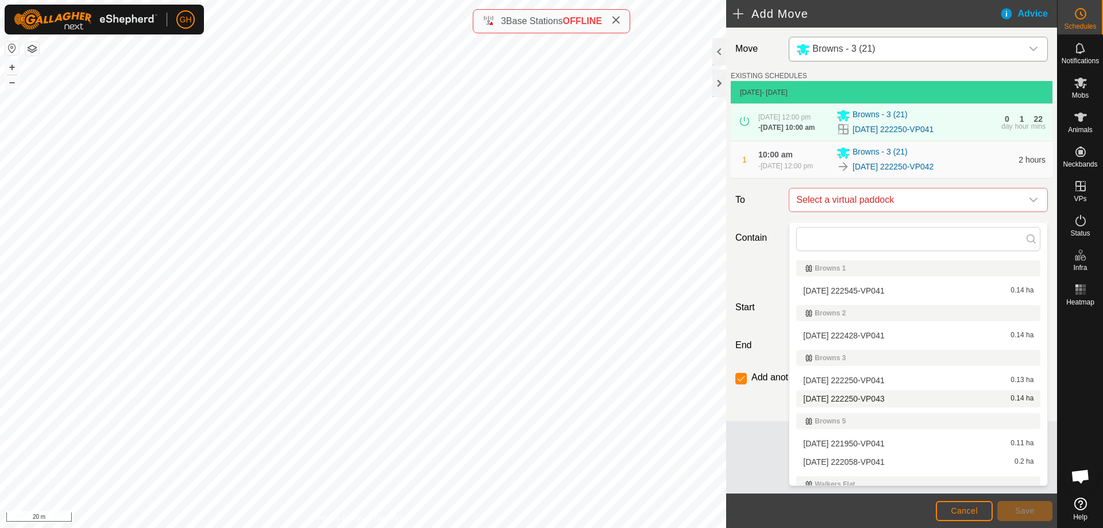
click at [888, 396] on li "[DATE] 222250-VP043 0.14 ha" at bounding box center [919, 398] width 244 height 17
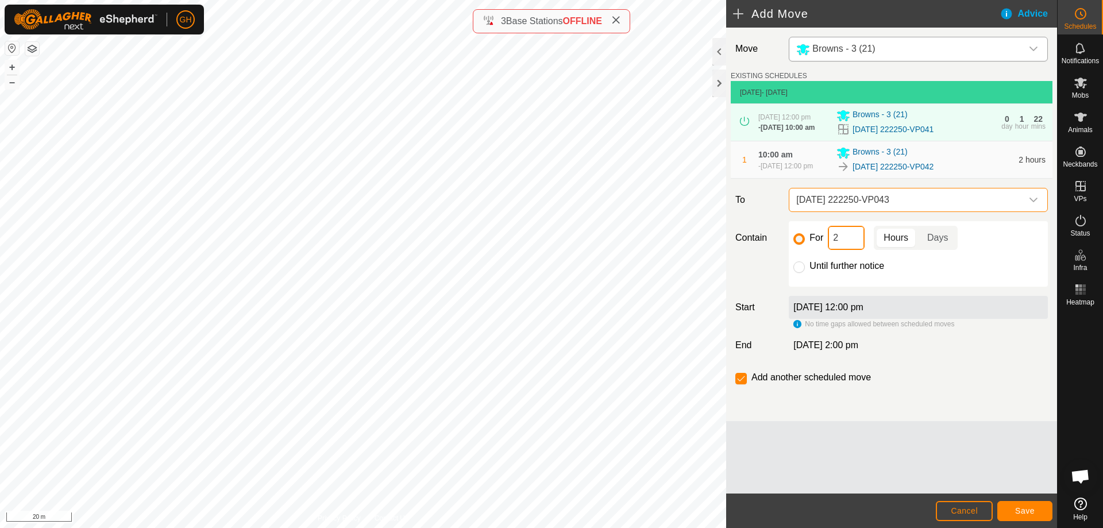
click at [848, 245] on input "2" at bounding box center [846, 238] width 37 height 24
type input "22"
click at [745, 383] on input "checkbox" at bounding box center [741, 378] width 11 height 11
checkbox input "false"
click at [1028, 498] on span "Save" at bounding box center [1025, 510] width 20 height 9
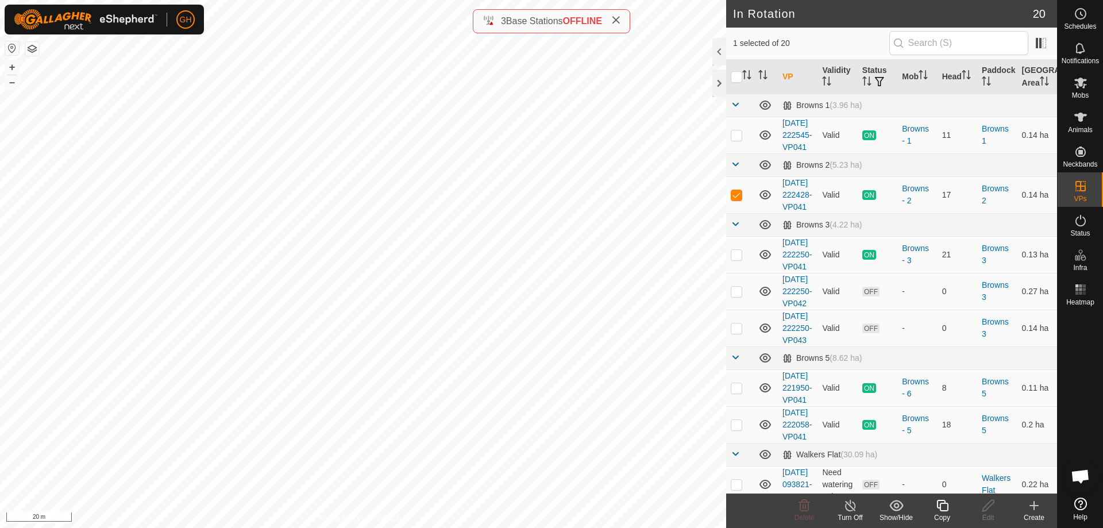
click at [941, 498] on icon at bounding box center [942, 505] width 11 height 11
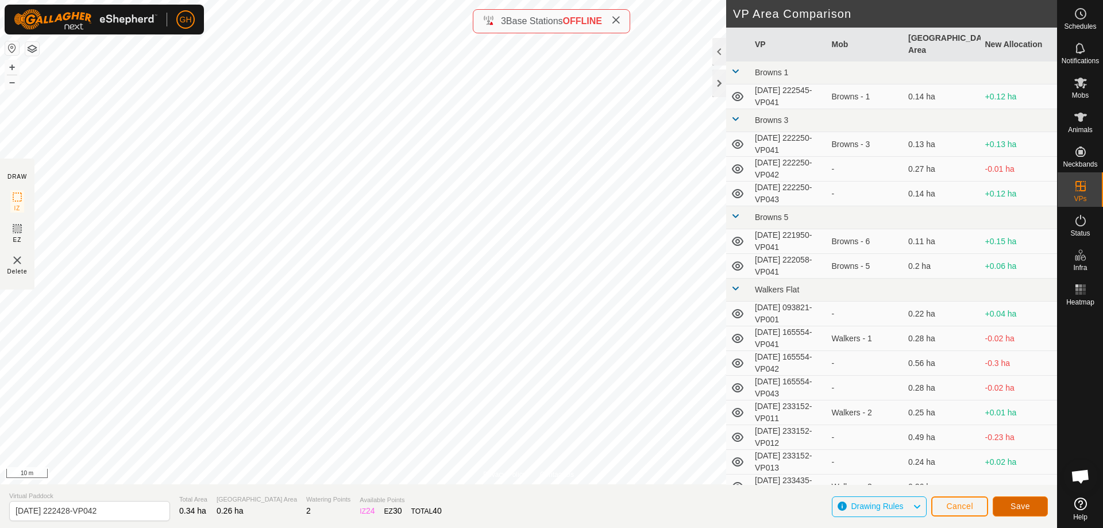
click at [1006, 498] on button "Save" at bounding box center [1020, 507] width 55 height 20
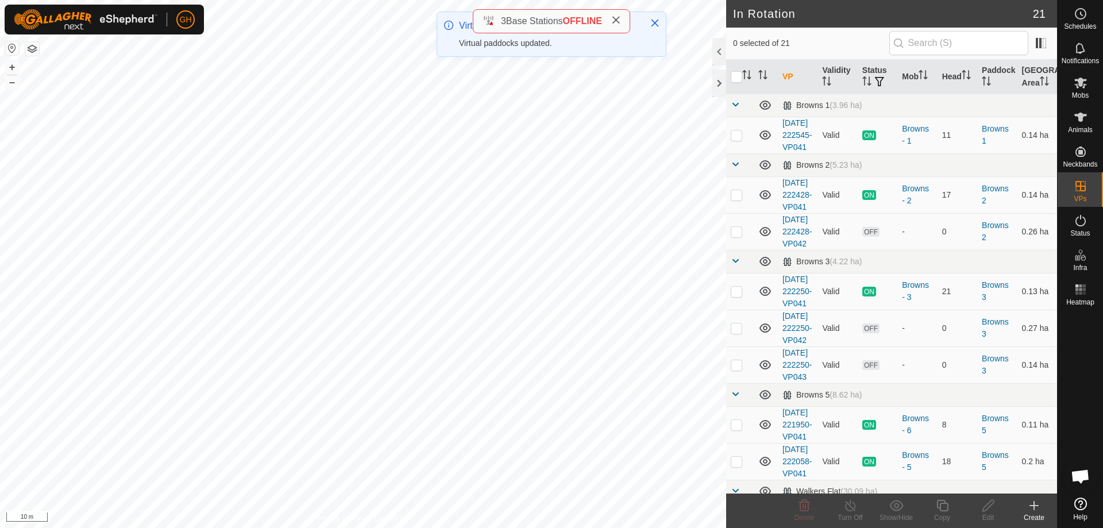
checkbox input "true"
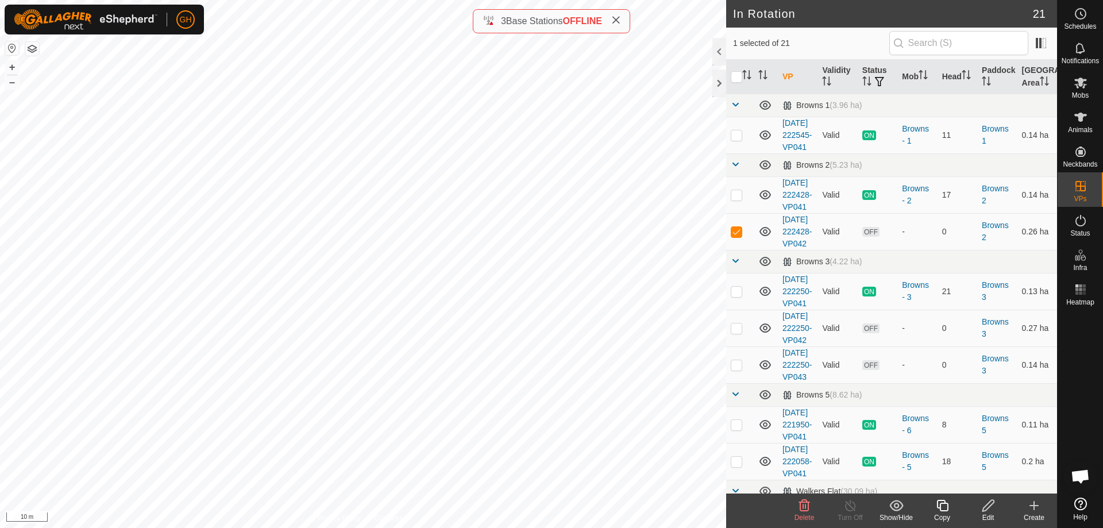
click at [987, 498] on icon at bounding box center [988, 505] width 11 height 11
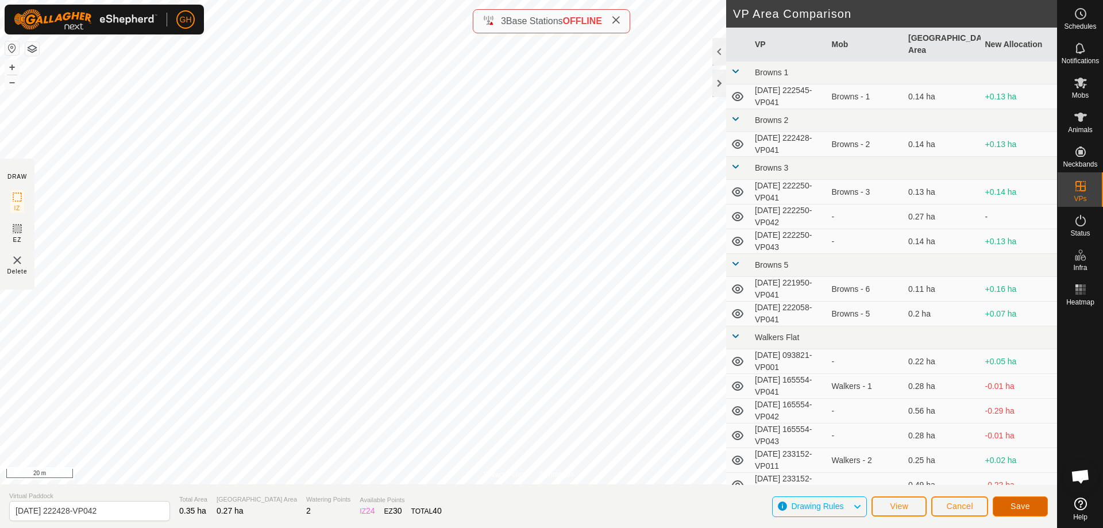
click at [1013, 498] on span "Save" at bounding box center [1021, 506] width 20 height 9
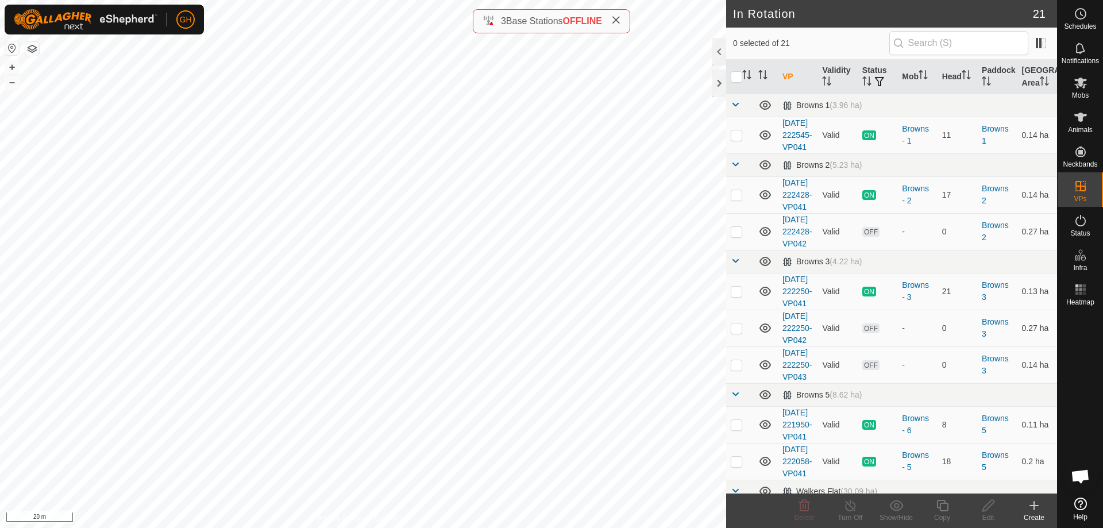
checkbox input "true"
click at [954, 498] on div "Copy" at bounding box center [942, 518] width 46 height 10
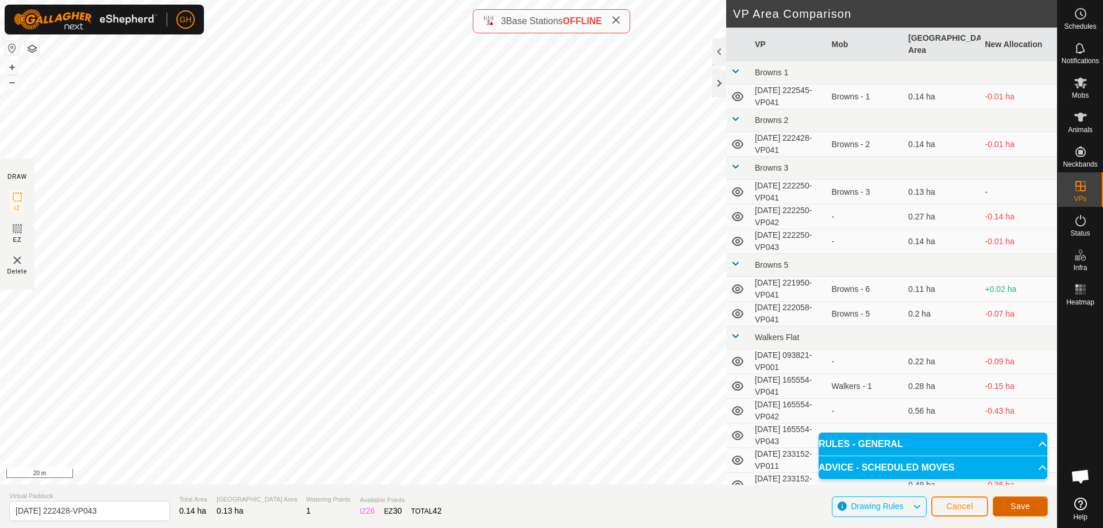
click at [1017, 498] on button "Save" at bounding box center [1020, 507] width 55 height 20
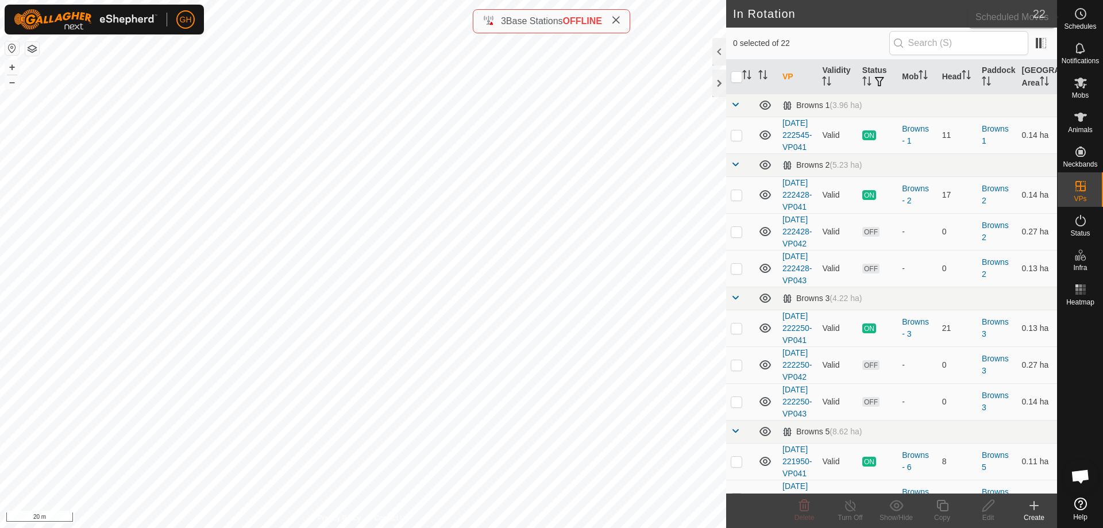
click at [1080, 11] on icon at bounding box center [1081, 14] width 14 height 14
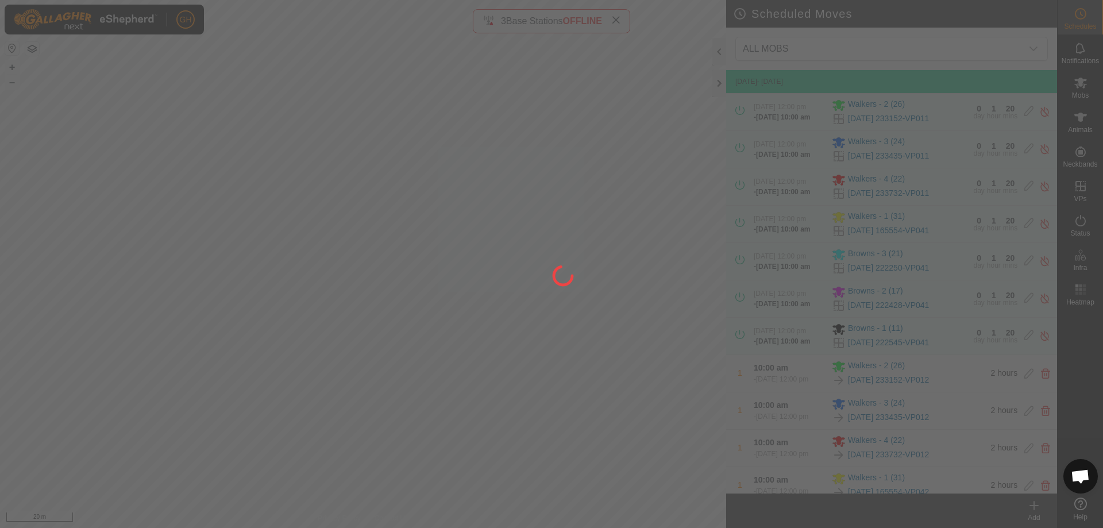
click at [1029, 498] on div at bounding box center [551, 264] width 1103 height 528
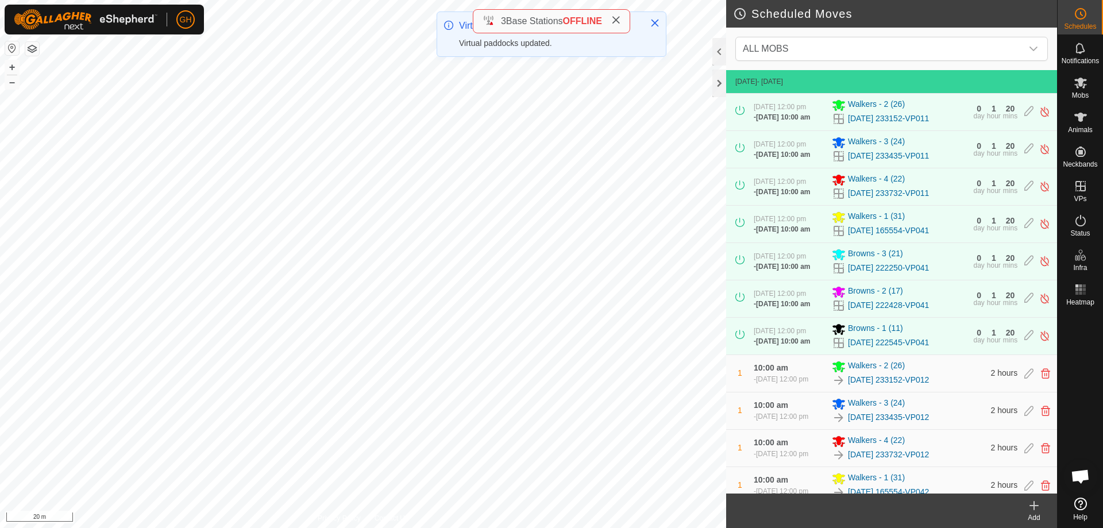
click at [1031, 498] on icon at bounding box center [1035, 506] width 14 height 14
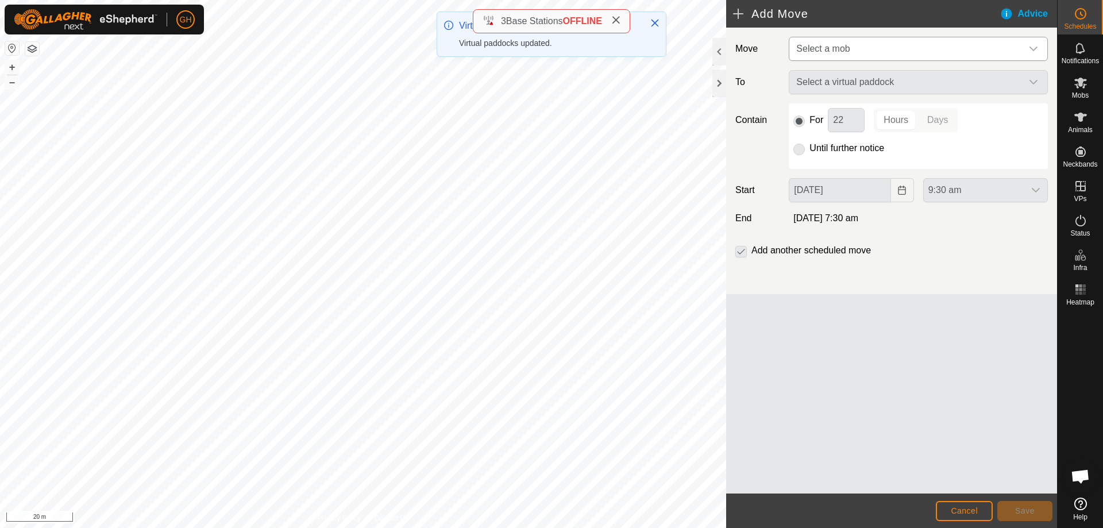
click at [850, 48] on span "Select a mob" at bounding box center [823, 49] width 53 height 10
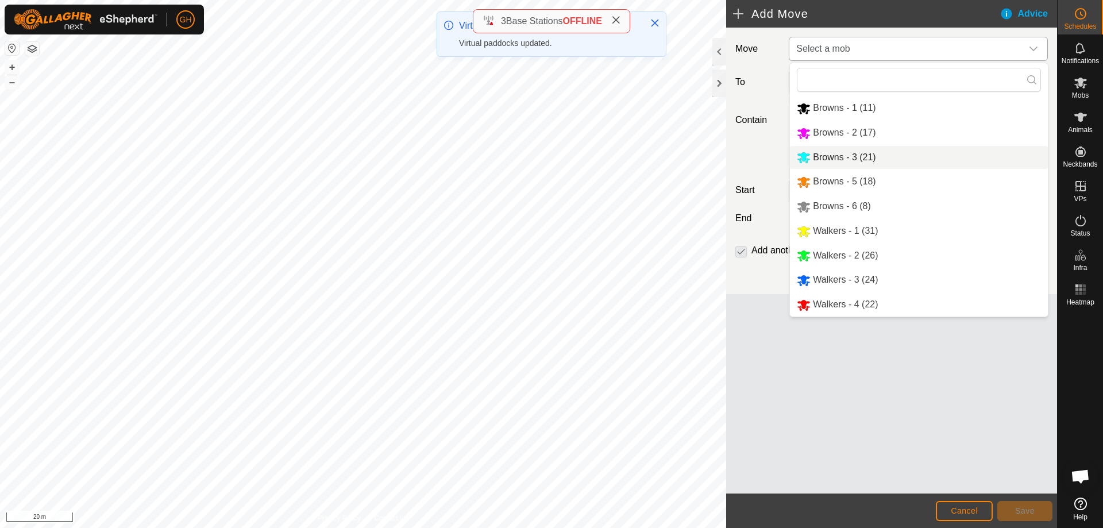
click at [857, 138] on li "Browns - 2 (17)" at bounding box center [919, 133] width 258 height 24
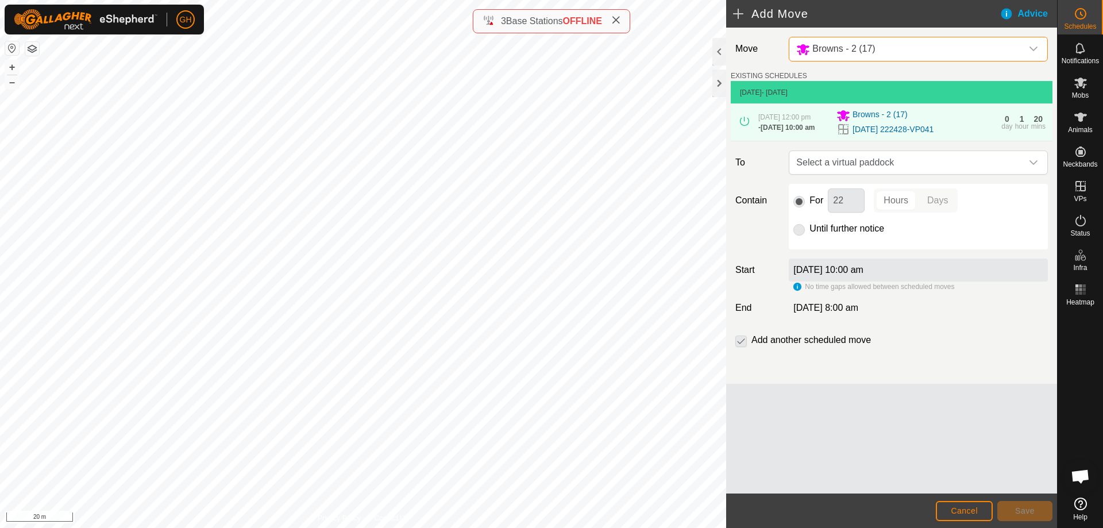
click at [887, 165] on span "Select a virtual paddock" at bounding box center [907, 162] width 230 height 23
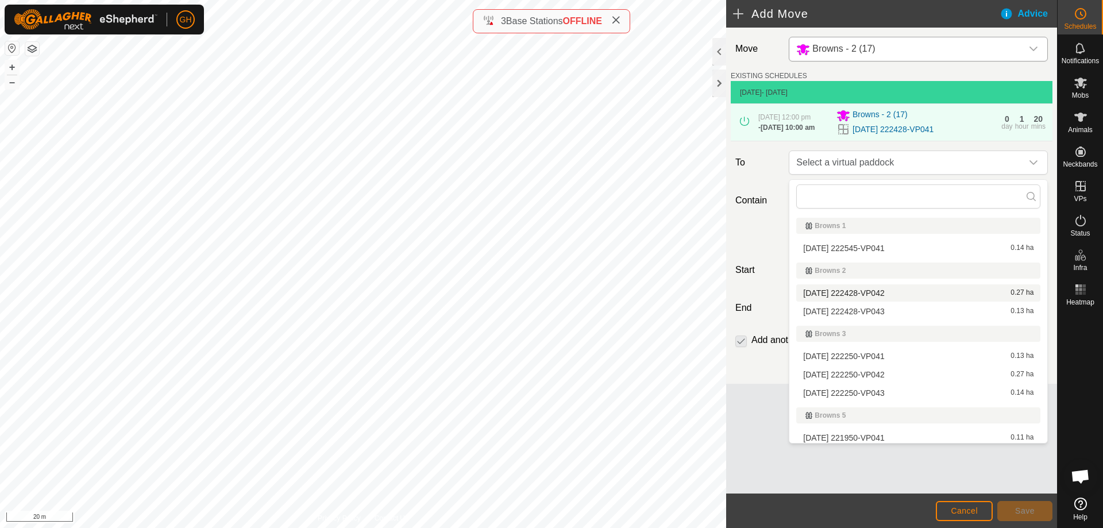
click at [876, 290] on li "[DATE] 222428-VP042 0.27 ha" at bounding box center [919, 292] width 244 height 17
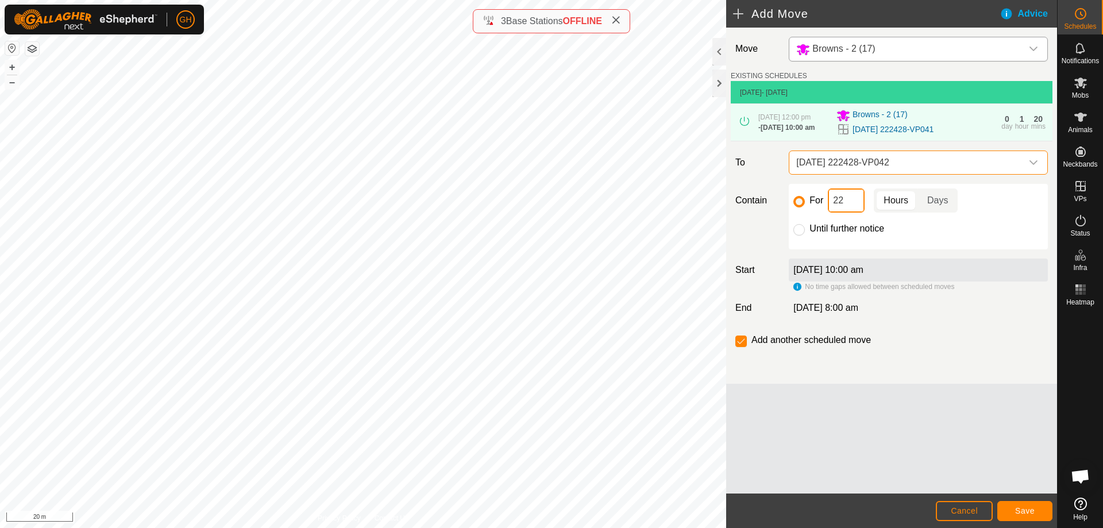
click at [858, 201] on input "22" at bounding box center [846, 200] width 37 height 24
click at [1036, 498] on button "Save" at bounding box center [1025, 511] width 55 height 20
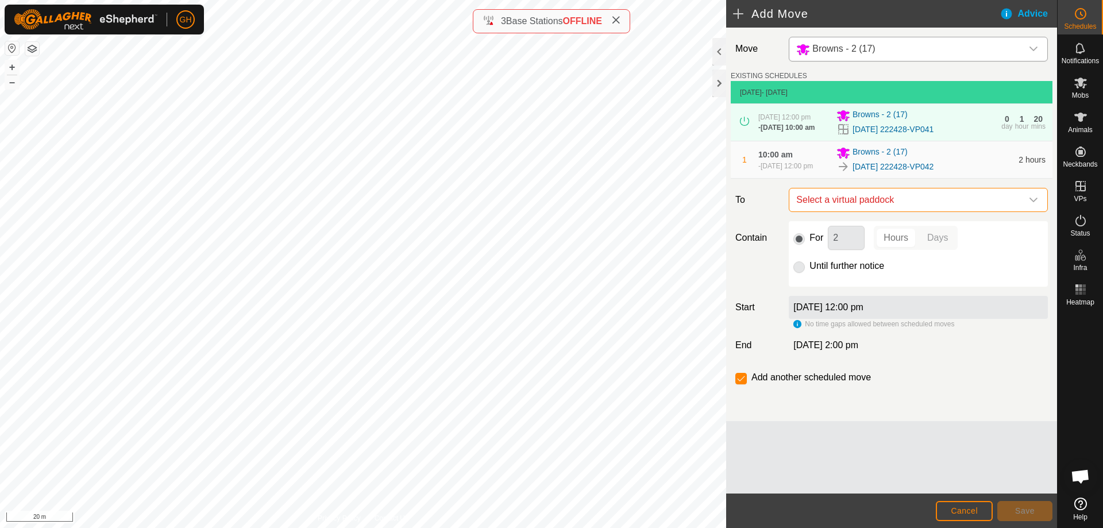
click at [892, 207] on span "Select a virtual paddock" at bounding box center [907, 199] width 230 height 23
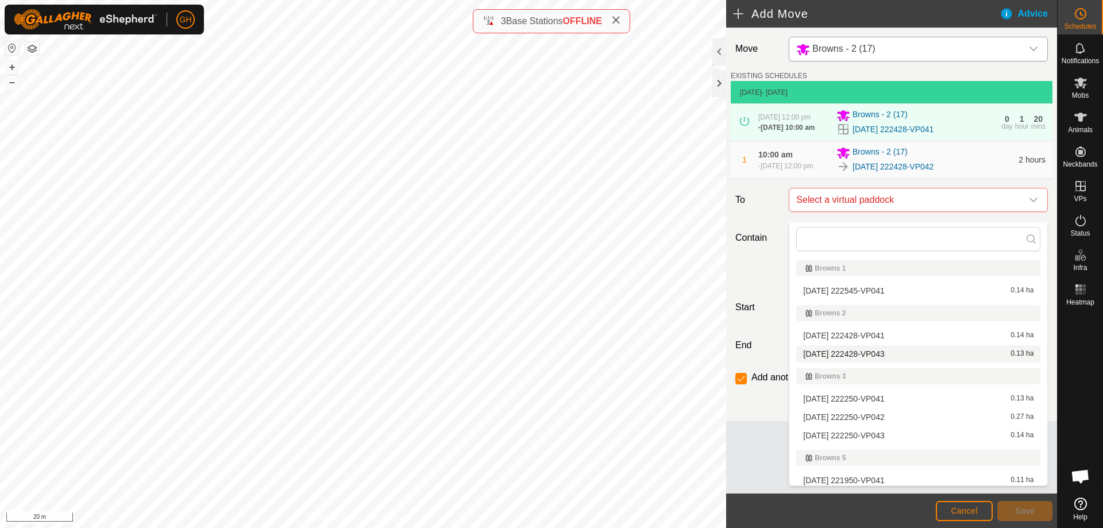
click at [888, 359] on li "[DATE] 222428-VP043 0.13 ha" at bounding box center [919, 353] width 244 height 17
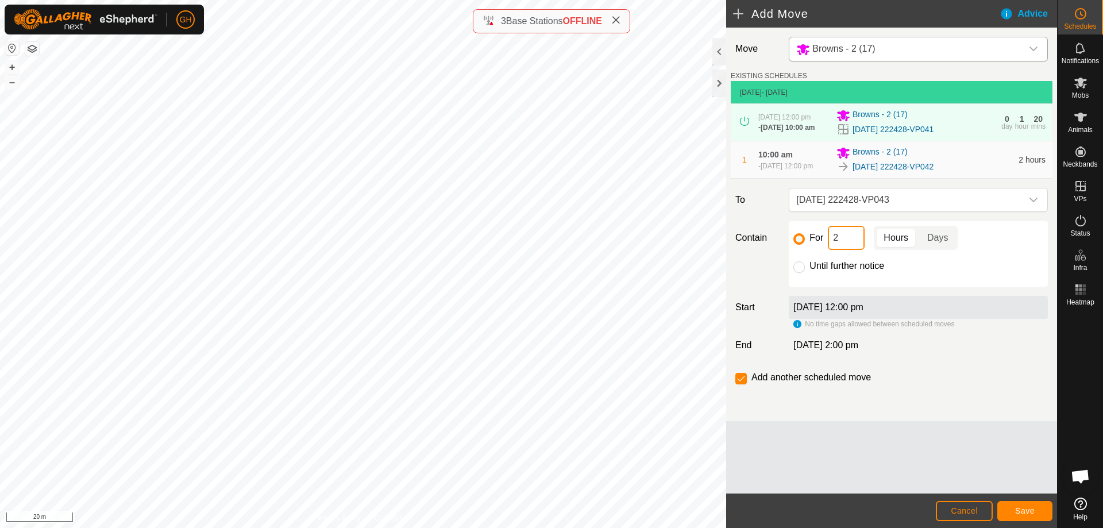
click at [850, 245] on input "2" at bounding box center [846, 238] width 37 height 24
type input "22"
click at [747, 384] on input "checkbox" at bounding box center [741, 378] width 11 height 11
checkbox input "false"
click at [1030, 498] on button "Save" at bounding box center [1025, 511] width 55 height 20
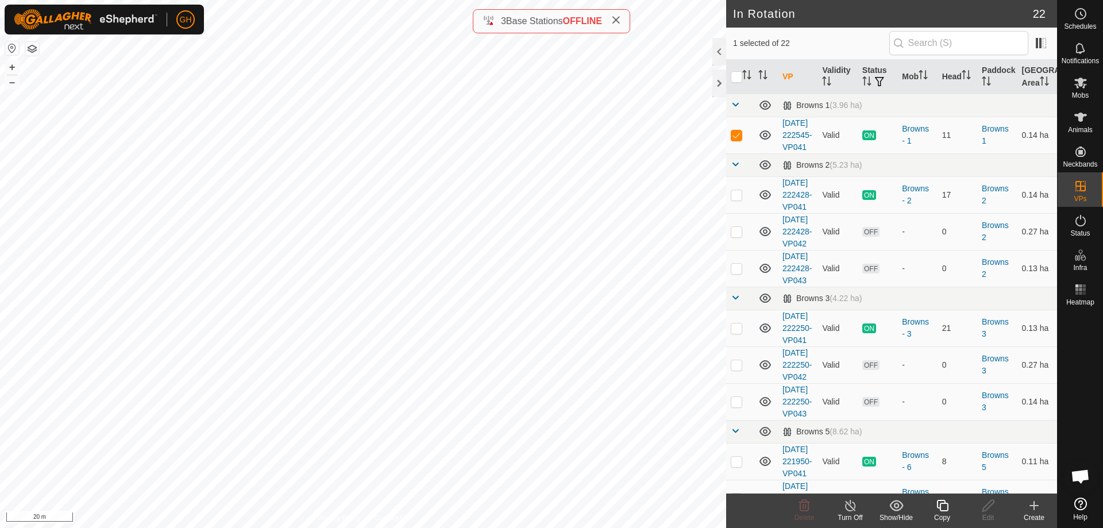
click at [946, 498] on icon at bounding box center [943, 506] width 14 height 14
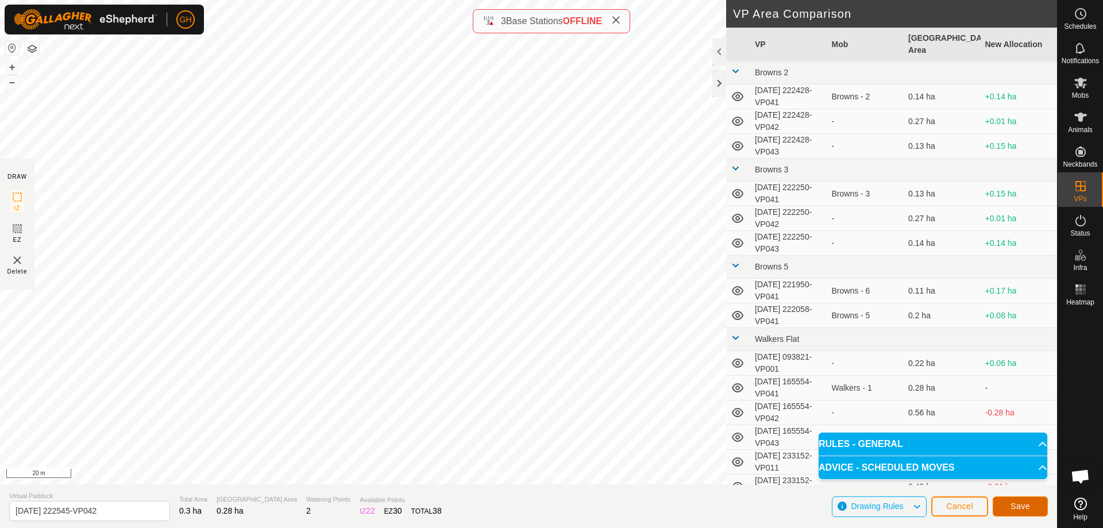
click at [1033, 498] on button "Save" at bounding box center [1020, 507] width 55 height 20
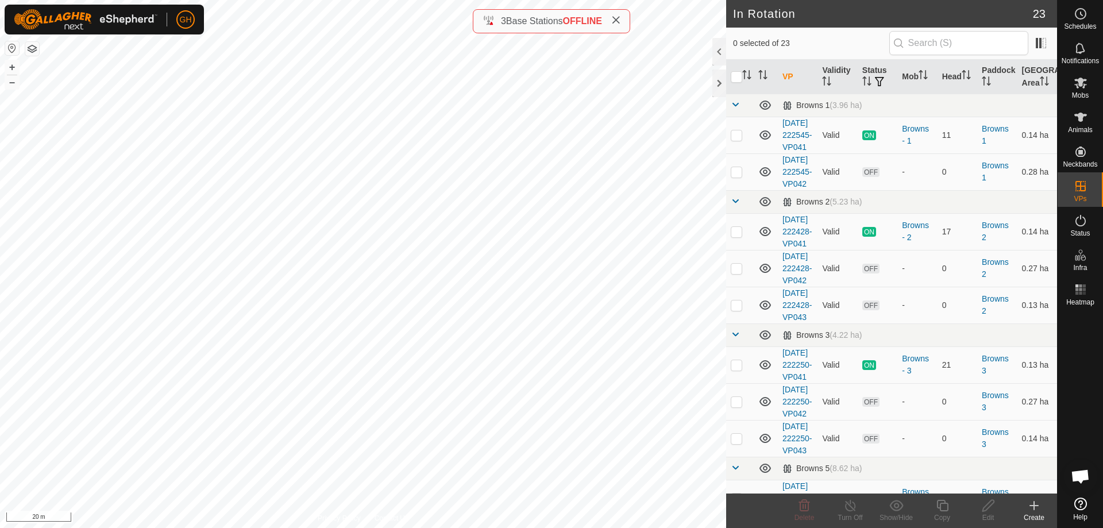
checkbox input "true"
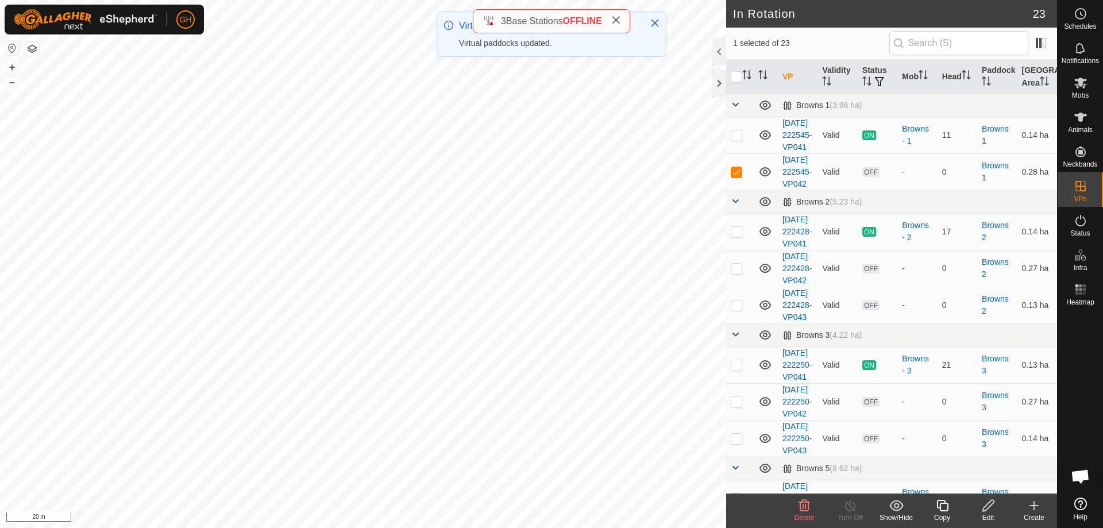
click at [942, 498] on icon at bounding box center [942, 505] width 11 height 11
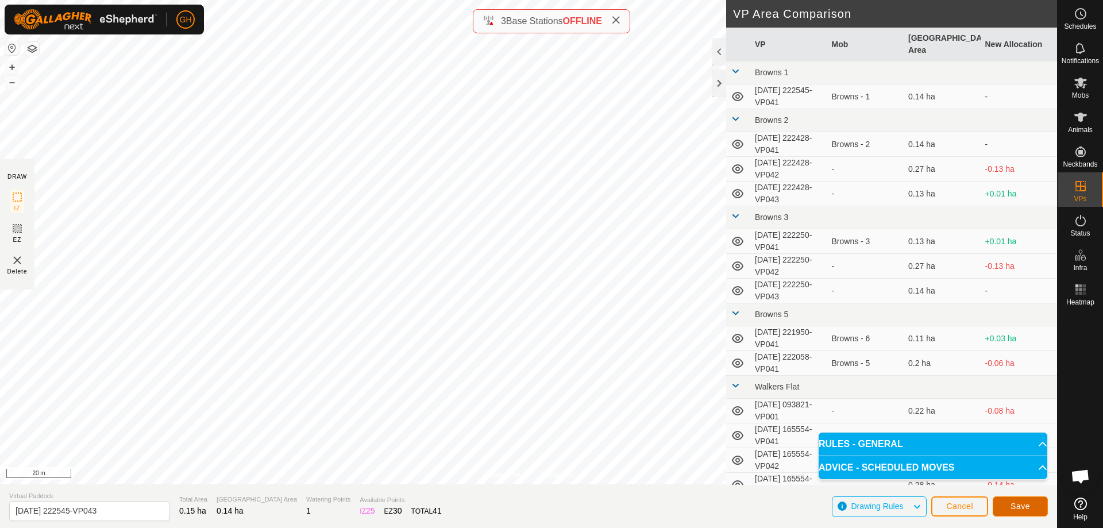
click at [1028, 498] on span "Save" at bounding box center [1021, 506] width 20 height 9
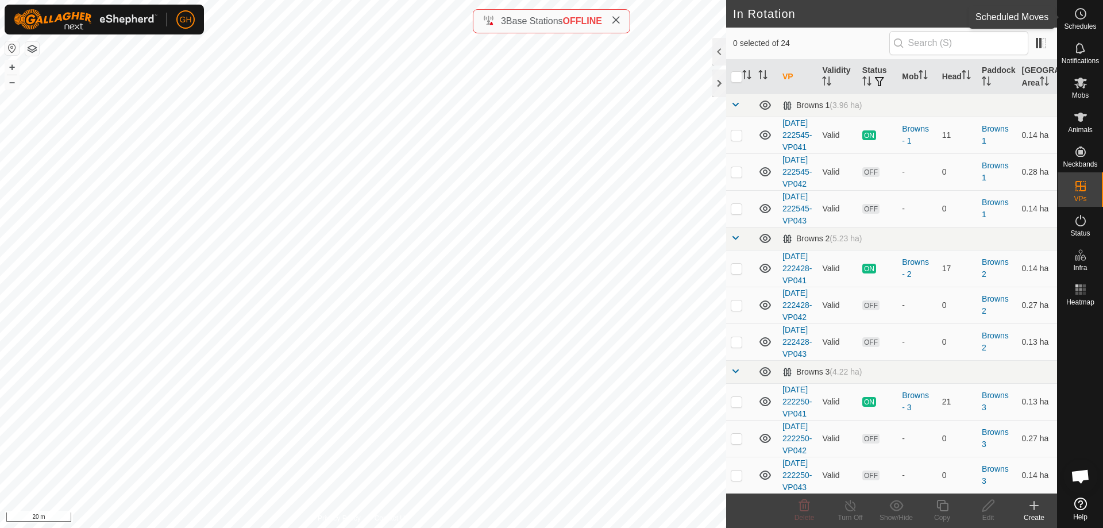
click at [1087, 20] on icon at bounding box center [1081, 14] width 14 height 14
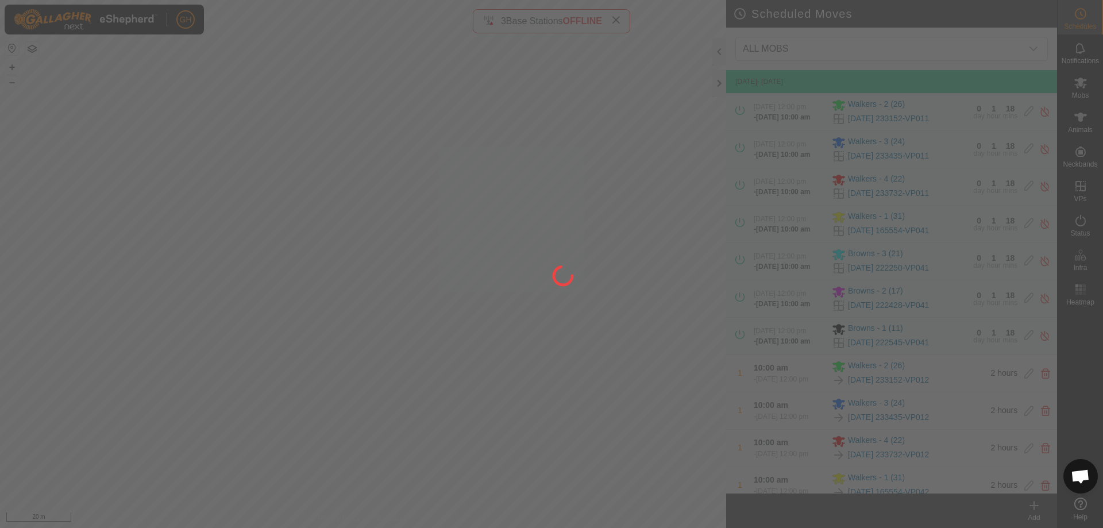
click at [1032, 498] on div at bounding box center [551, 264] width 1103 height 528
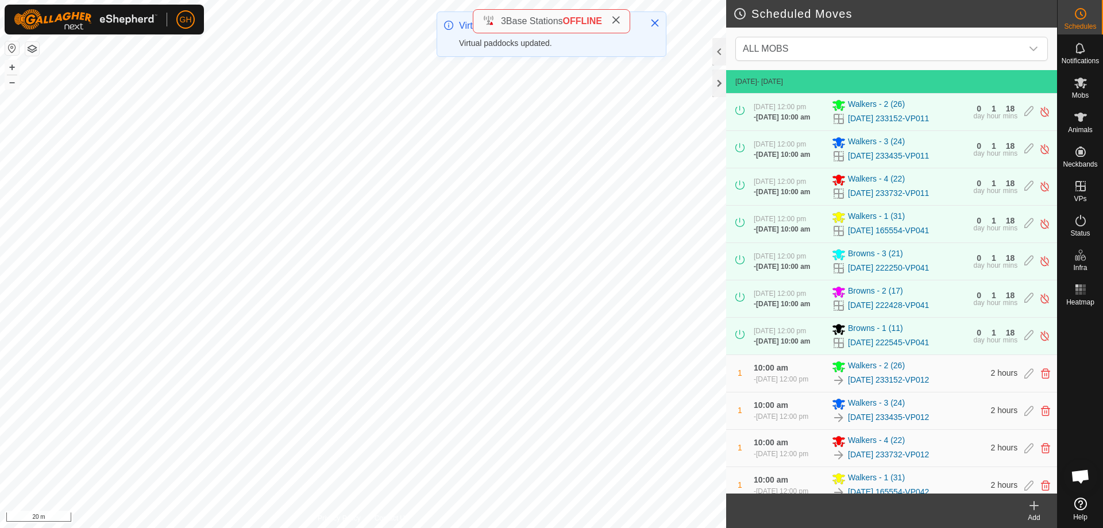
click at [1025, 498] on create-svg-icon at bounding box center [1034, 506] width 46 height 14
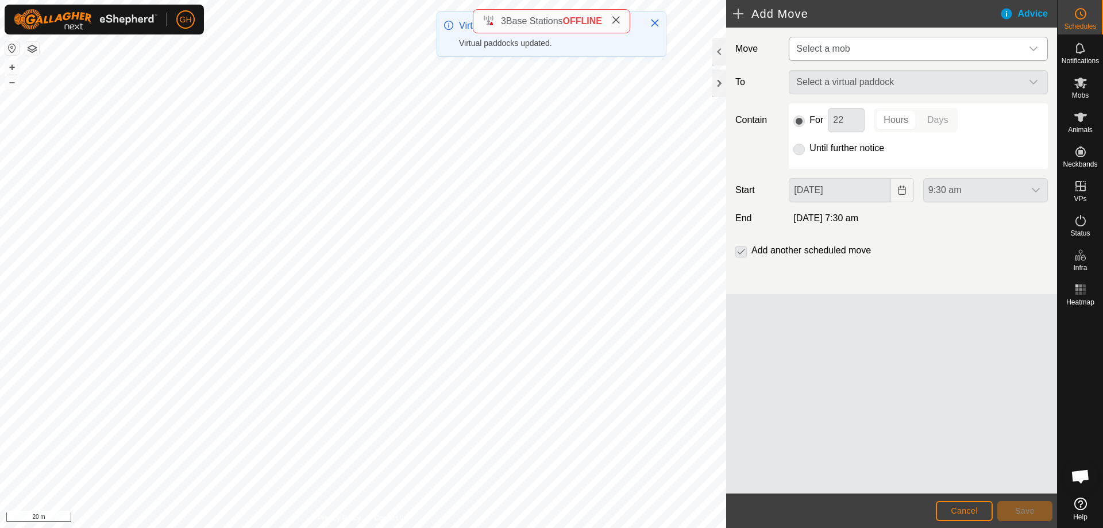
click at [843, 43] on span "Select a mob" at bounding box center [907, 48] width 230 height 23
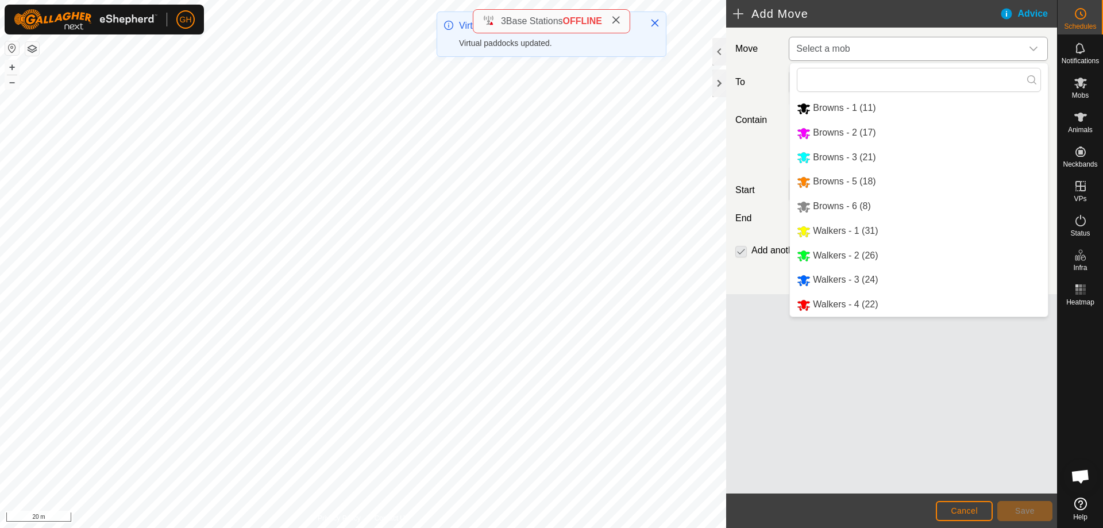
click at [837, 121] on li "Browns - 2 (17)" at bounding box center [919, 133] width 258 height 24
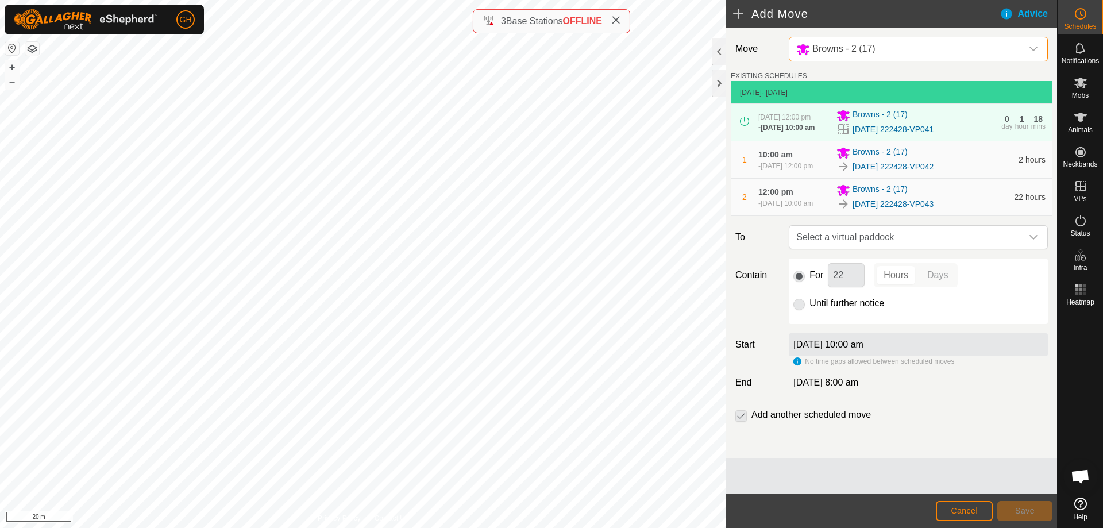
click at [863, 56] on div "Browns - 2 (17)" at bounding box center [836, 49] width 79 height 14
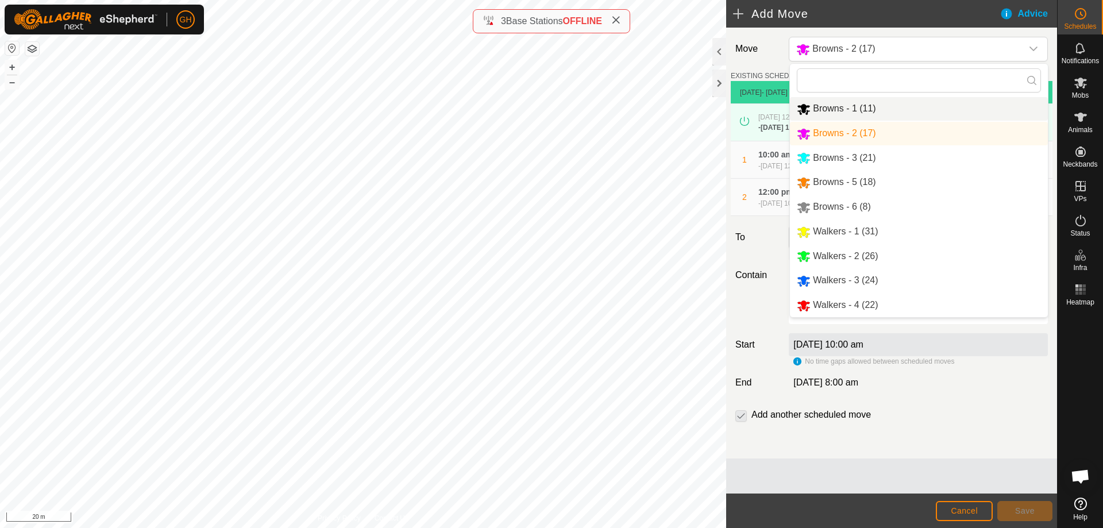
click at [872, 103] on li "Browns - 1 (11)" at bounding box center [919, 109] width 258 height 24
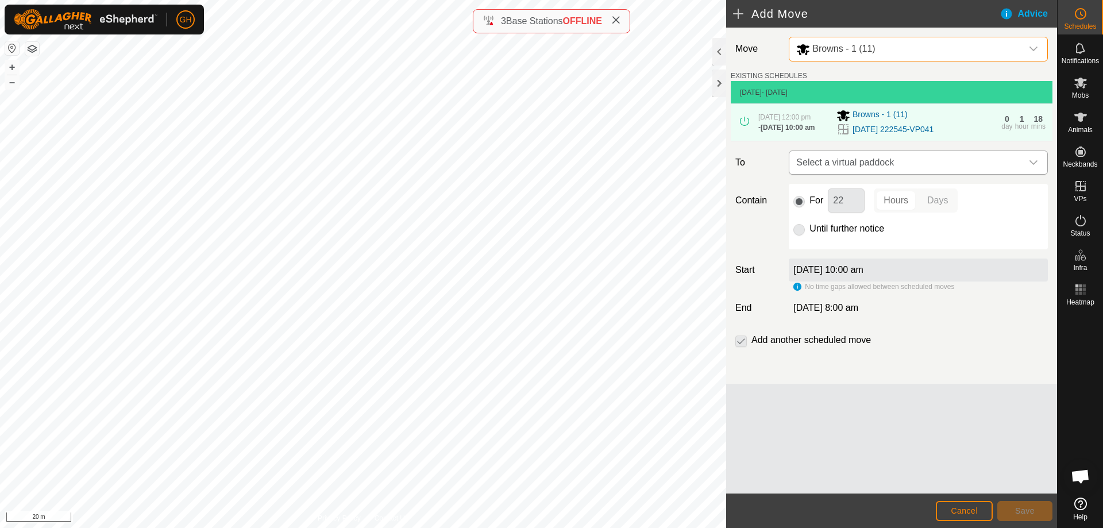
click at [933, 161] on span "Select a virtual paddock" at bounding box center [907, 162] width 230 height 23
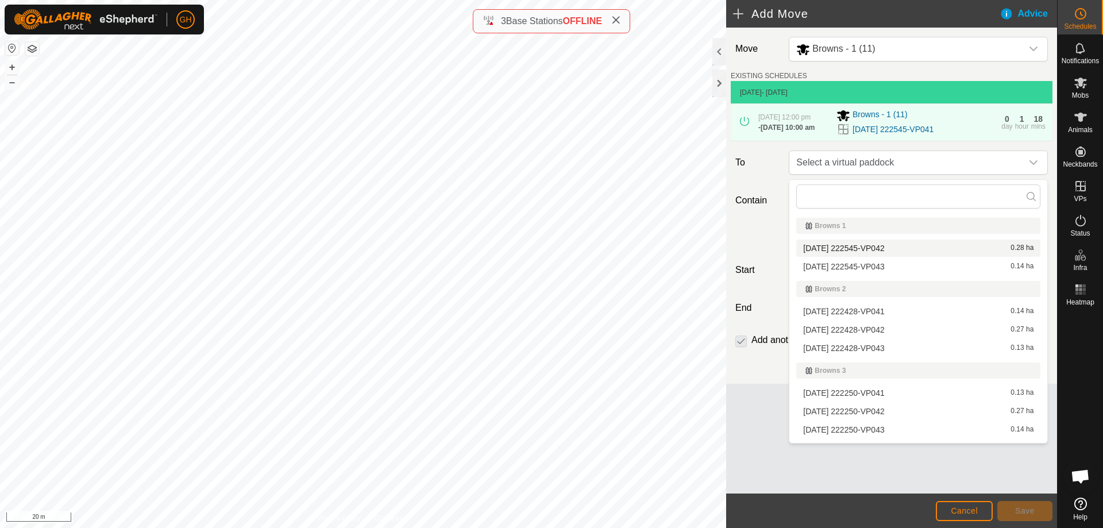
click at [903, 249] on li "[DATE] 222545-VP042 0.28 ha" at bounding box center [919, 248] width 244 height 17
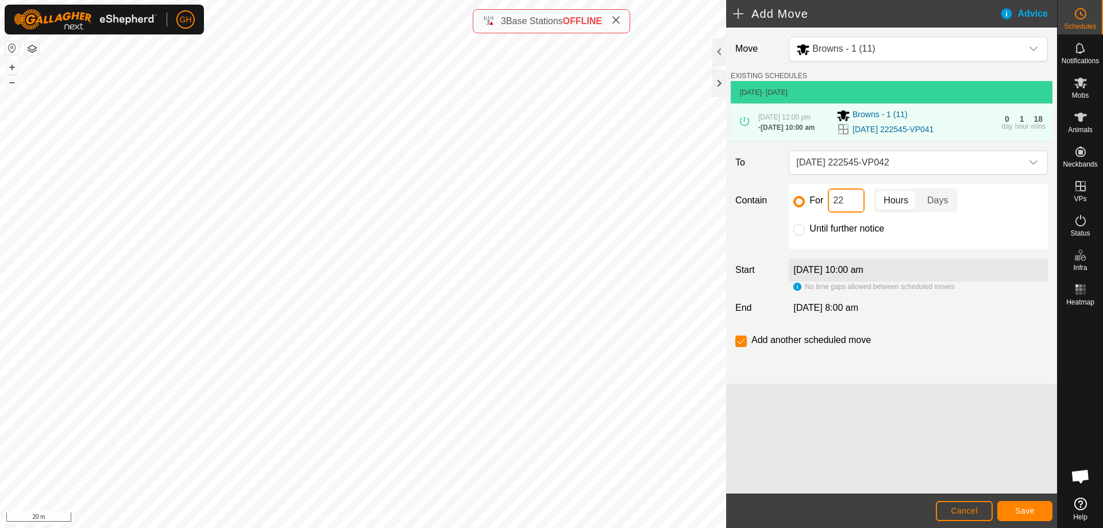
click at [857, 210] on input "22" at bounding box center [846, 200] width 37 height 24
click at [1029, 498] on span "Save" at bounding box center [1025, 510] width 20 height 9
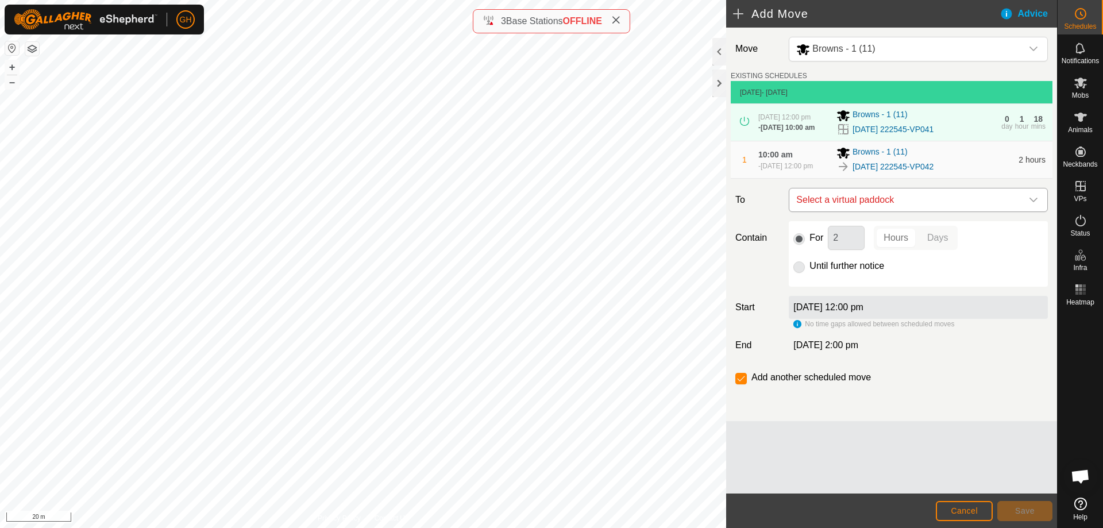
click at [858, 208] on span "Select a virtual paddock" at bounding box center [907, 199] width 230 height 23
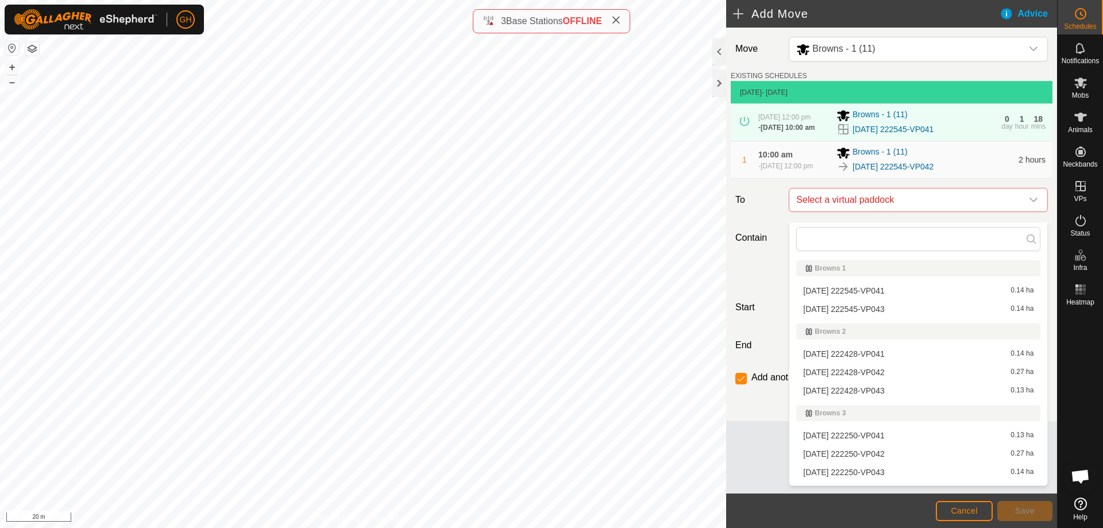
click at [880, 309] on li "[DATE] 222545-VP043 0.14 ha" at bounding box center [919, 309] width 244 height 17
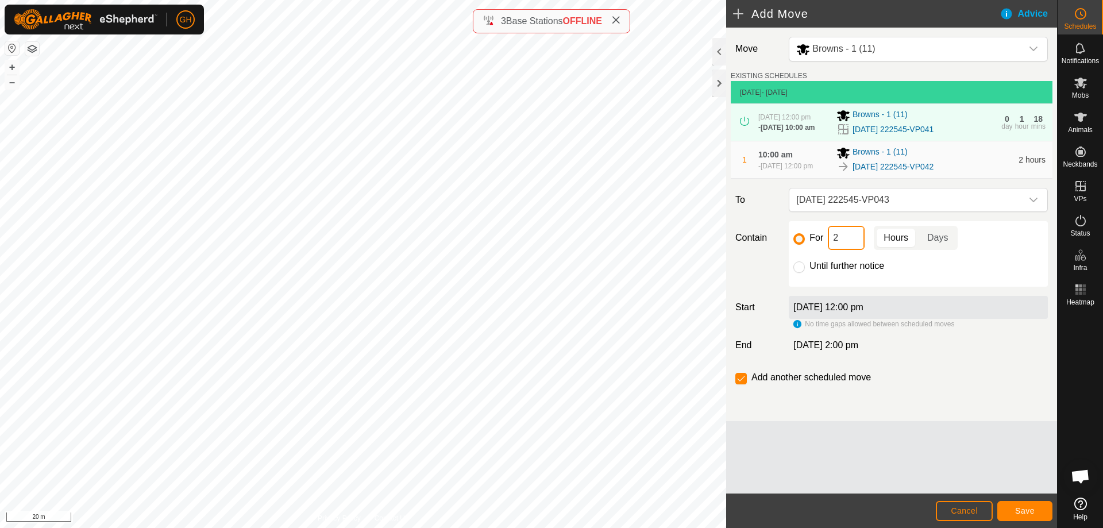
click at [849, 246] on input "2" at bounding box center [846, 238] width 37 height 24
type input "22"
click at [743, 384] on input "checkbox" at bounding box center [741, 378] width 11 height 11
checkbox input "false"
click at [1030, 498] on span "Save" at bounding box center [1025, 510] width 20 height 9
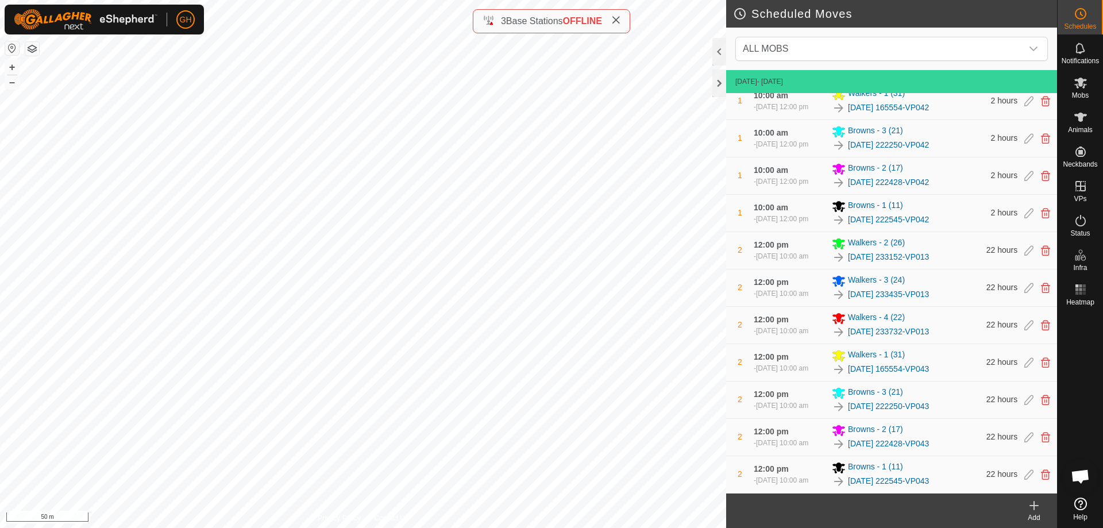
scroll to position [481, 0]
